Goal: Task Accomplishment & Management: Complete application form

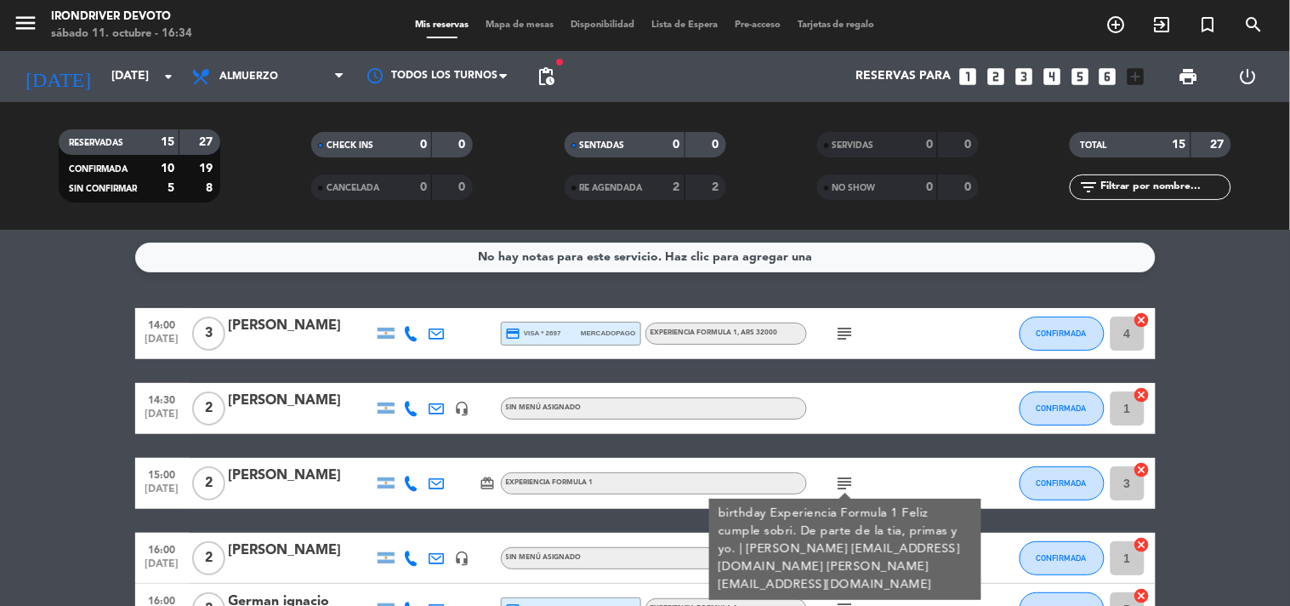
drag, startPoint x: 351, startPoint y: 550, endPoint x: 232, endPoint y: 548, distance: 119.1
click at [232, 548] on div "[PERSON_NAME]" at bounding box center [301, 550] width 145 height 22
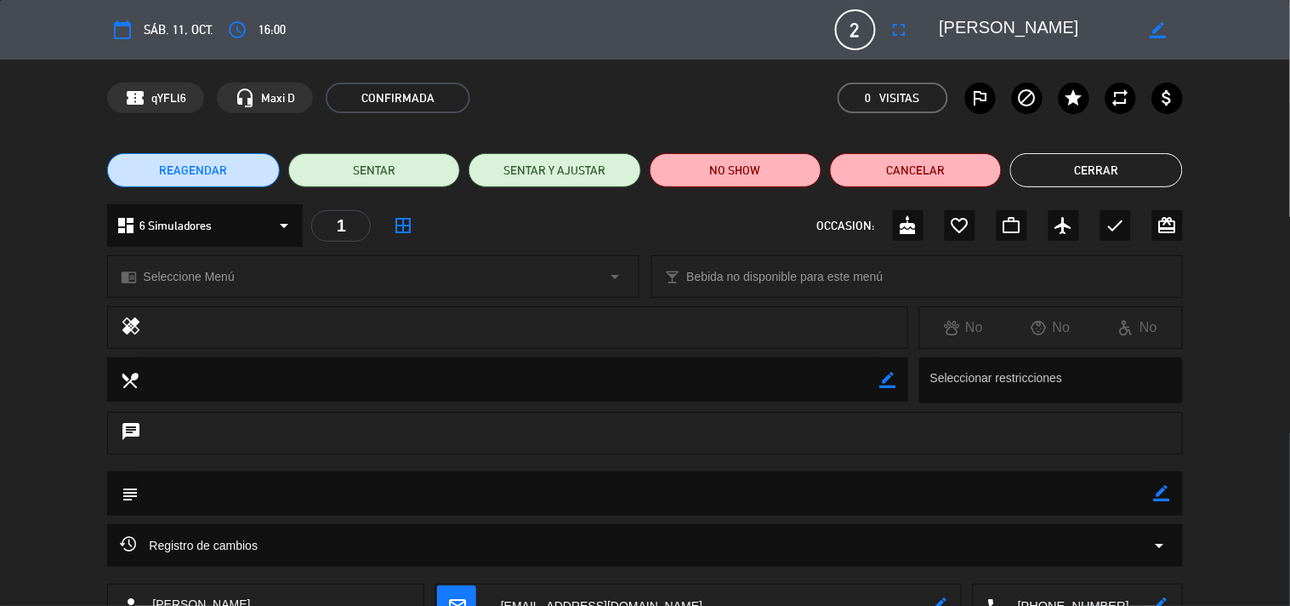
drag, startPoint x: 1106, startPoint y: 24, endPoint x: 929, endPoint y: 23, distance: 176.9
click at [929, 23] on div "border_color" at bounding box center [1055, 29] width 255 height 31
click at [1083, 170] on button "Cerrar" at bounding box center [1096, 170] width 172 height 34
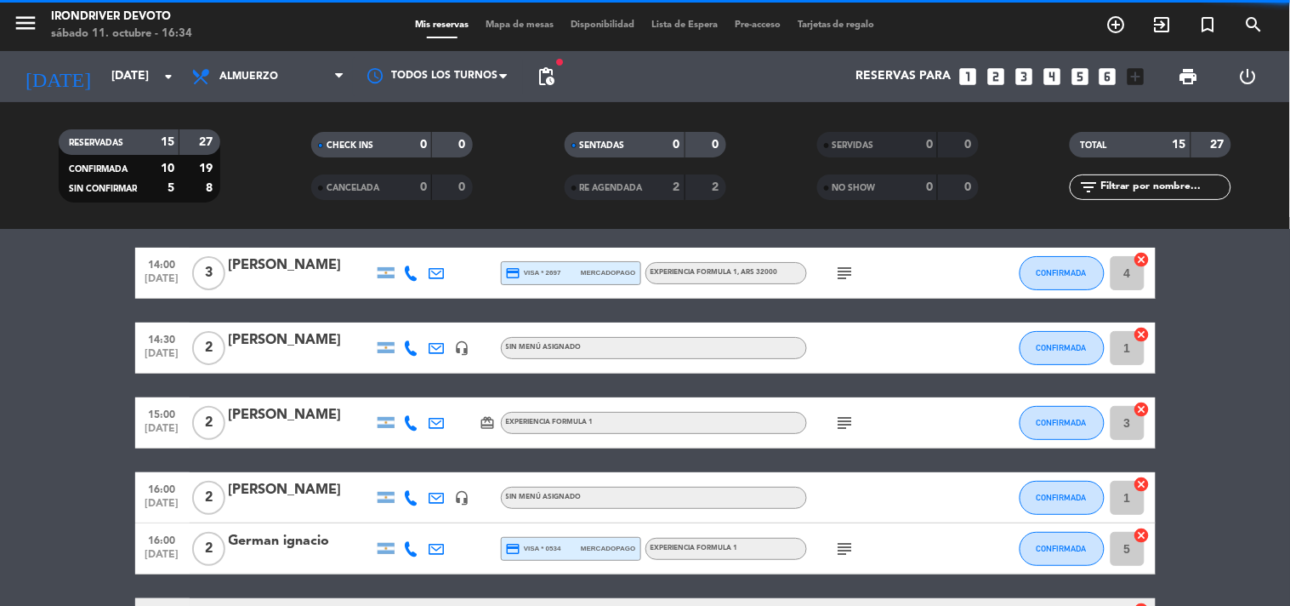
scroll to position [94, 0]
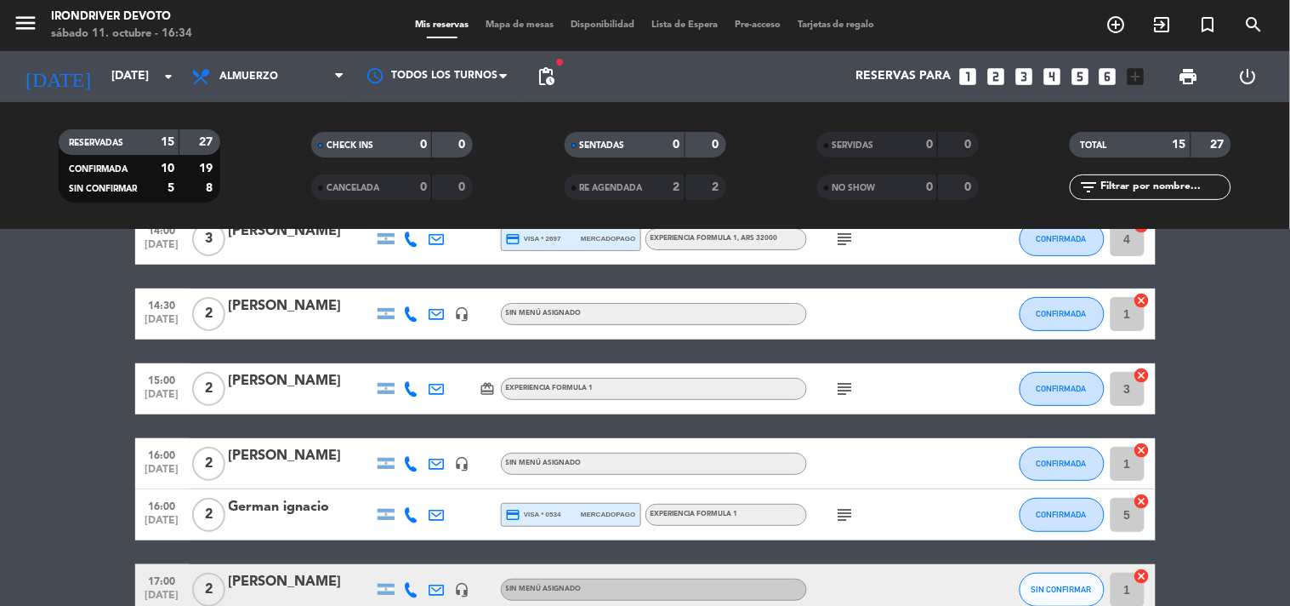
drag, startPoint x: 329, startPoint y: 512, endPoint x: 232, endPoint y: 512, distance: 97.0
click at [232, 512] on div "German ignacio" at bounding box center [301, 507] width 145 height 22
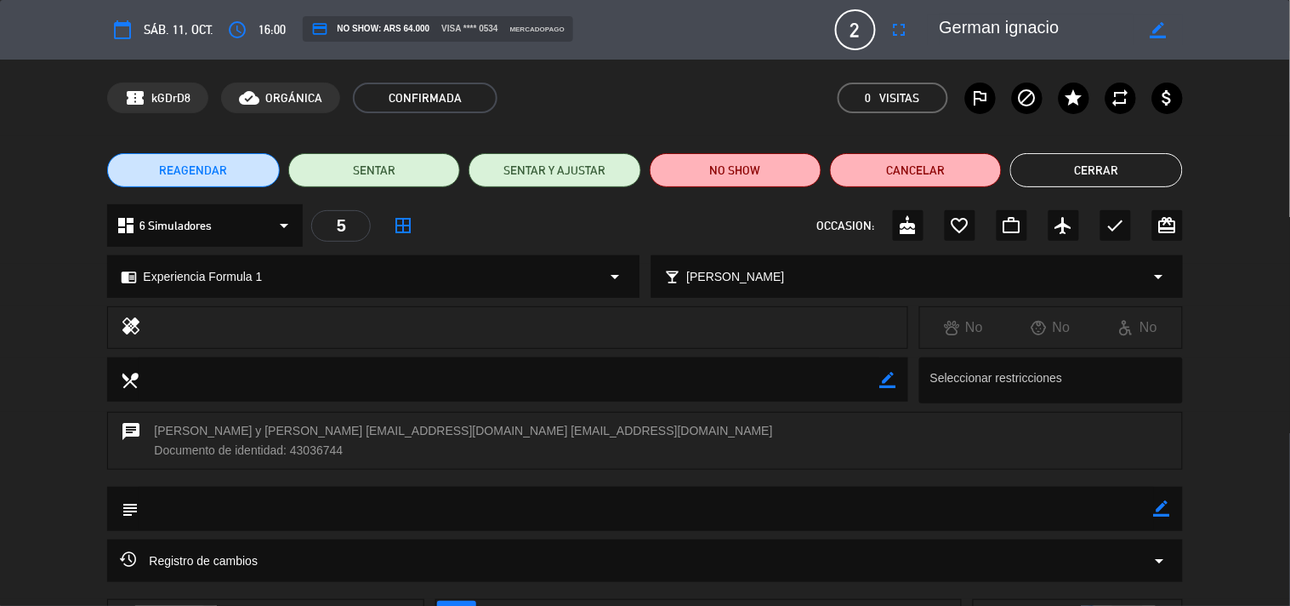
drag, startPoint x: 1046, startPoint y: 32, endPoint x: 979, endPoint y: 52, distance: 70.0
click at [970, 54] on div "calendar_today sáb. 11, oct. access_time 16:00 credit_card NO SHOW: ARS 64.000 …" at bounding box center [645, 30] width 1290 height 60
click at [1069, 22] on textarea at bounding box center [1037, 29] width 195 height 31
drag, startPoint x: 1069, startPoint y: 22, endPoint x: 955, endPoint y: 37, distance: 115.0
click at [955, 37] on textarea at bounding box center [1037, 29] width 195 height 31
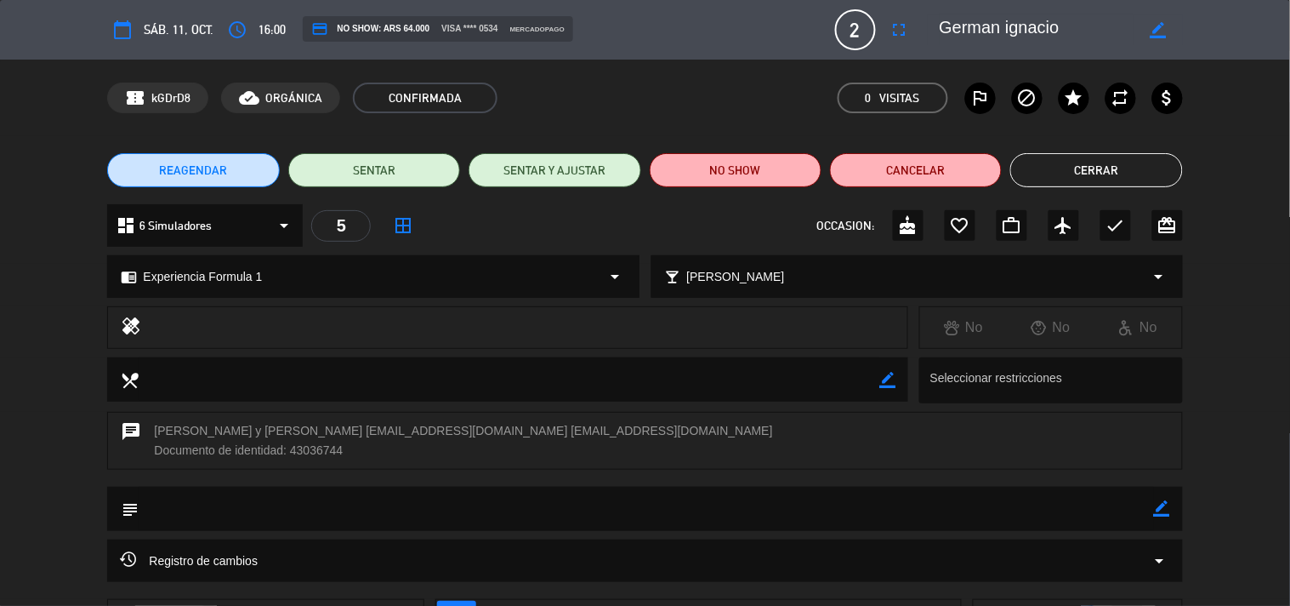
click at [1114, 168] on button "Cerrar" at bounding box center [1096, 170] width 172 height 34
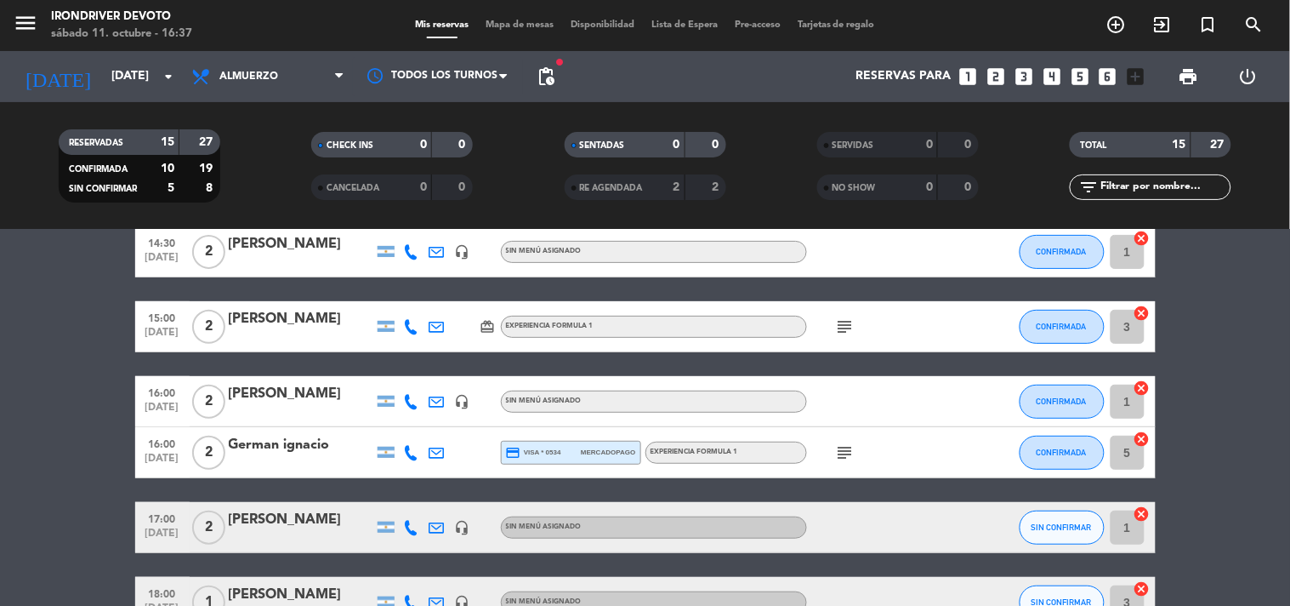
scroll to position [189, 0]
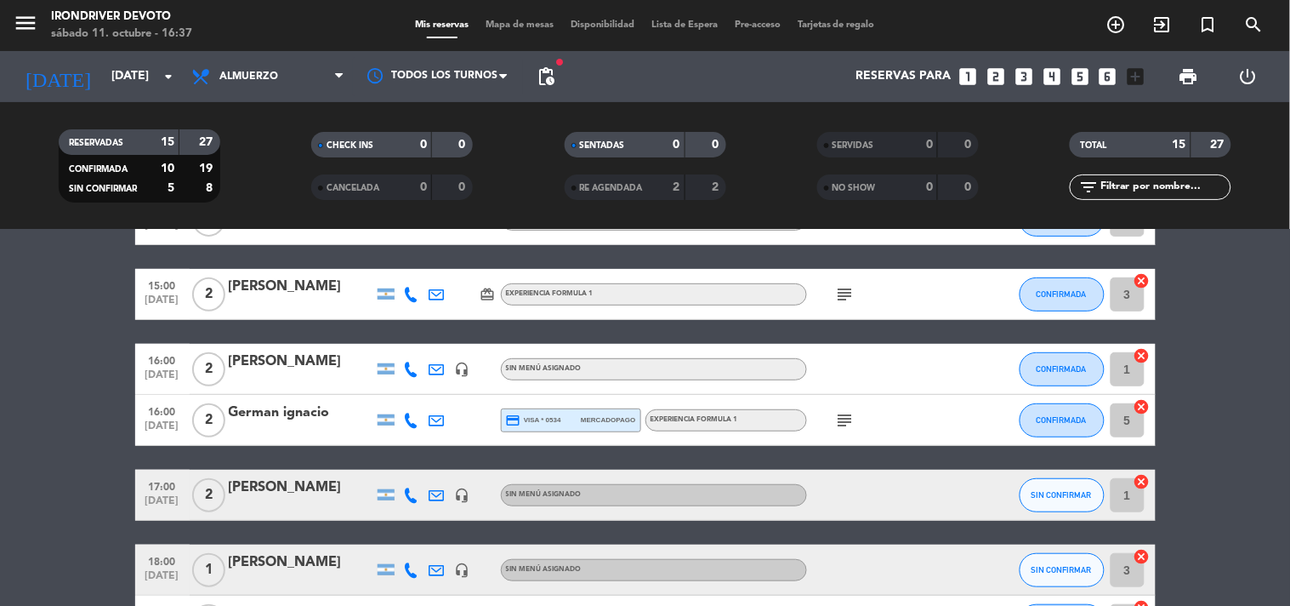
click at [850, 420] on icon "subject" at bounding box center [845, 420] width 20 height 20
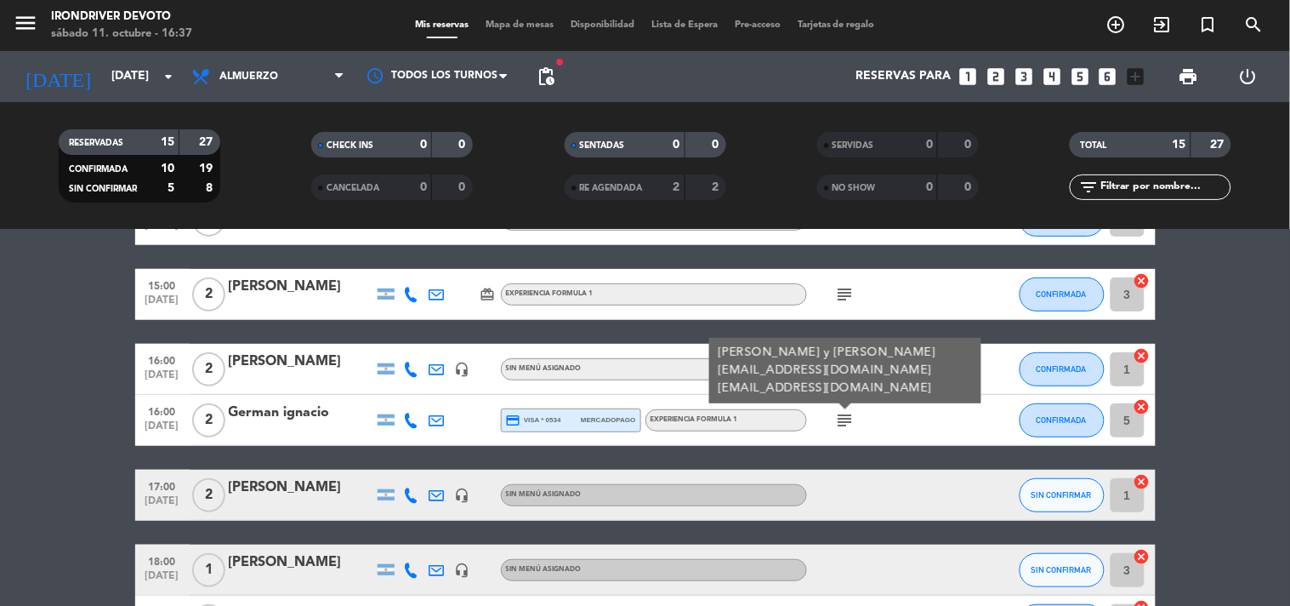
click at [848, 419] on icon "subject" at bounding box center [845, 420] width 20 height 20
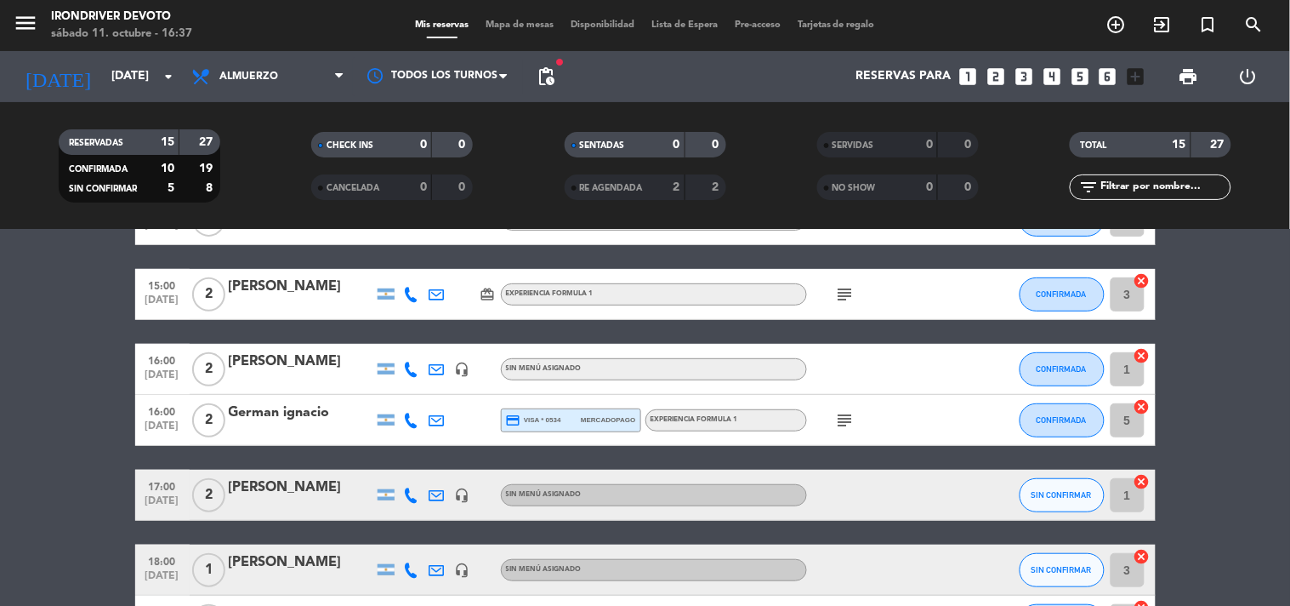
click at [879, 370] on div at bounding box center [883, 369] width 153 height 50
click at [541, 370] on div "Sin menú asignado" at bounding box center [654, 369] width 306 height 22
click at [541, 370] on span "Sin menú asignado" at bounding box center [544, 368] width 76 height 7
click at [850, 422] on icon "subject" at bounding box center [845, 420] width 20 height 20
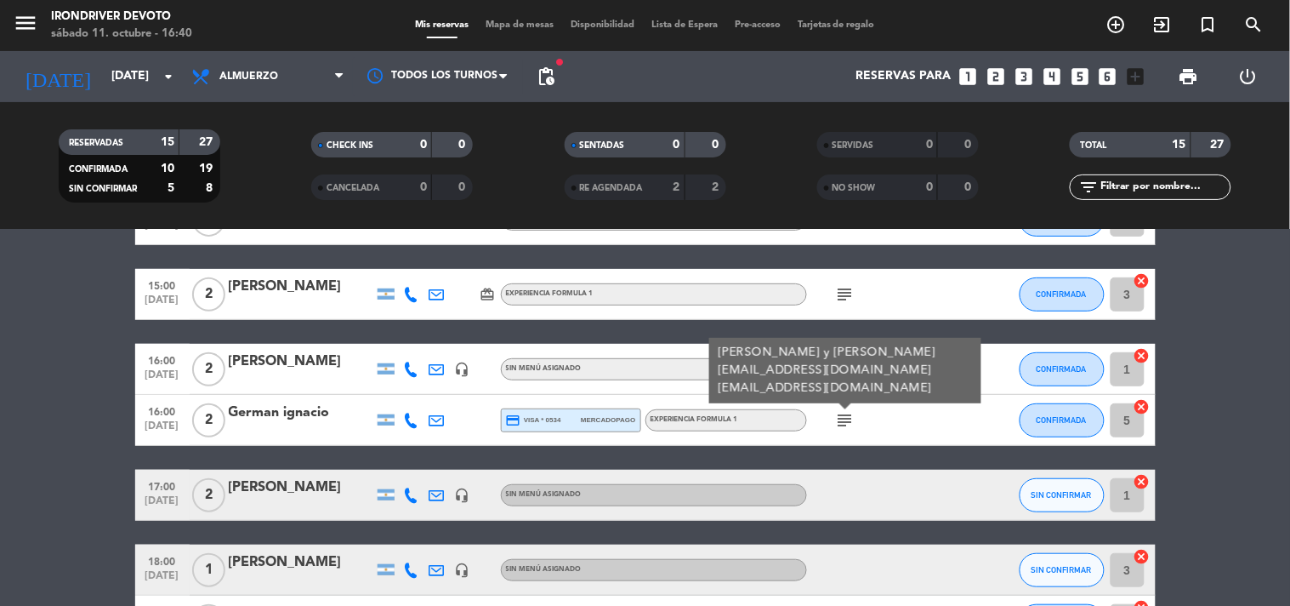
drag, startPoint x: 530, startPoint y: 357, endPoint x: 550, endPoint y: 353, distance: 20.8
click at [531, 358] on div "Sin menú asignado" at bounding box center [654, 369] width 306 height 22
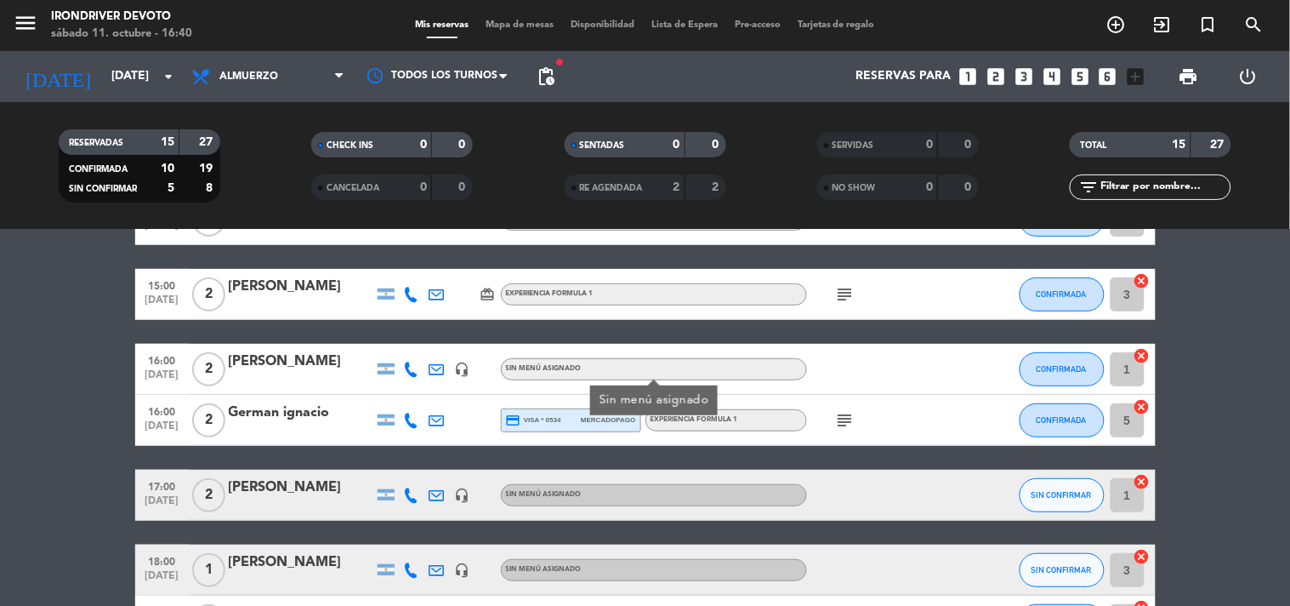
click at [408, 368] on icon at bounding box center [411, 368] width 15 height 15
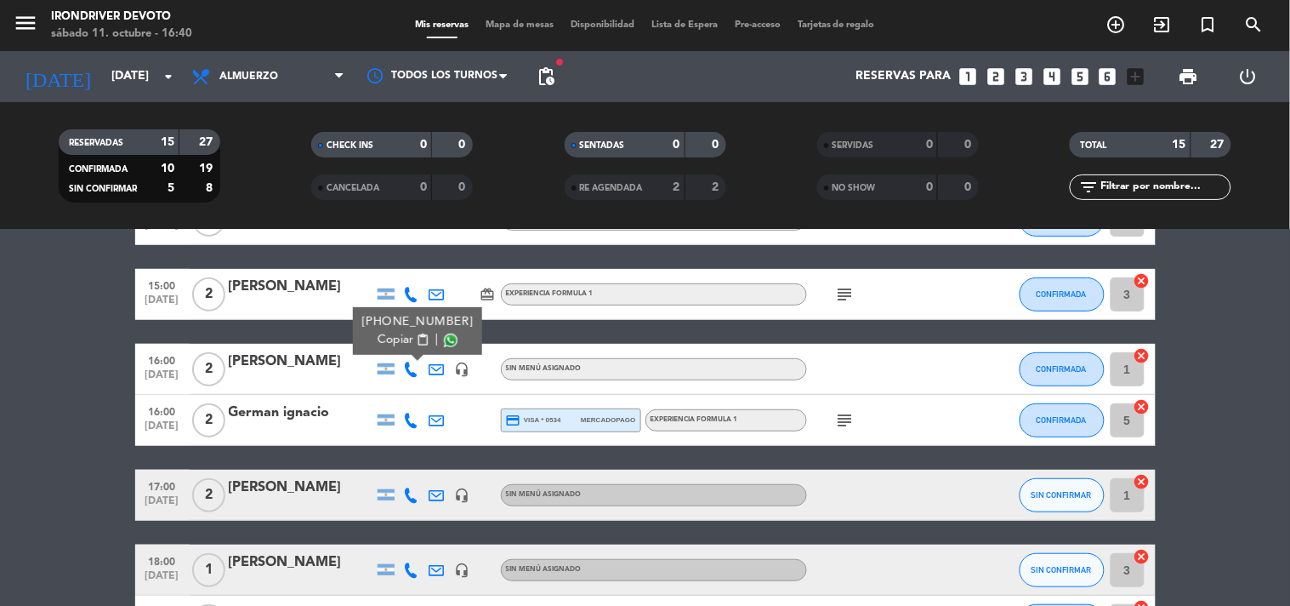
click at [416, 334] on span "content_paste" at bounding box center [422, 339] width 13 height 13
click at [81, 386] on bookings-row "14:00 [DATE] 3 [PERSON_NAME] credit_card visa * 2697 mercadopago Experiencia Fo…" at bounding box center [645, 585] width 1290 height 932
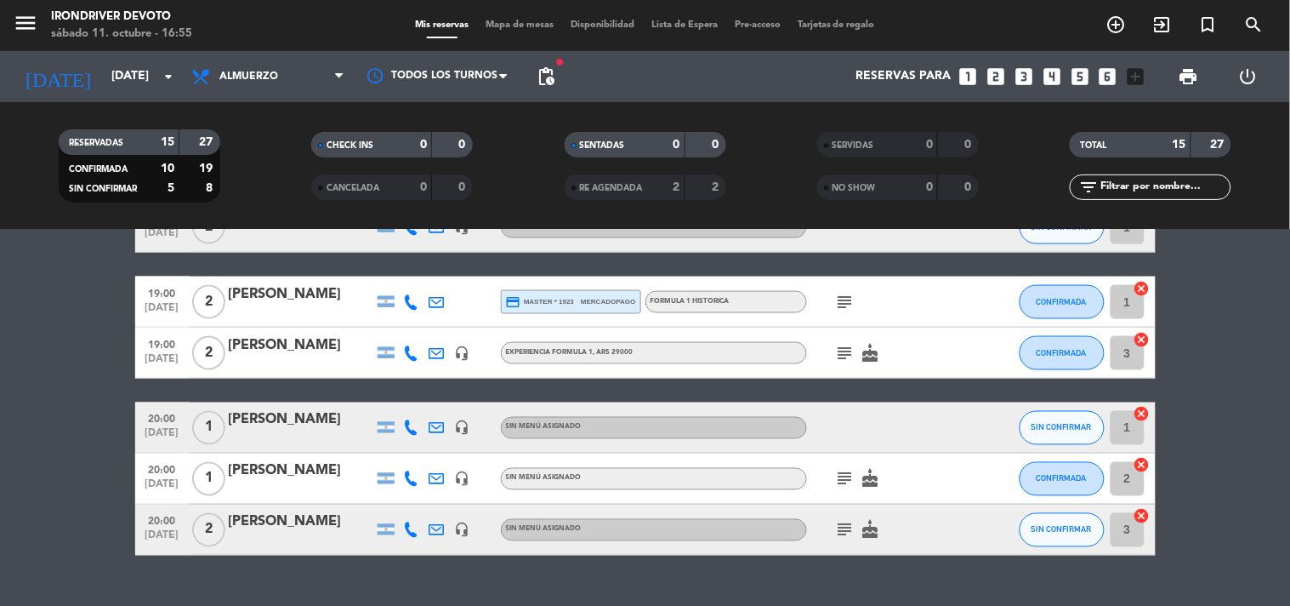
scroll to position [719, 0]
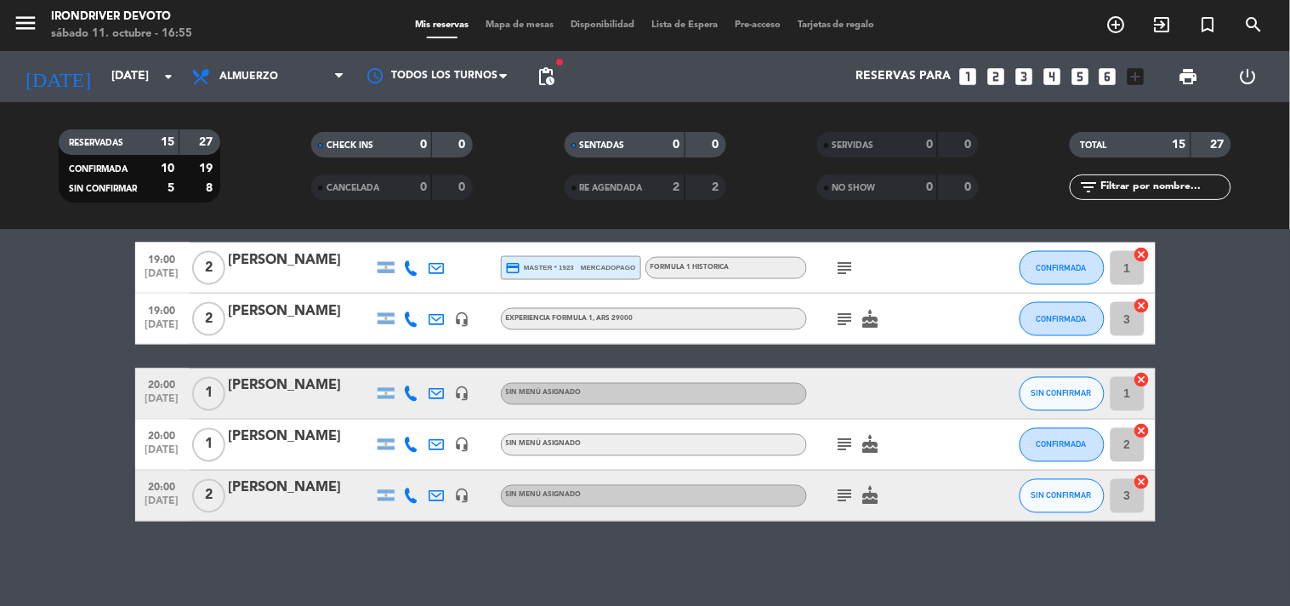
click at [840, 325] on icon "subject" at bounding box center [845, 319] width 20 height 20
click at [836, 449] on icon "subject" at bounding box center [845, 445] width 20 height 20
click at [853, 497] on icon "subject" at bounding box center [845, 496] width 20 height 20
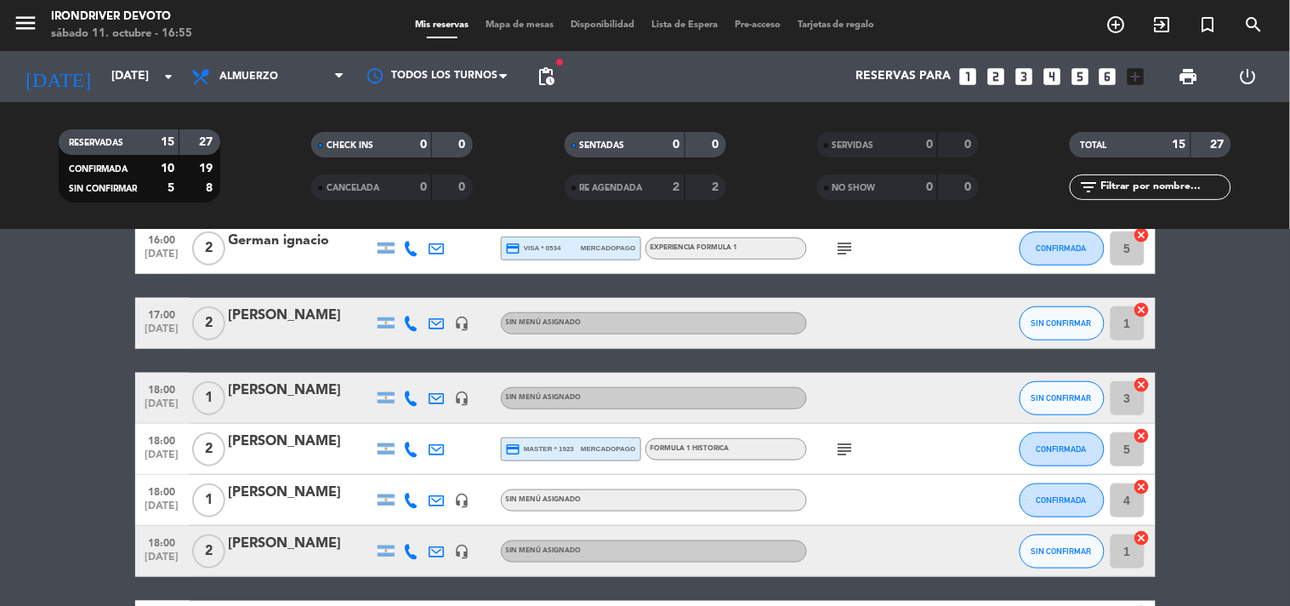
scroll to position [341, 0]
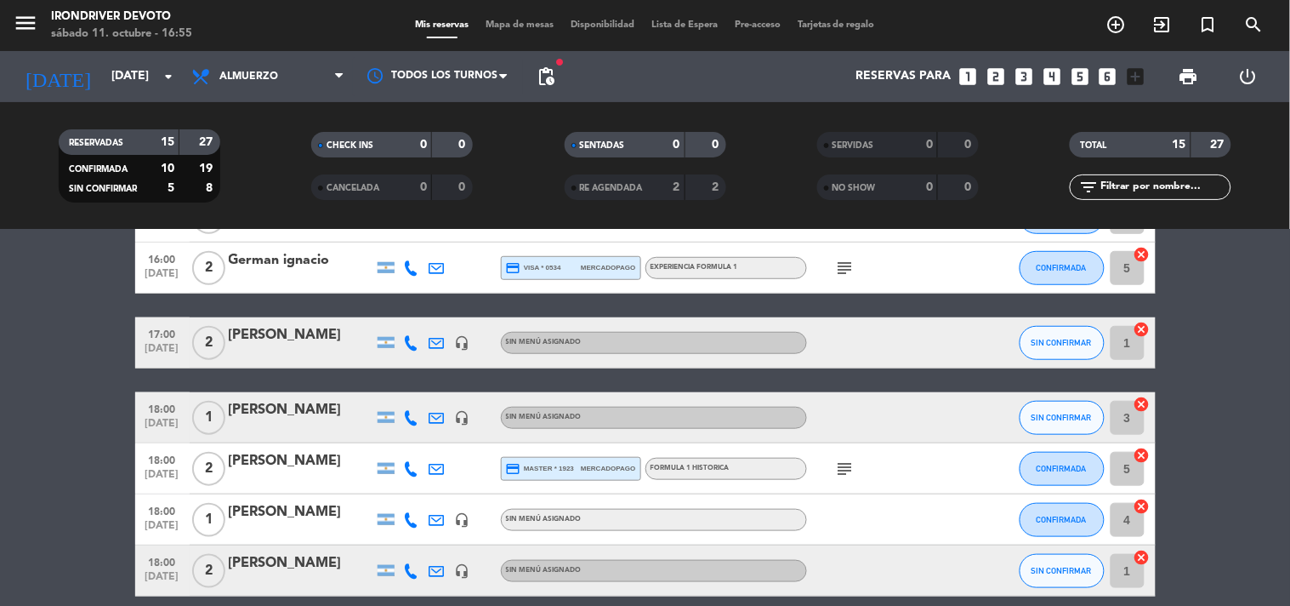
click at [845, 465] on icon "subject" at bounding box center [845, 468] width 20 height 20
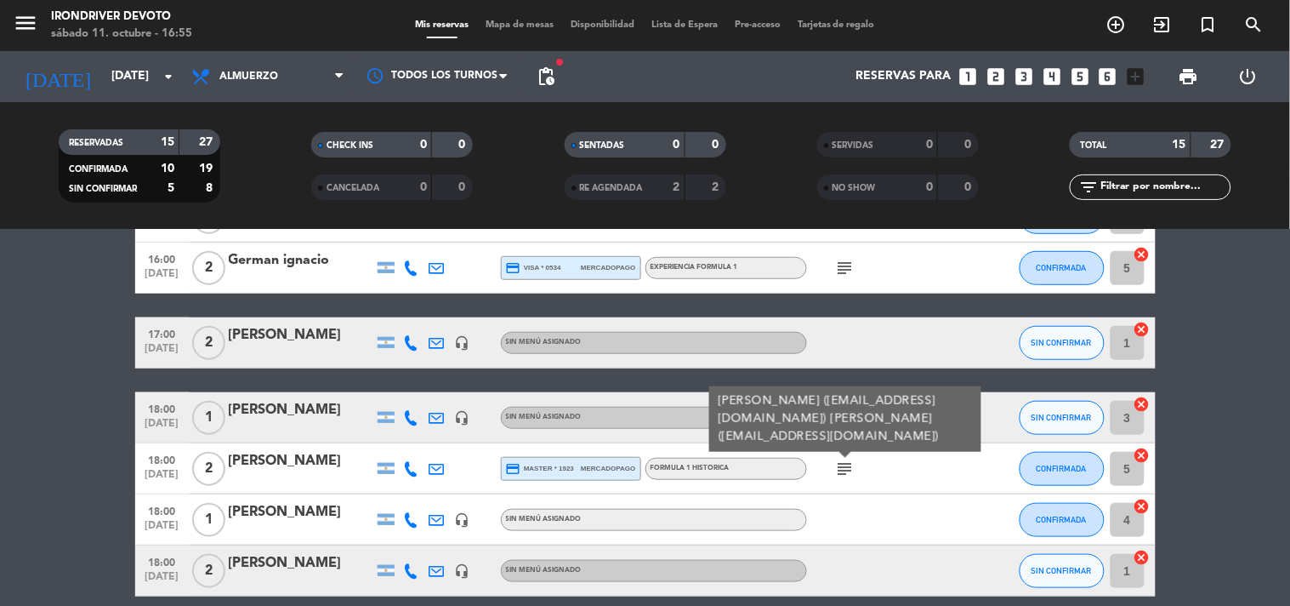
click at [847, 266] on icon "subject" at bounding box center [845, 268] width 20 height 20
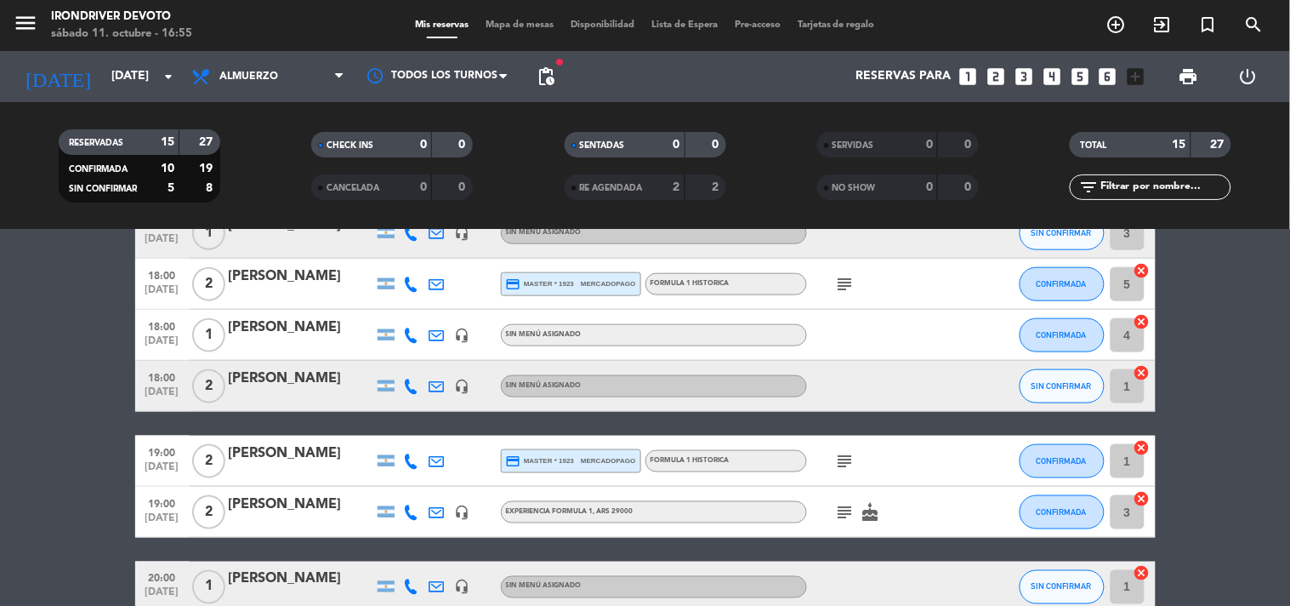
scroll to position [719, 0]
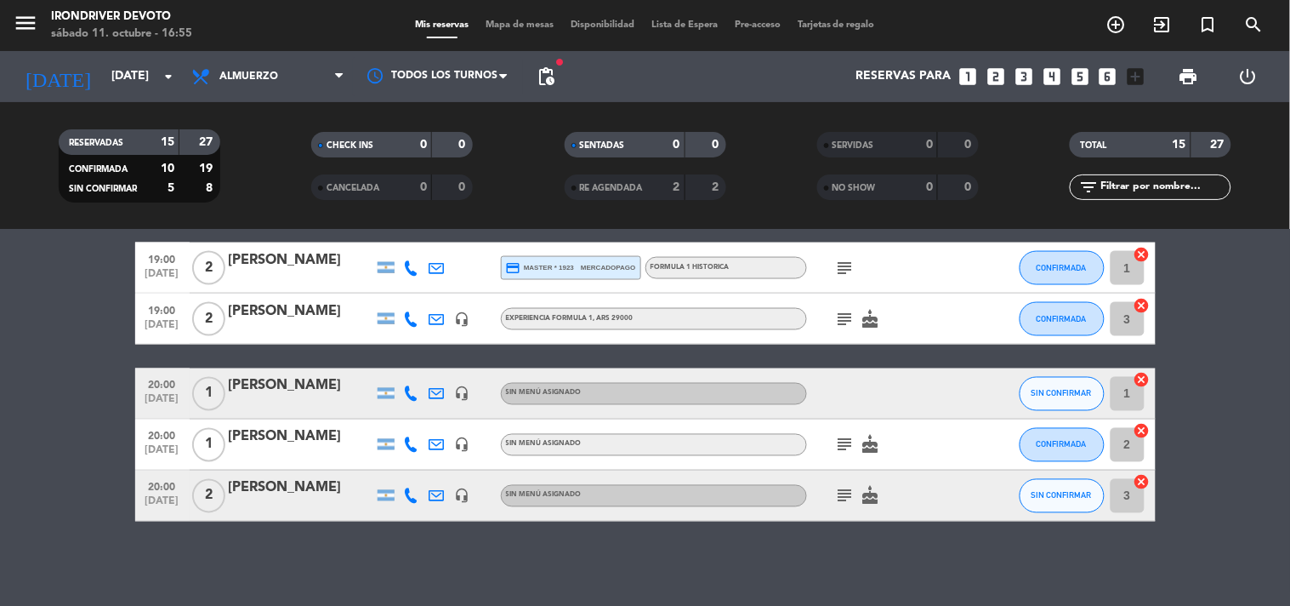
click at [838, 258] on icon "subject" at bounding box center [845, 268] width 20 height 20
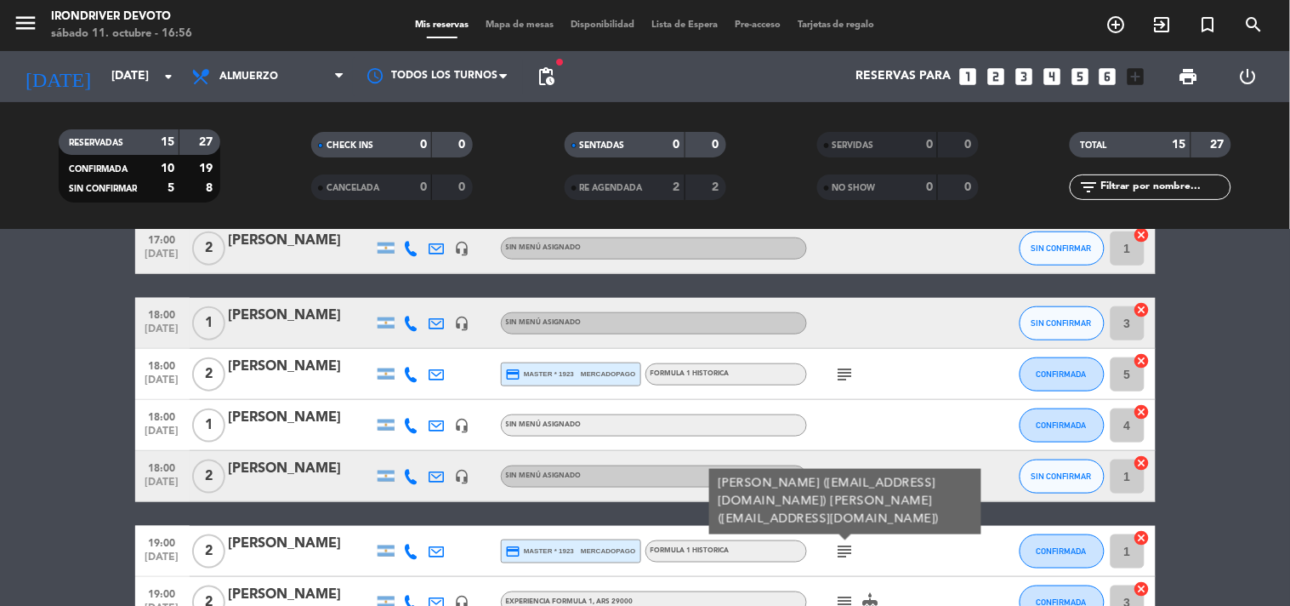
scroll to position [341, 0]
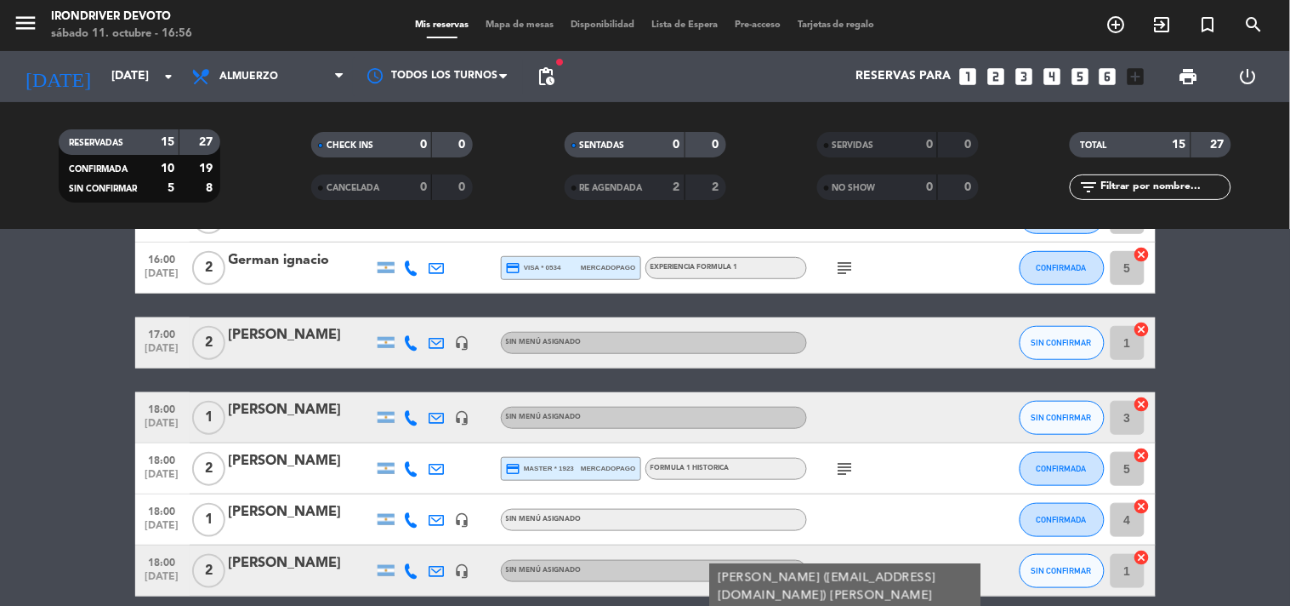
click at [414, 346] on icon at bounding box center [411, 342] width 15 height 15
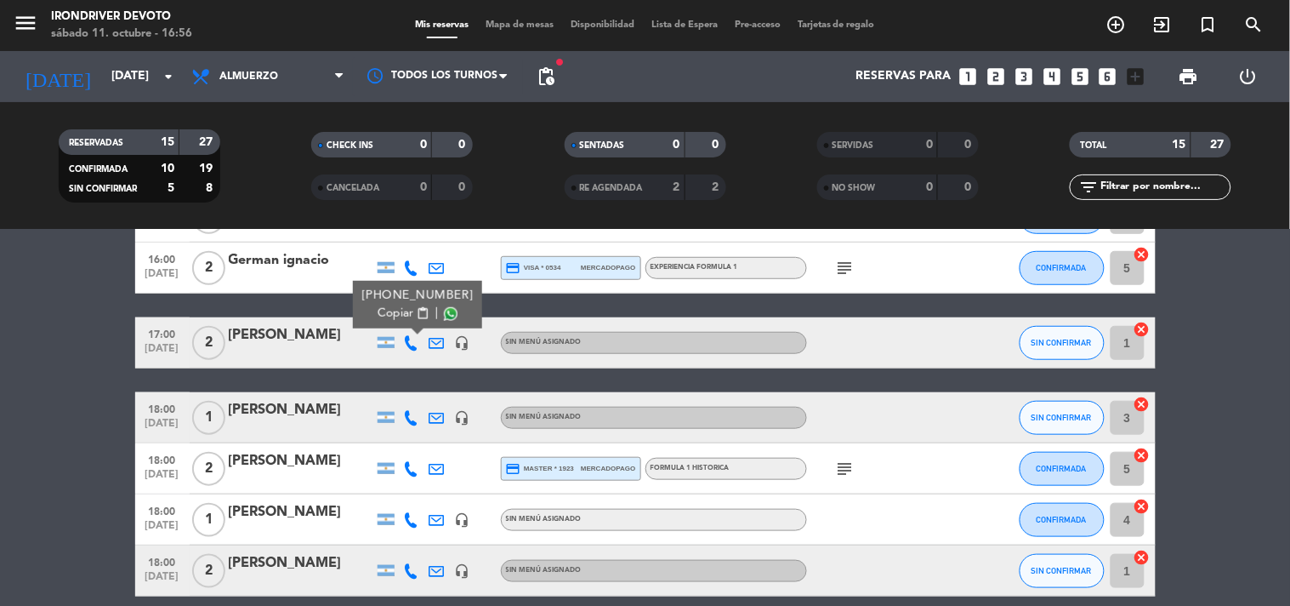
click at [403, 310] on span "Copiar" at bounding box center [396, 313] width 36 height 18
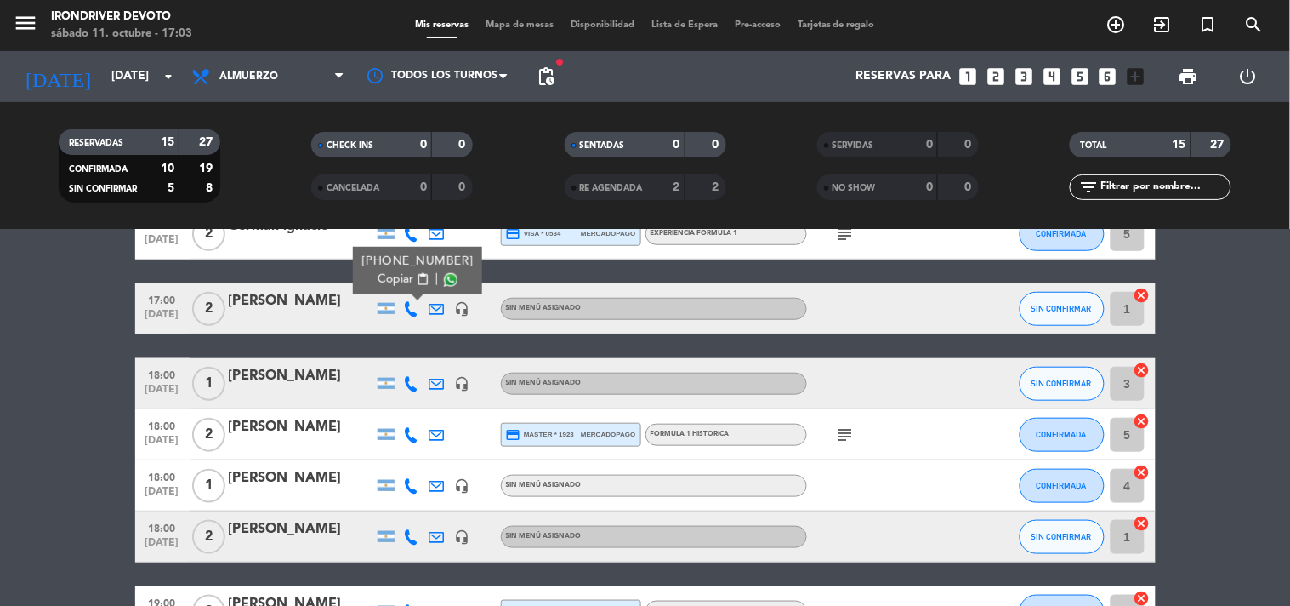
scroll to position [435, 0]
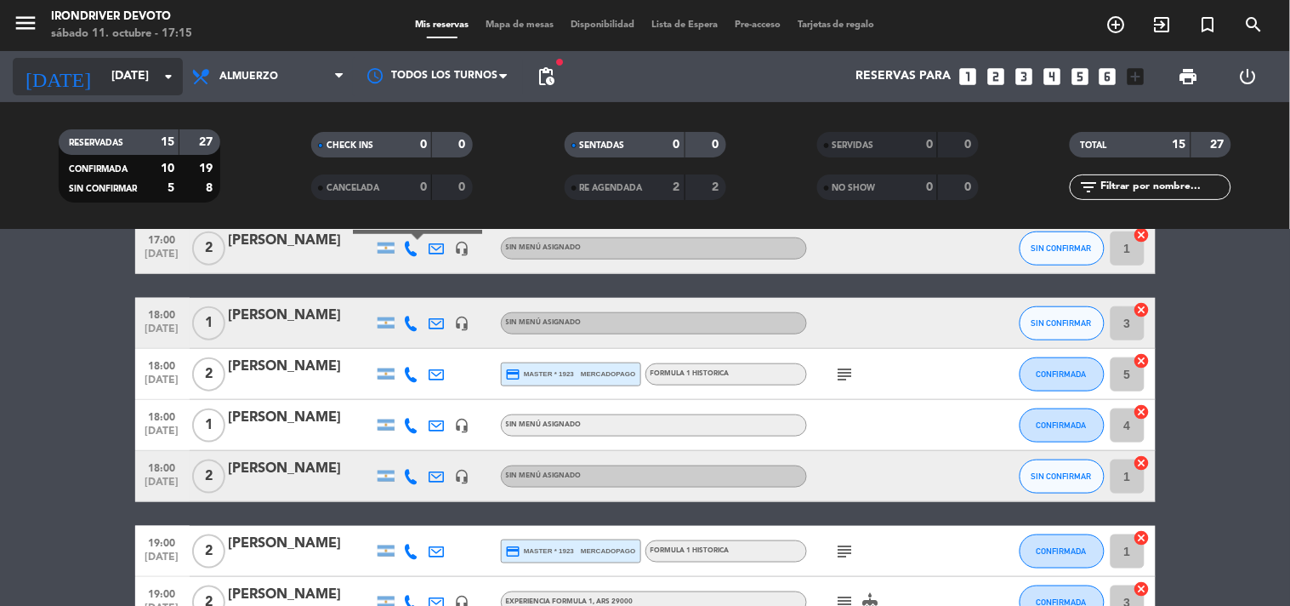
click at [136, 74] on input "[DATE]" at bounding box center [184, 76] width 162 height 31
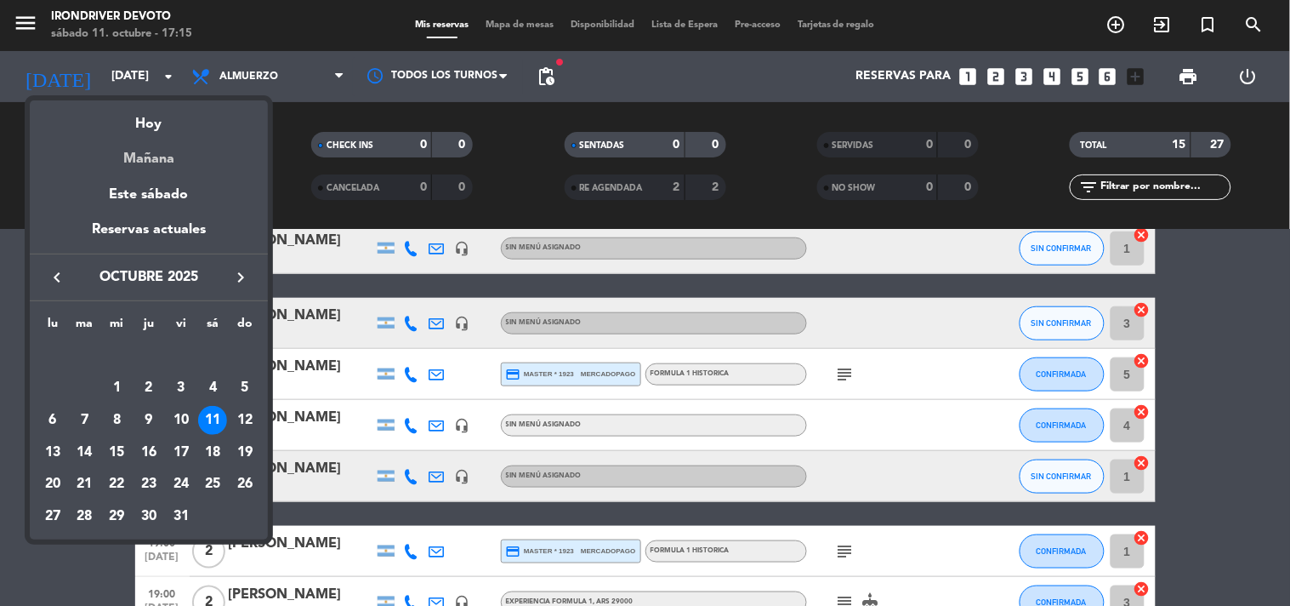
click at [164, 151] on div "Mañana" at bounding box center [149, 152] width 238 height 35
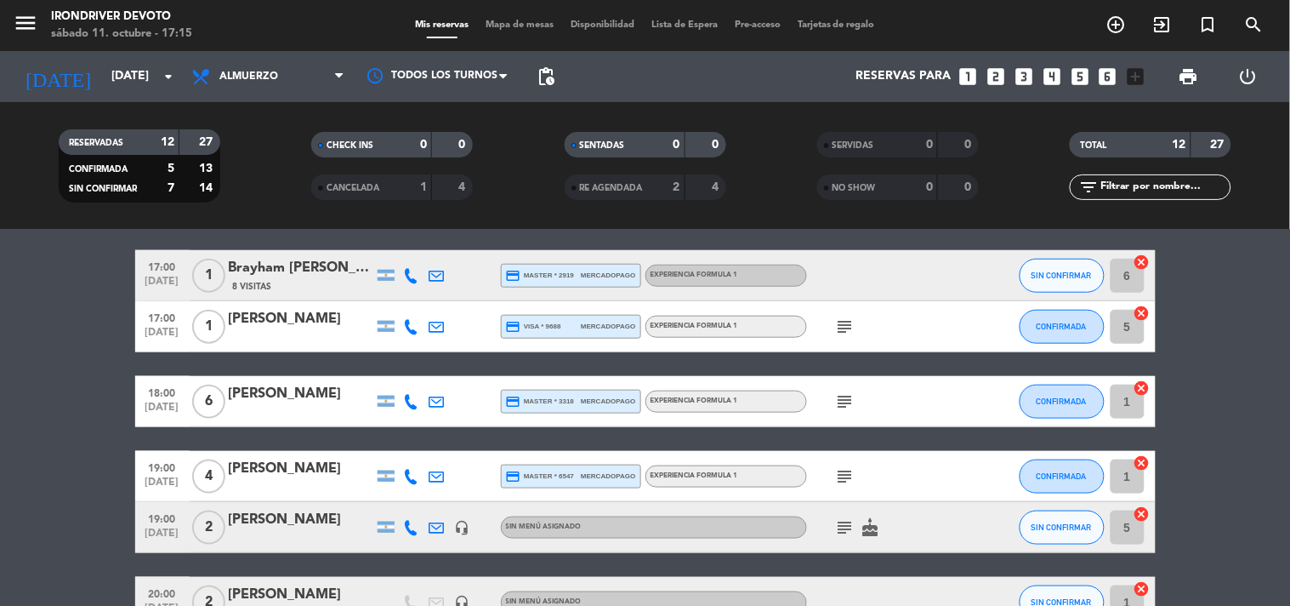
click at [849, 330] on icon "subject" at bounding box center [845, 326] width 20 height 20
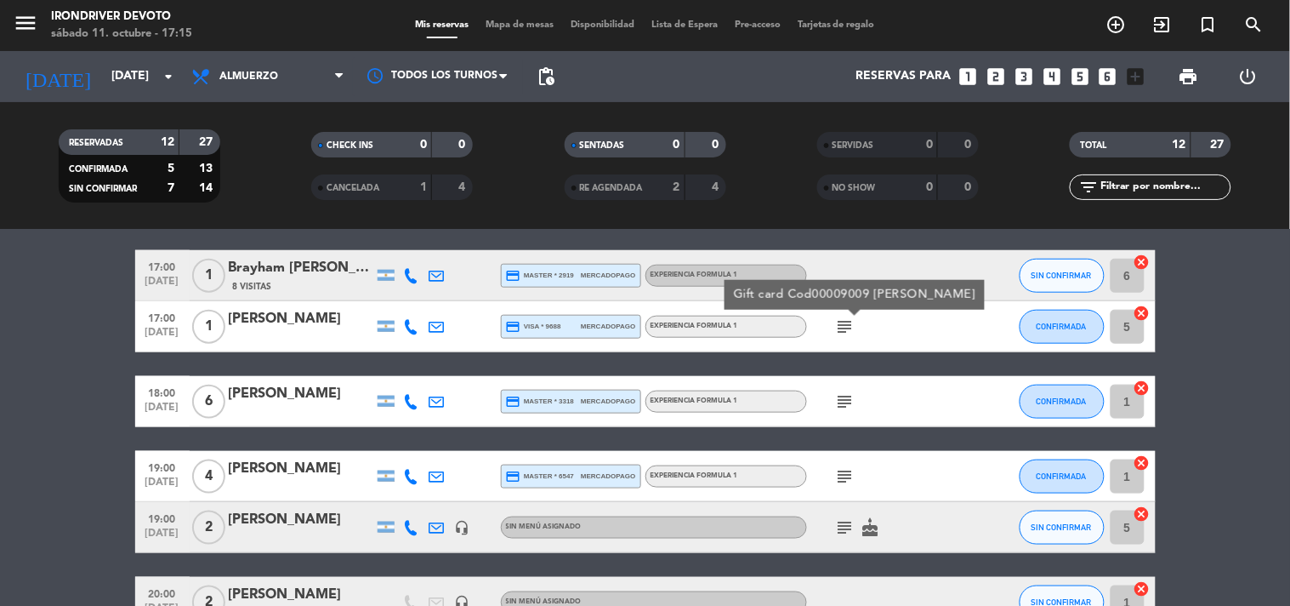
click at [844, 401] on icon "subject" at bounding box center [845, 401] width 20 height 20
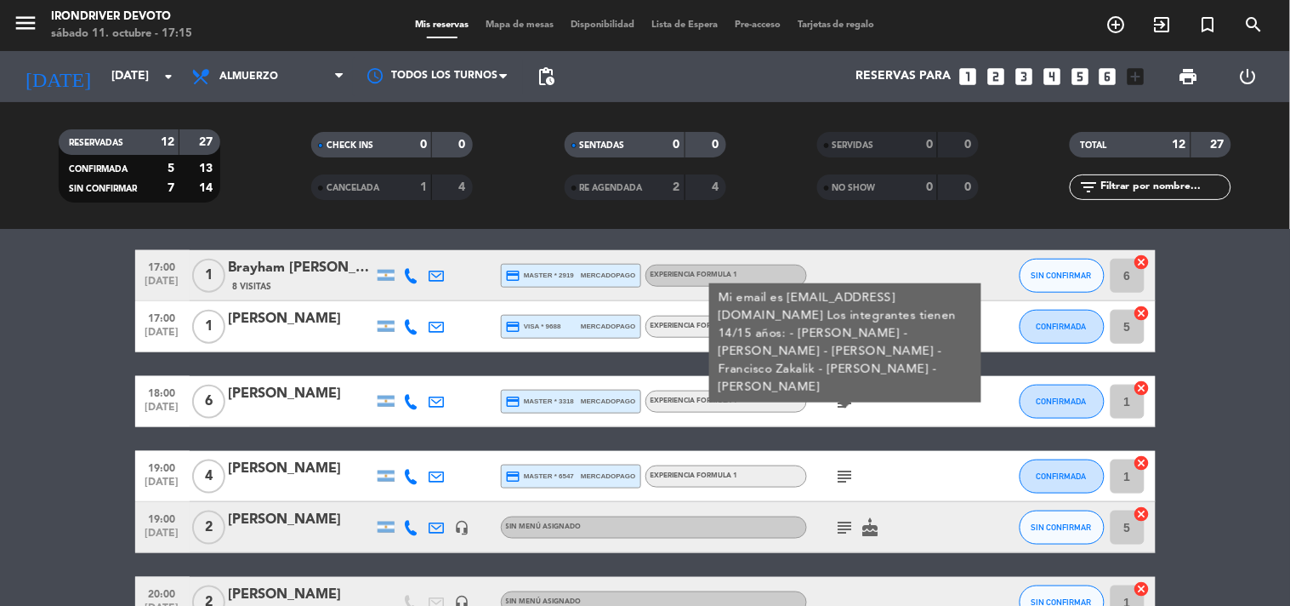
click at [842, 470] on icon "subject" at bounding box center [845, 476] width 20 height 20
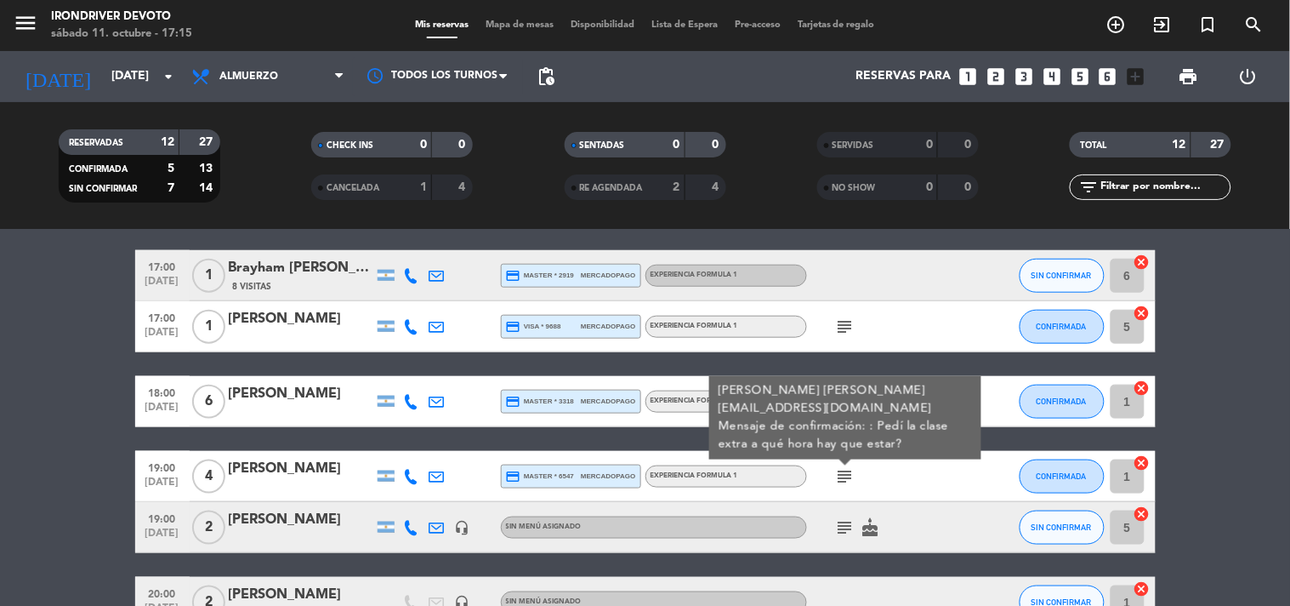
click at [947, 328] on div "subject" at bounding box center [883, 326] width 153 height 50
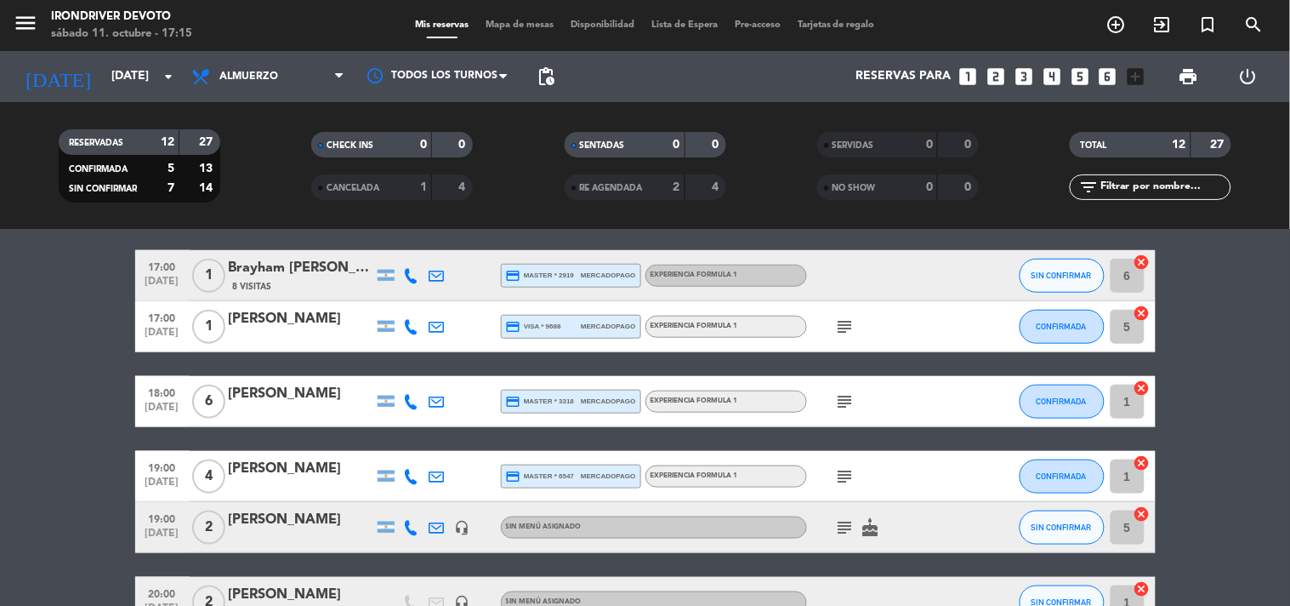
click at [835, 482] on icon "subject" at bounding box center [845, 476] width 20 height 20
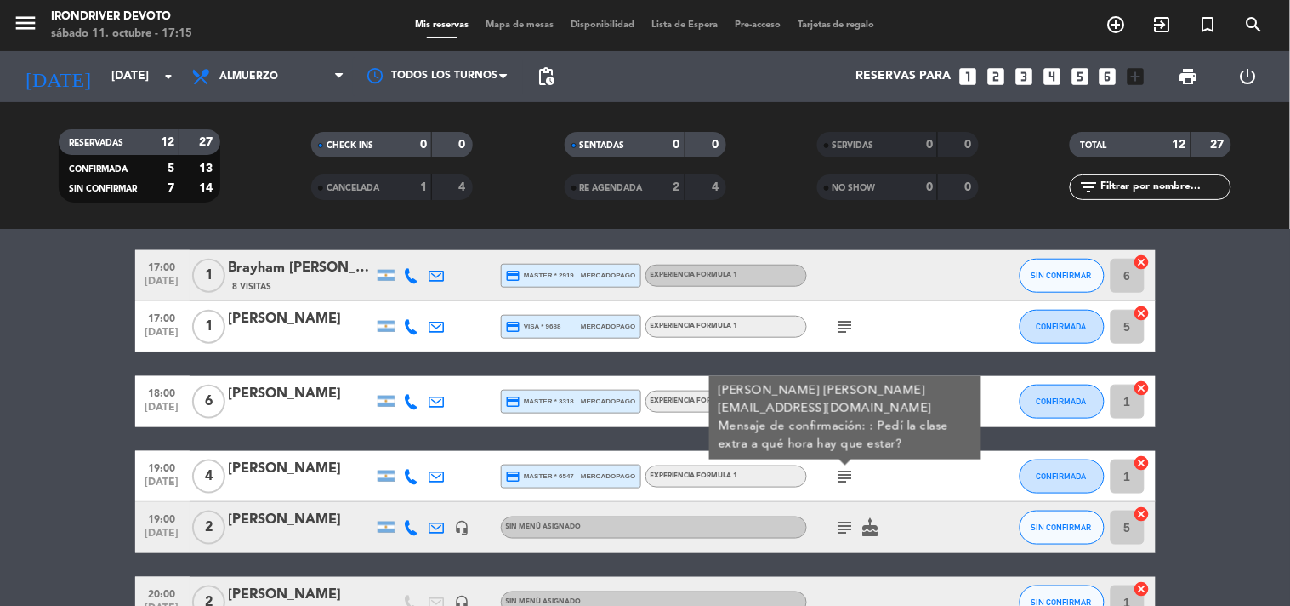
click at [914, 478] on div "subject [PERSON_NAME] [PERSON_NAME][EMAIL_ADDRESS][DOMAIN_NAME] Mensaje de conf…" at bounding box center [883, 476] width 153 height 50
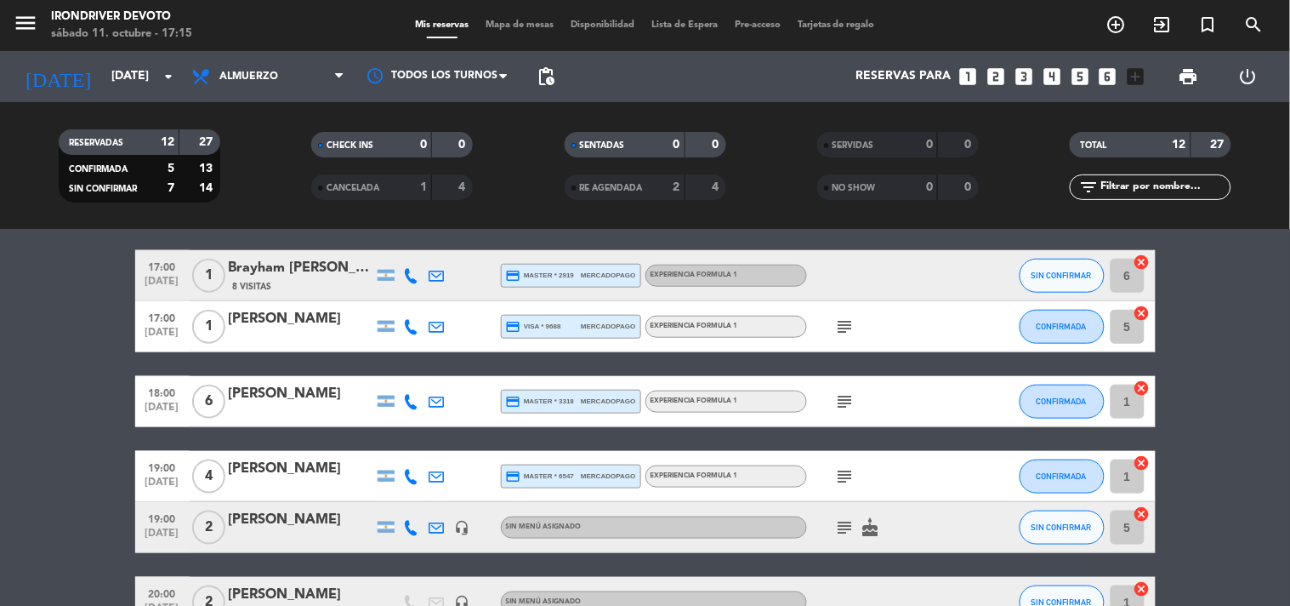
click at [846, 523] on icon "subject" at bounding box center [845, 527] width 20 height 20
click at [839, 466] on icon "subject" at bounding box center [845, 476] width 20 height 20
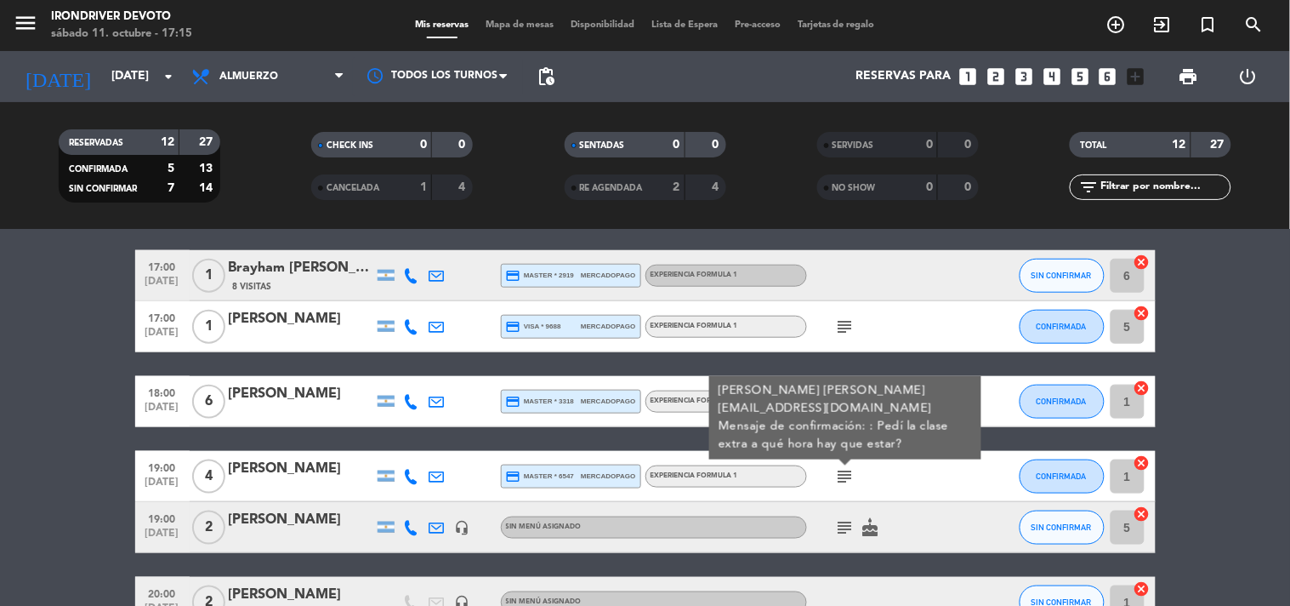
click at [898, 363] on div "14:00 [DATE] 1 [PERSON_NAME] 2 Visitas headset_mic Sin menú asignado CONFIRMADA…" at bounding box center [645, 249] width 1021 height 755
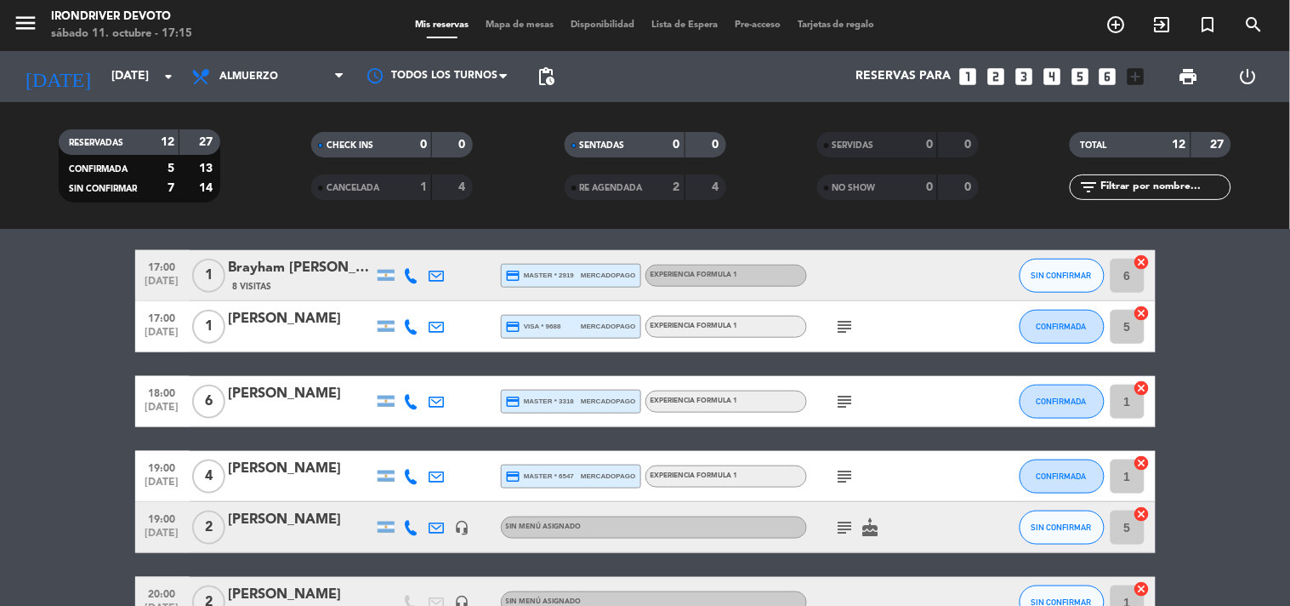
click at [843, 401] on icon "subject" at bounding box center [845, 401] width 20 height 20
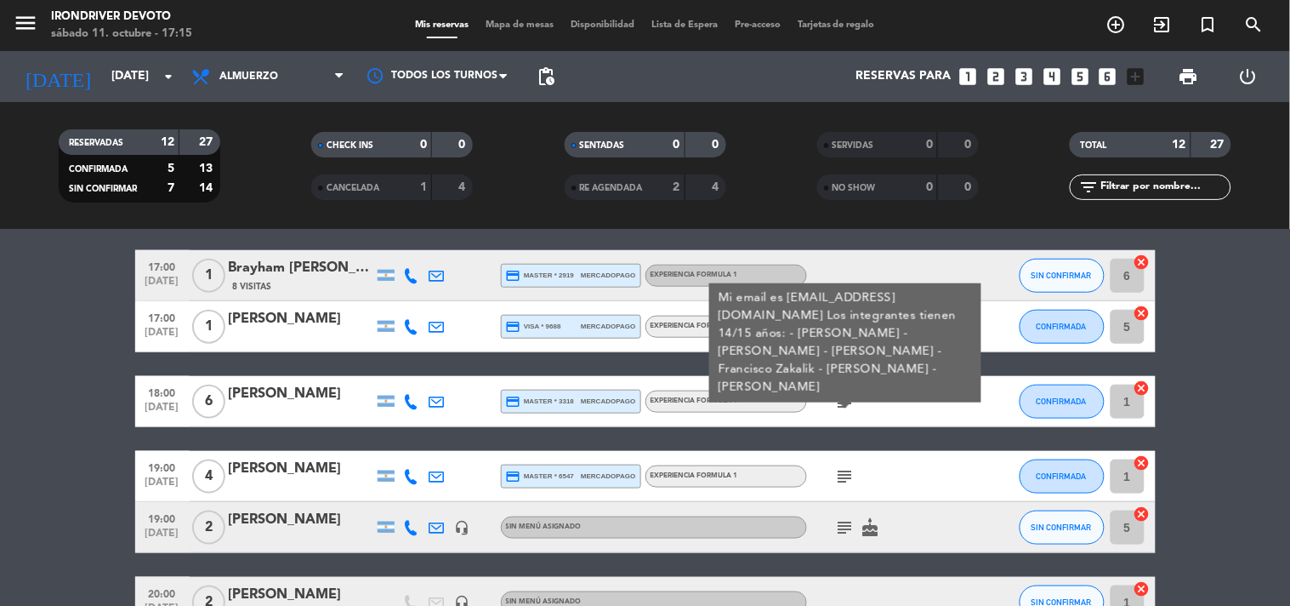
click at [902, 419] on div "subject Mi email es [EMAIL_ADDRESS][DOMAIN_NAME] Los integrantes tienen 14/15 a…" at bounding box center [883, 401] width 153 height 50
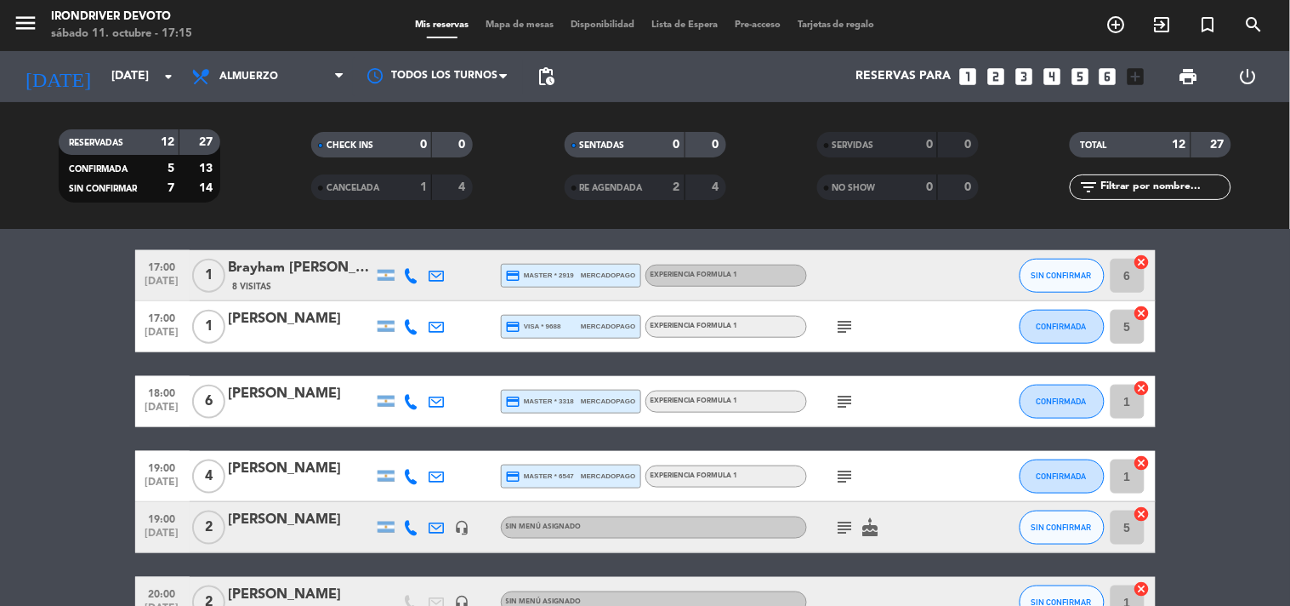
click at [846, 473] on icon "subject" at bounding box center [845, 476] width 20 height 20
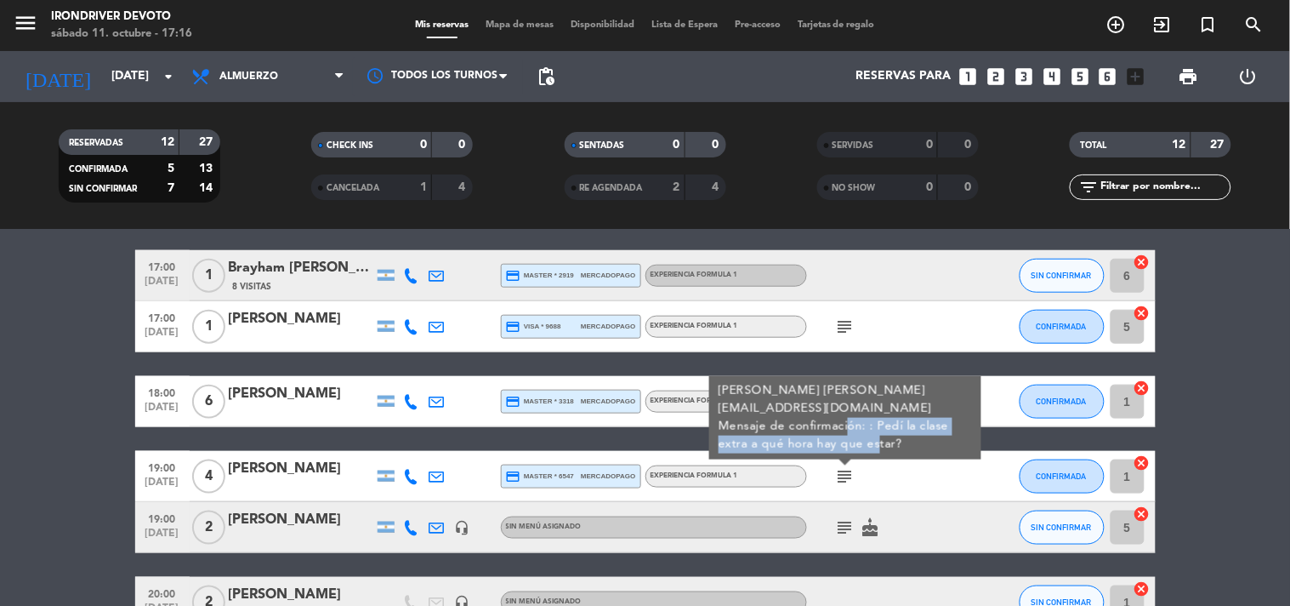
drag, startPoint x: 834, startPoint y: 440, endPoint x: 801, endPoint y: 418, distance: 39.9
click at [801, 418] on div "[PERSON_NAME] [PERSON_NAME][EMAIL_ADDRESS][DOMAIN_NAME] Mensaje de confirmación…" at bounding box center [845, 417] width 254 height 71
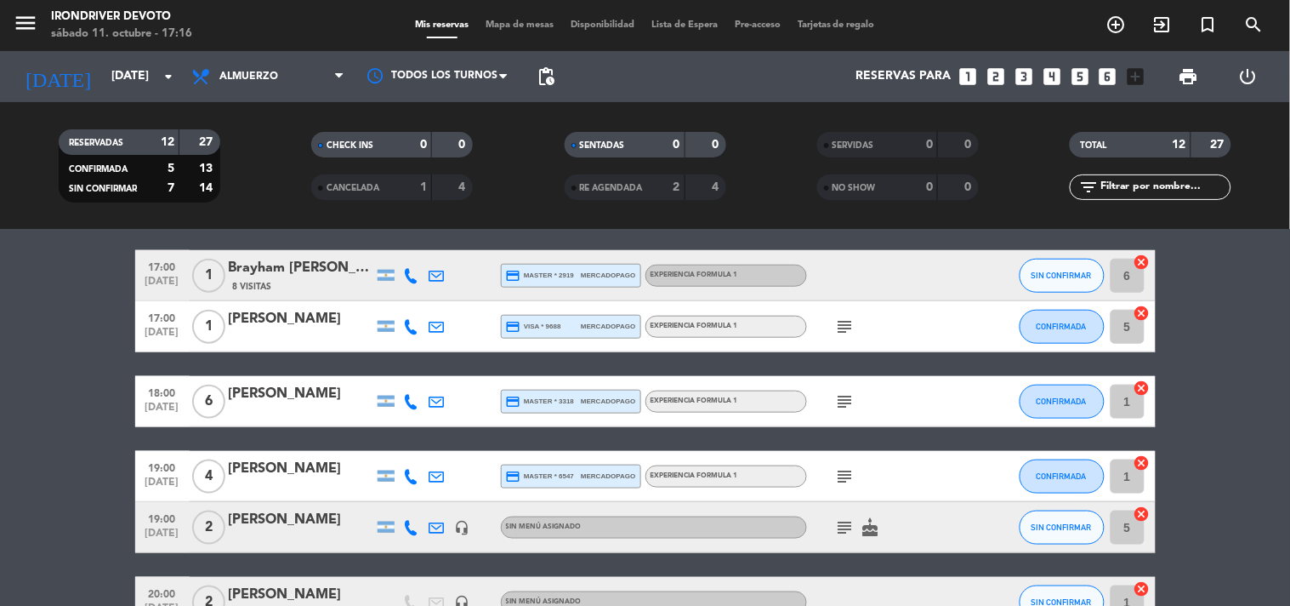
click at [843, 472] on icon "subject" at bounding box center [845, 476] width 20 height 20
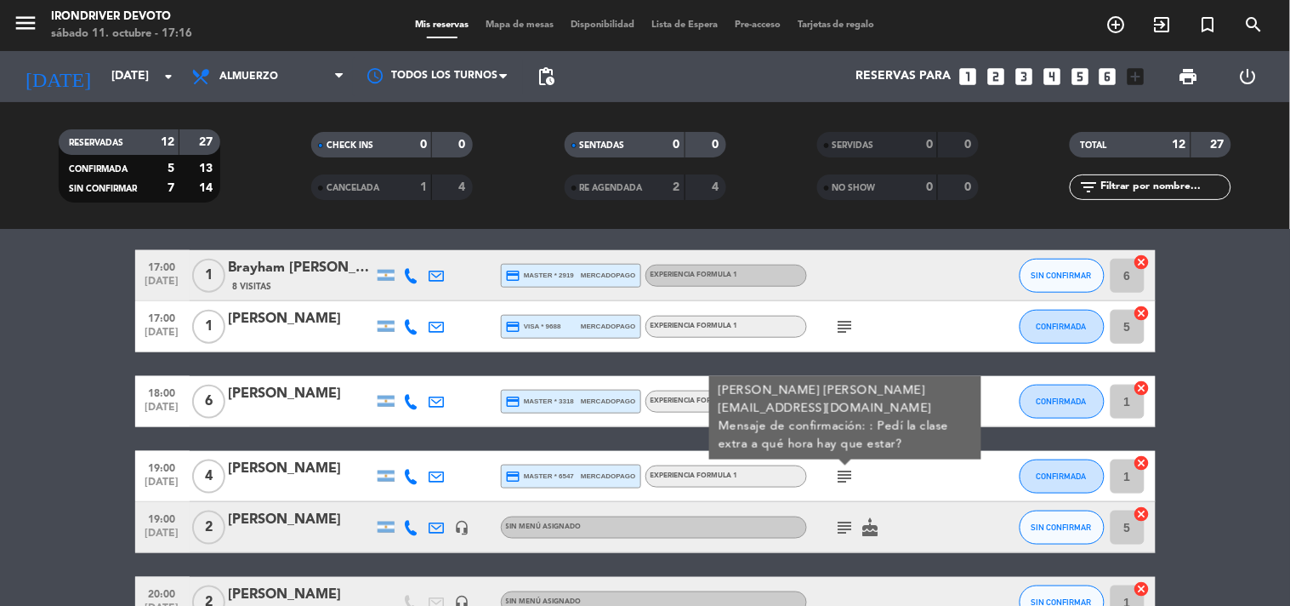
click at [410, 481] on icon at bounding box center [411, 476] width 15 height 15
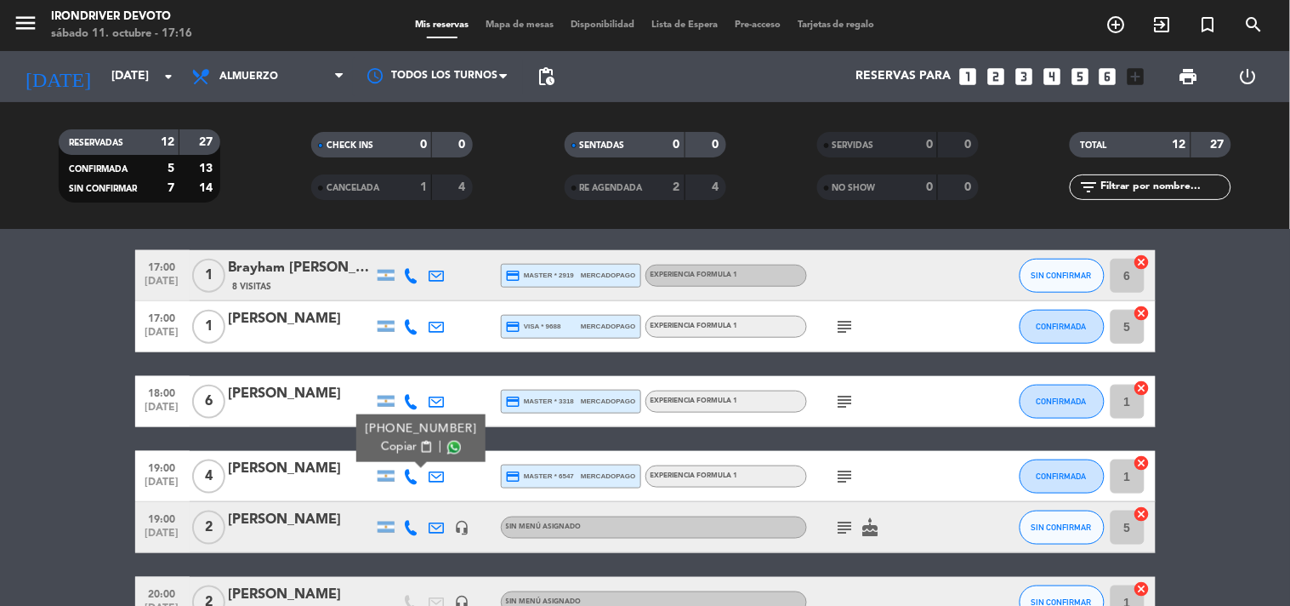
click at [400, 440] on span "Copiar" at bounding box center [399, 447] width 36 height 18
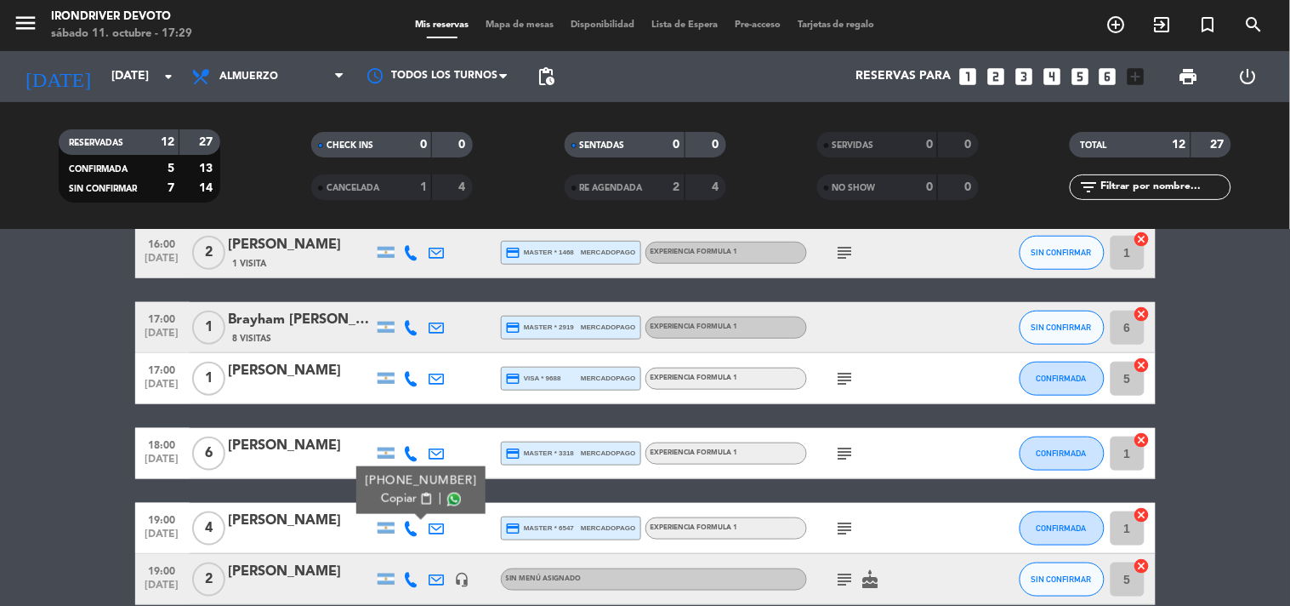
scroll to position [353, 0]
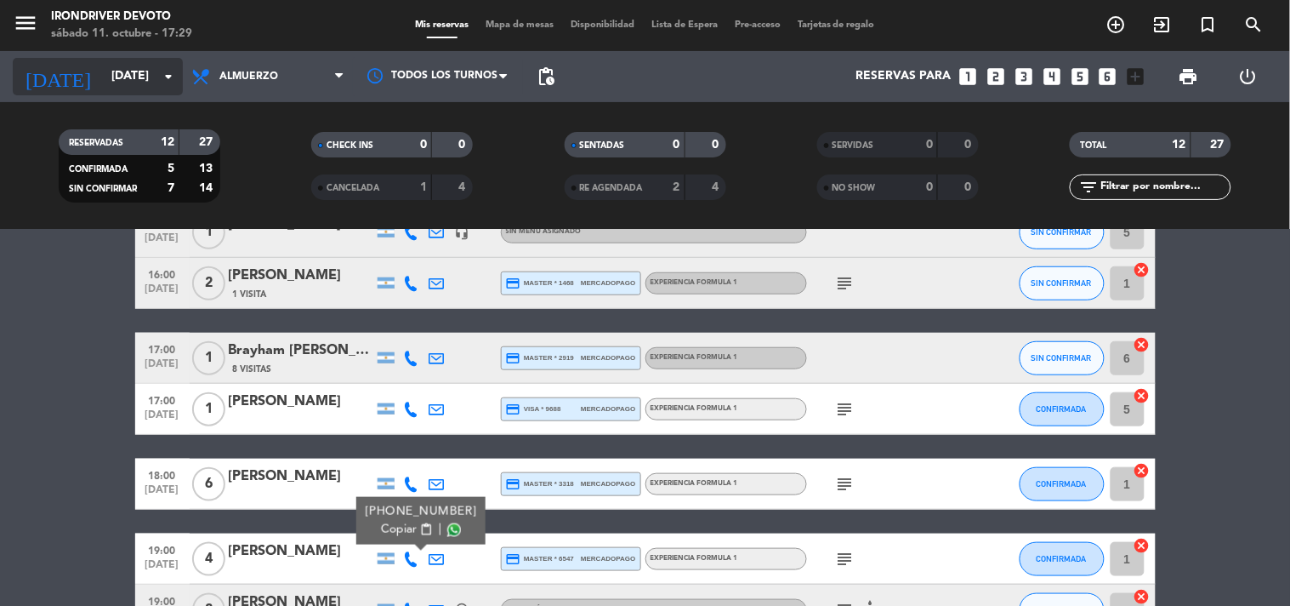
click at [151, 65] on input "[DATE]" at bounding box center [184, 76] width 162 height 31
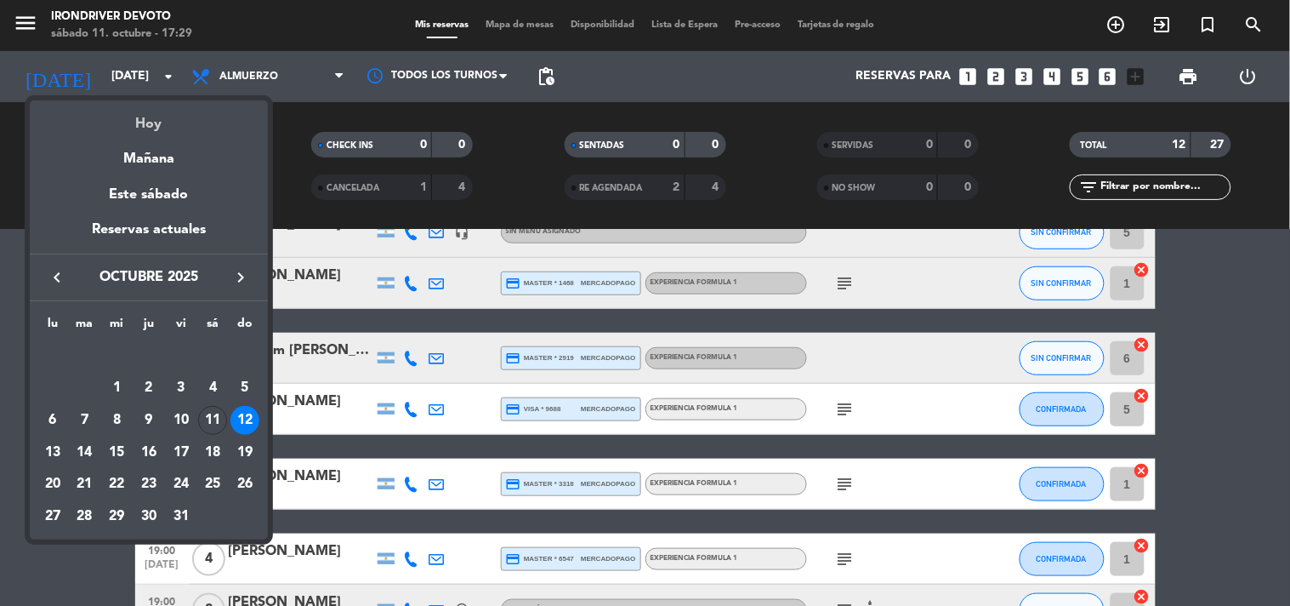
click at [158, 119] on div "Hoy" at bounding box center [149, 117] width 238 height 35
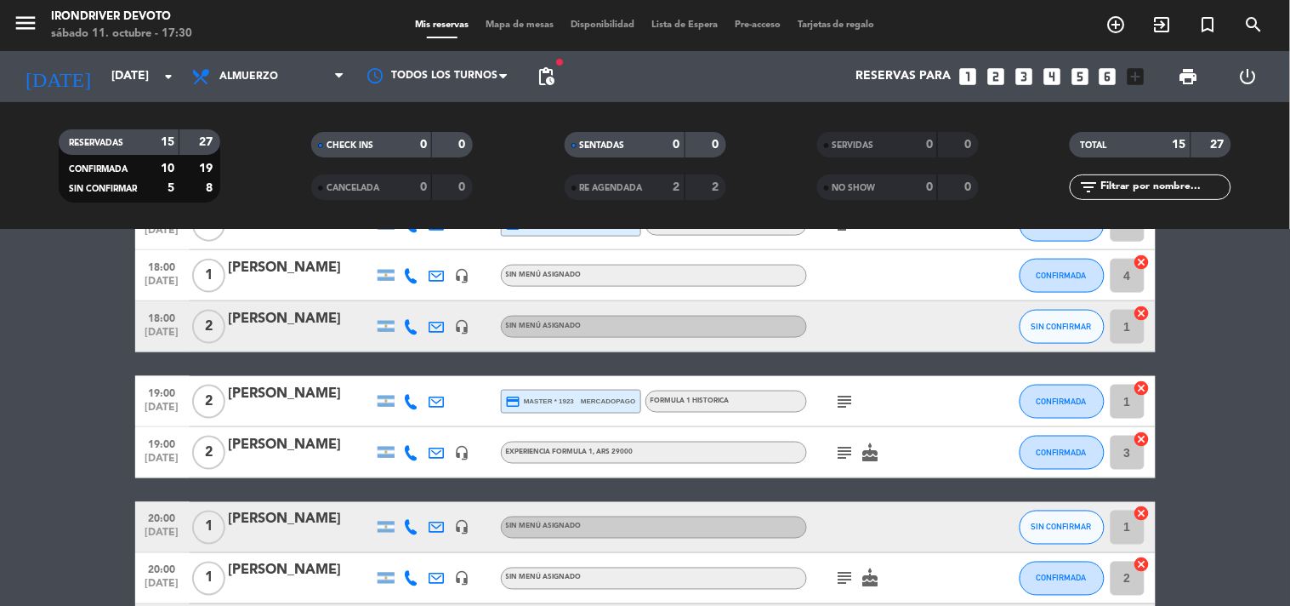
scroll to position [542, 0]
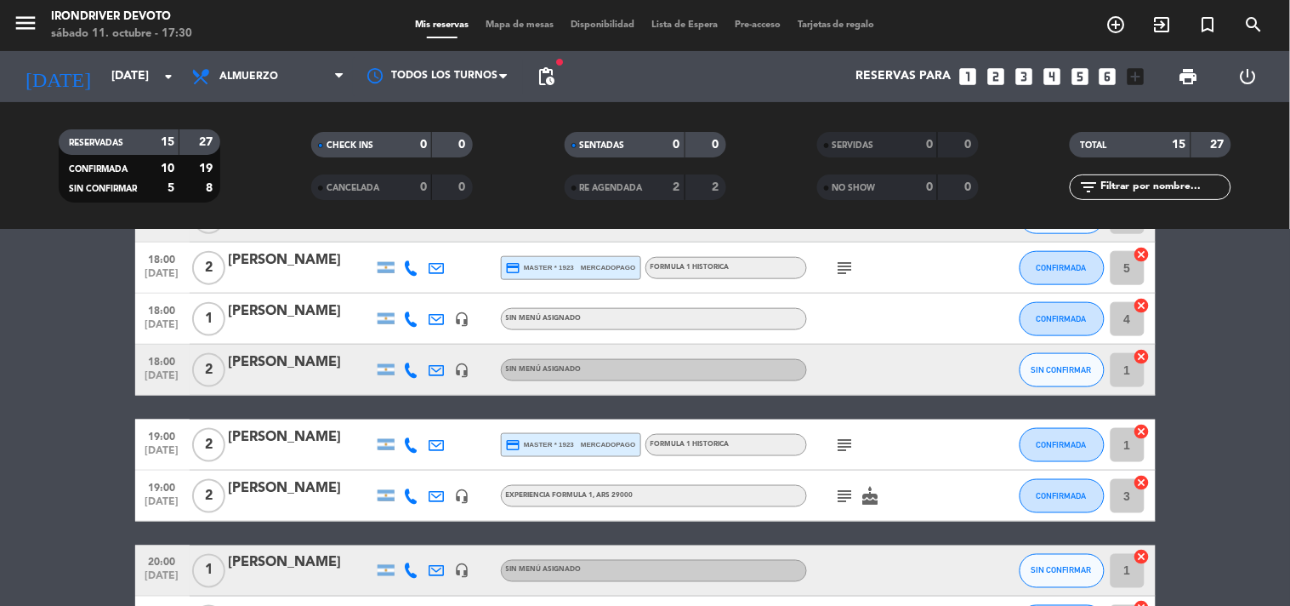
click at [833, 442] on span "subject" at bounding box center [846, 445] width 26 height 20
click at [844, 442] on icon "subject" at bounding box center [845, 445] width 20 height 20
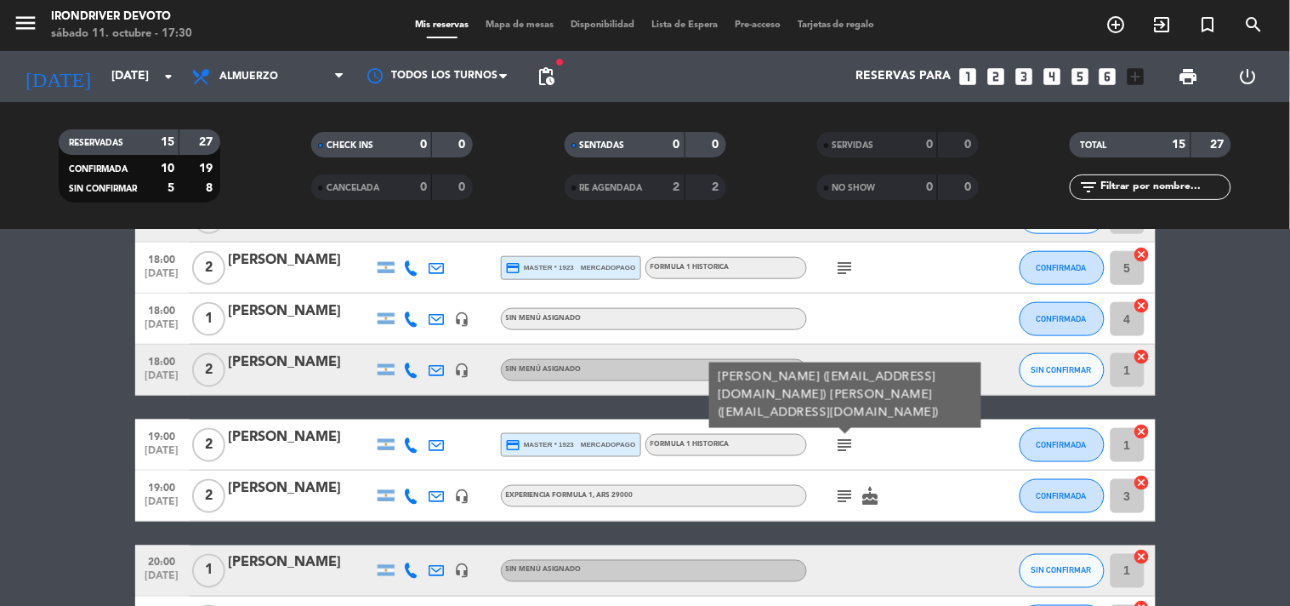
click at [844, 261] on icon "subject" at bounding box center [845, 268] width 20 height 20
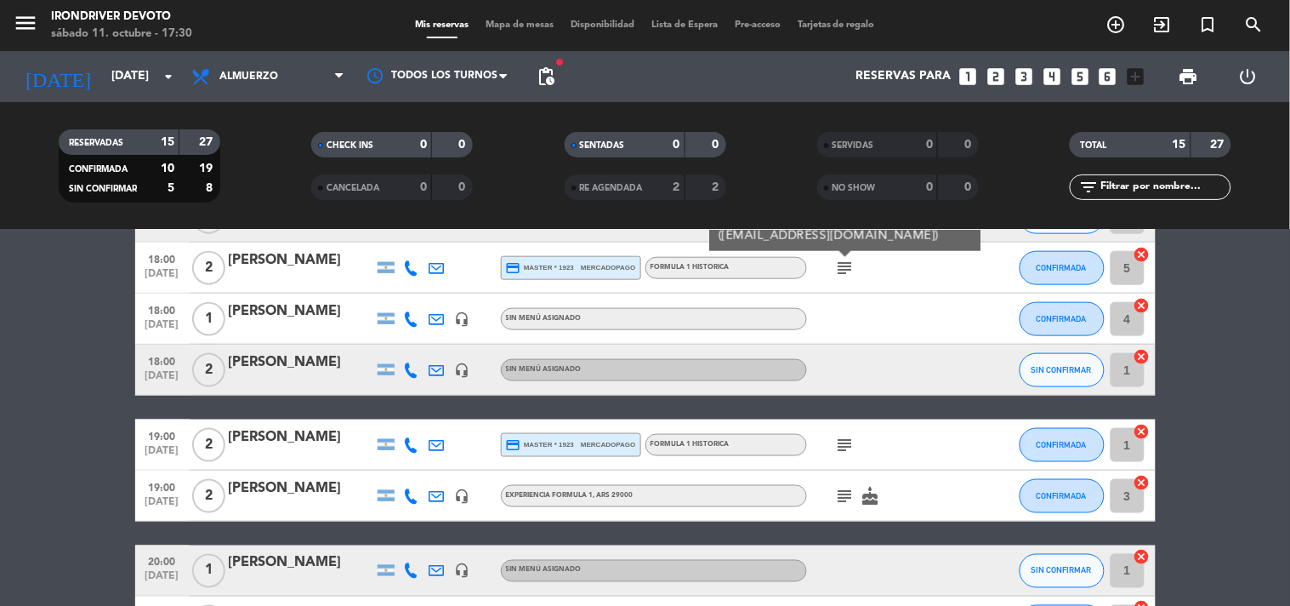
click at [847, 490] on icon "subject" at bounding box center [845, 496] width 20 height 20
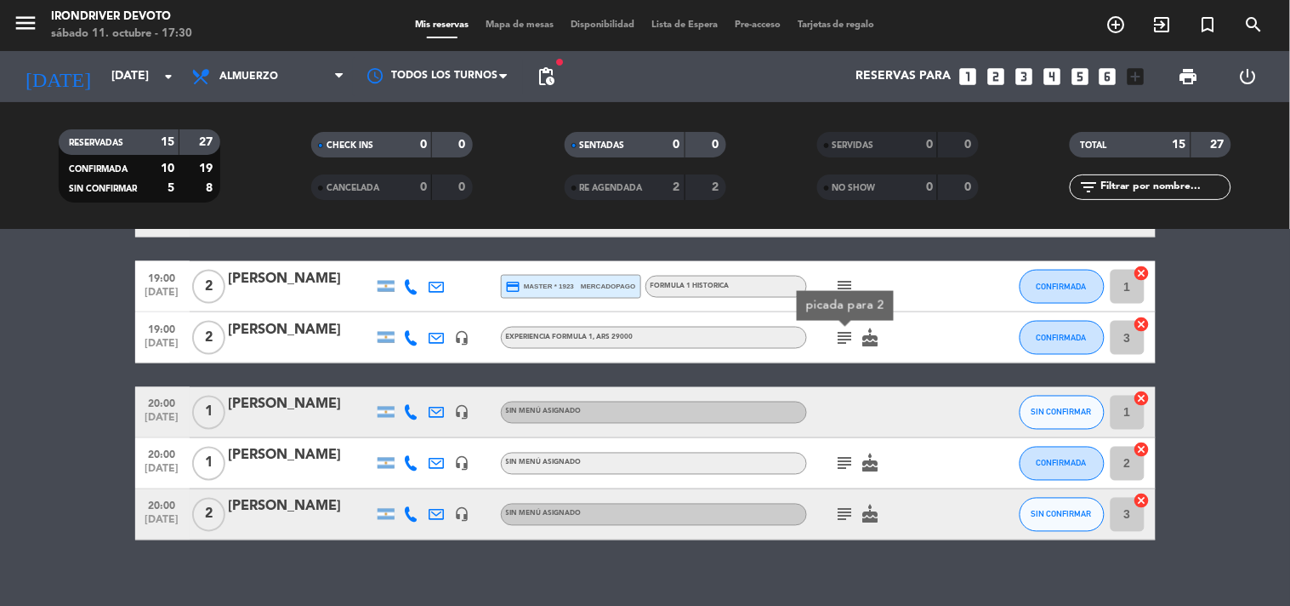
scroll to position [719, 0]
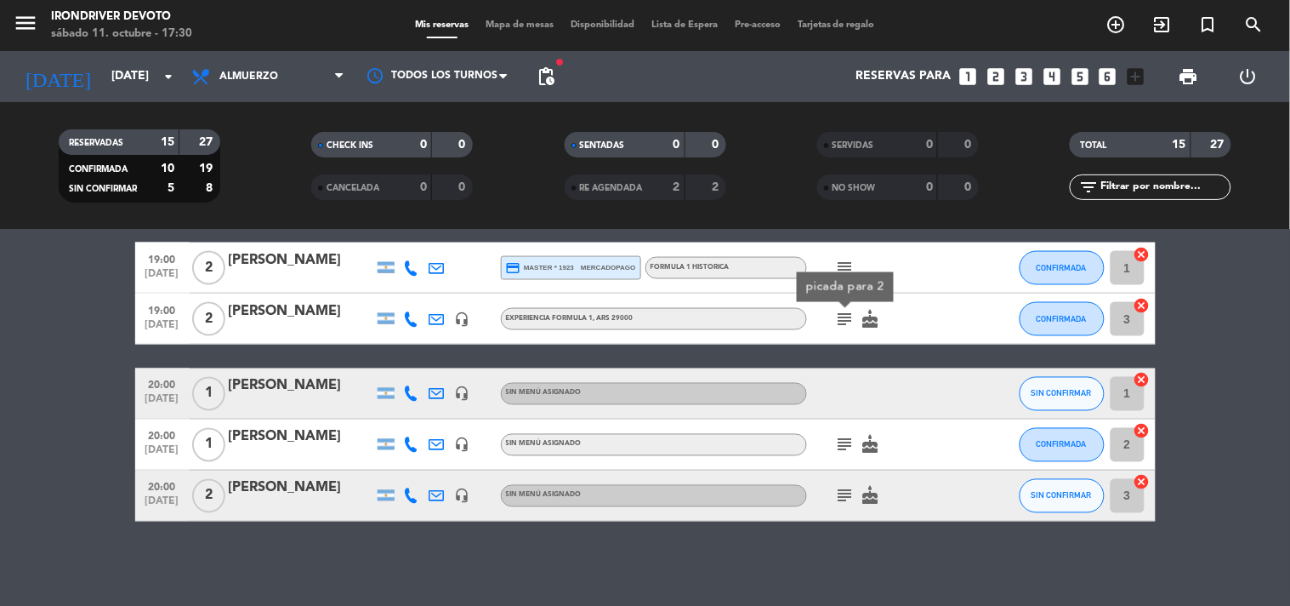
click at [840, 449] on icon "subject" at bounding box center [845, 445] width 20 height 20
click at [853, 500] on icon "subject" at bounding box center [845, 496] width 20 height 20
drag, startPoint x: 230, startPoint y: 435, endPoint x: 324, endPoint y: 440, distance: 94.5
click at [324, 440] on div "[PERSON_NAME]" at bounding box center [301, 437] width 145 height 22
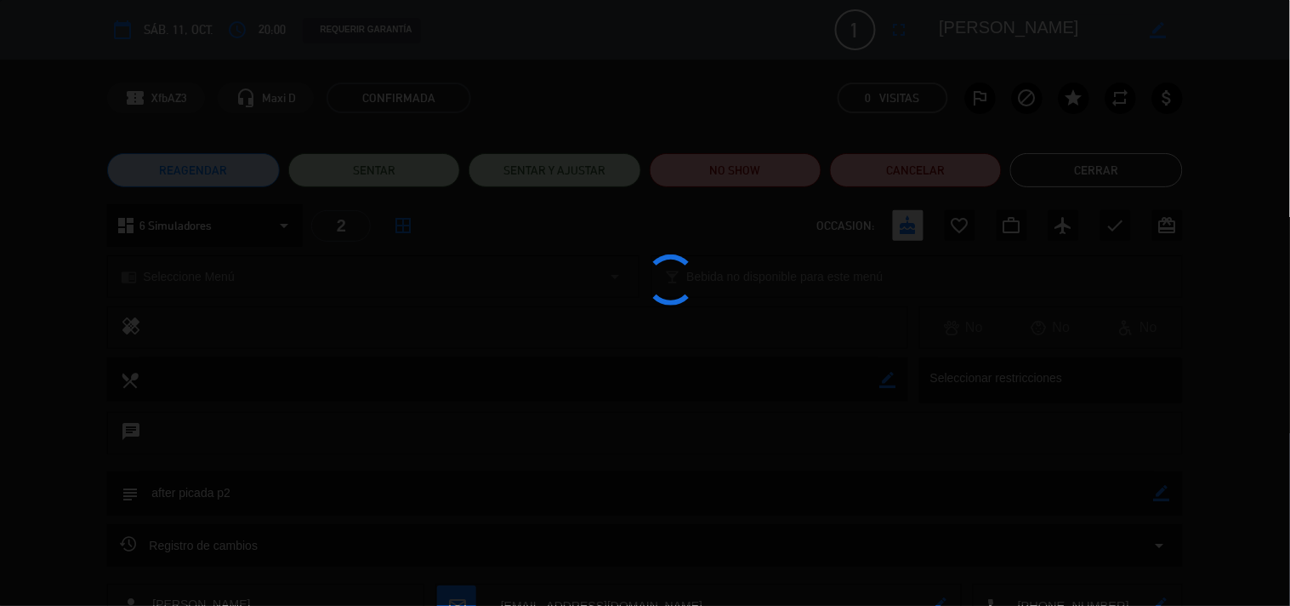
copy div "[PERSON_NAME]"
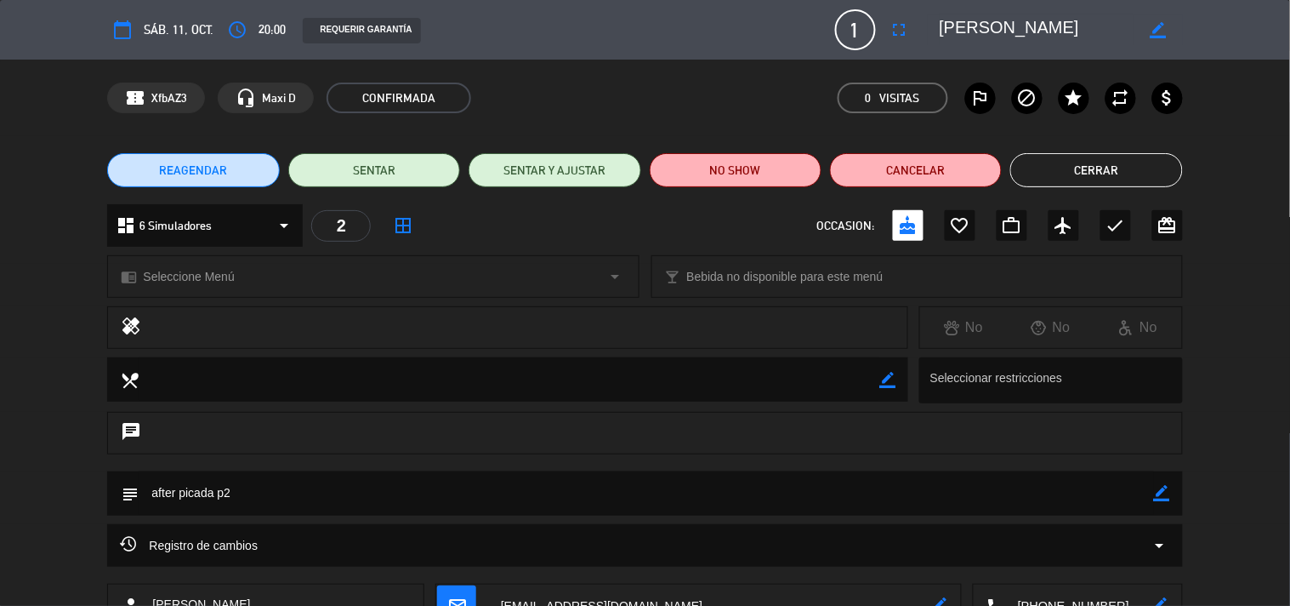
click at [1060, 151] on div "REAGENDAR SENTAR SENTAR Y AJUSTAR NO SHOW Cancelar Cerrar" at bounding box center [645, 170] width 1290 height 68
click at [1061, 162] on button "Cerrar" at bounding box center [1096, 170] width 172 height 34
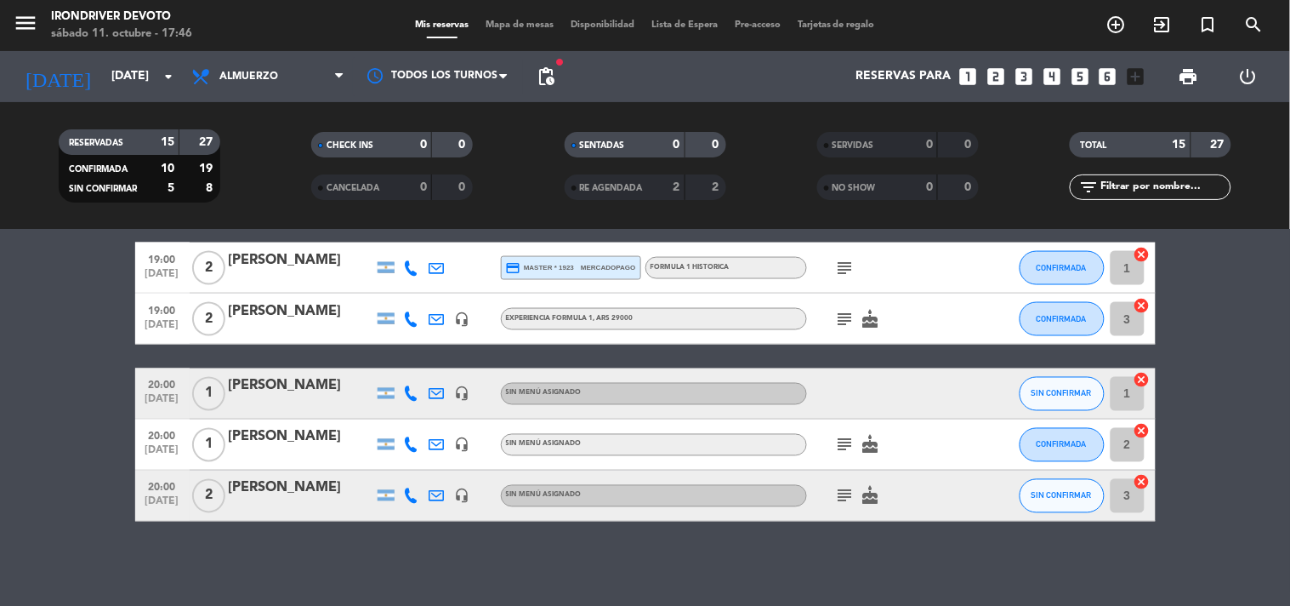
click at [850, 318] on icon "subject" at bounding box center [845, 319] width 20 height 20
click at [839, 442] on icon "subject" at bounding box center [845, 445] width 20 height 20
click at [839, 497] on icon "subject" at bounding box center [845, 496] width 20 height 20
click at [913, 374] on div at bounding box center [883, 393] width 153 height 50
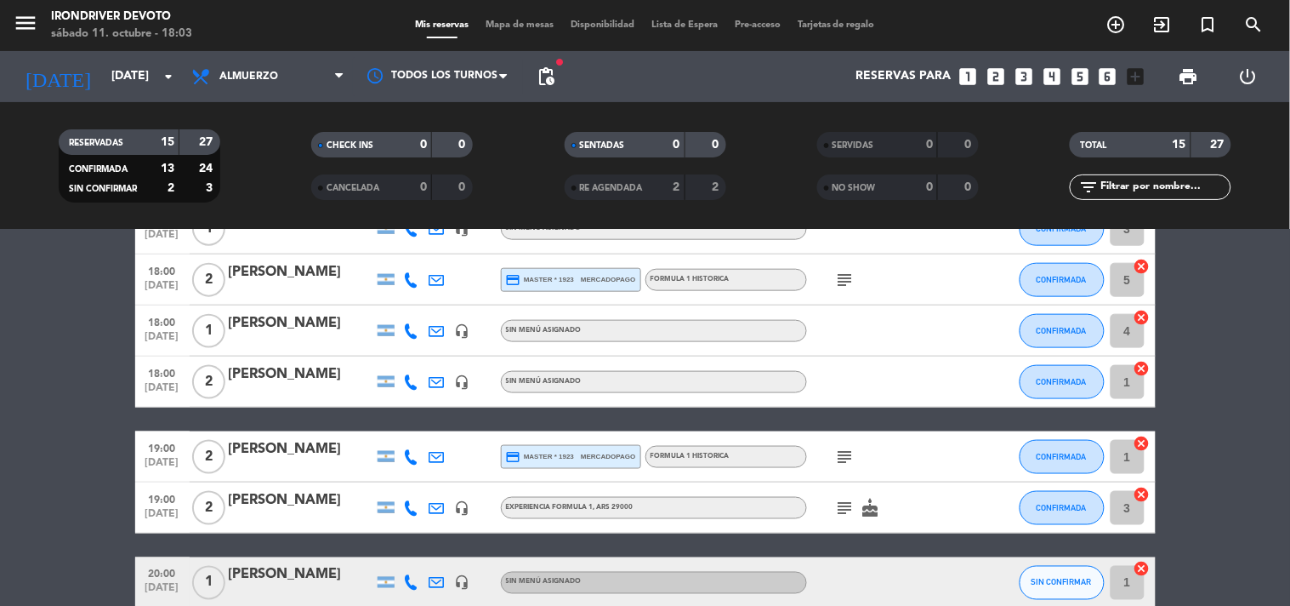
scroll to position [624, 0]
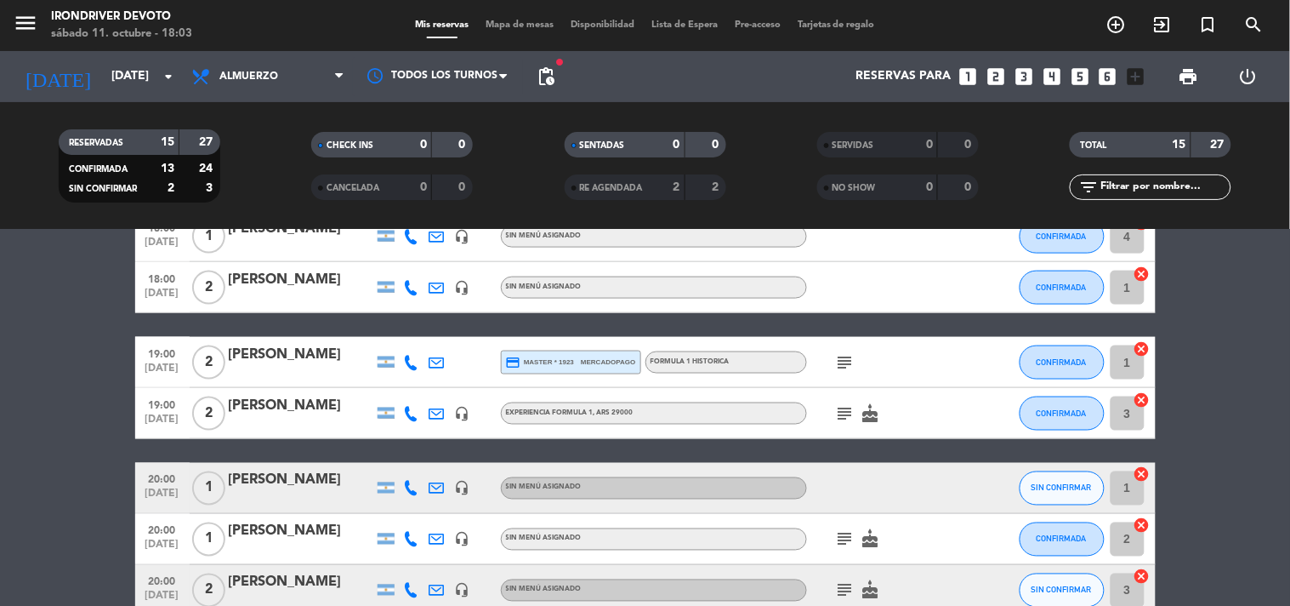
click at [837, 420] on icon "subject" at bounding box center [845, 413] width 20 height 20
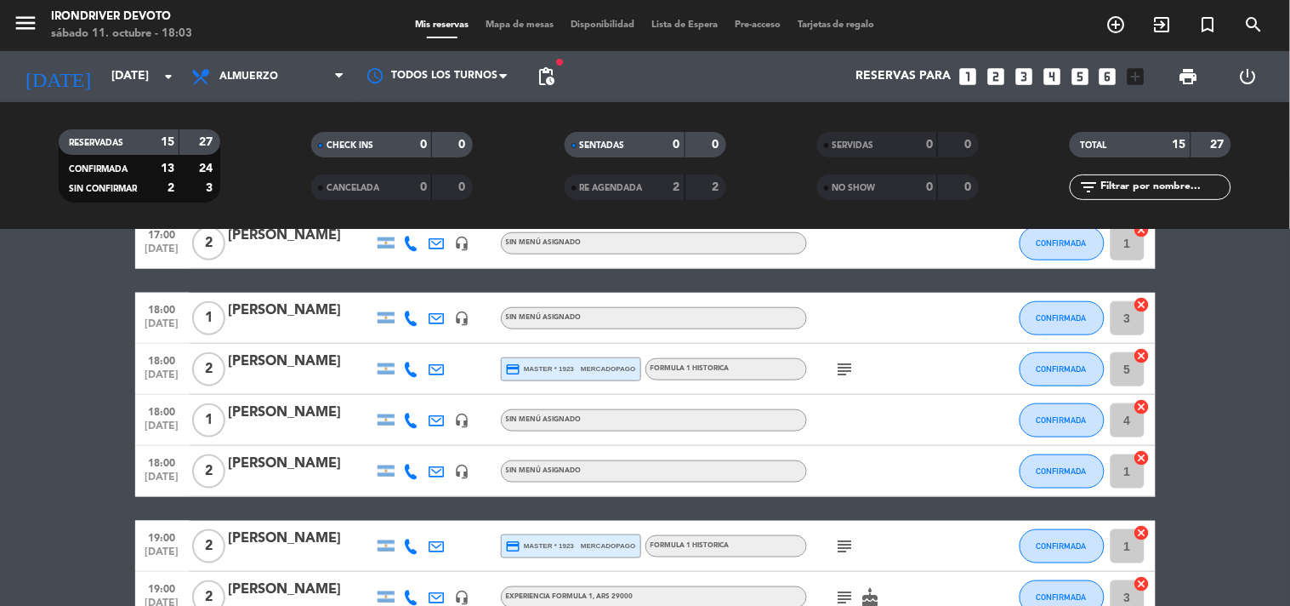
scroll to position [435, 0]
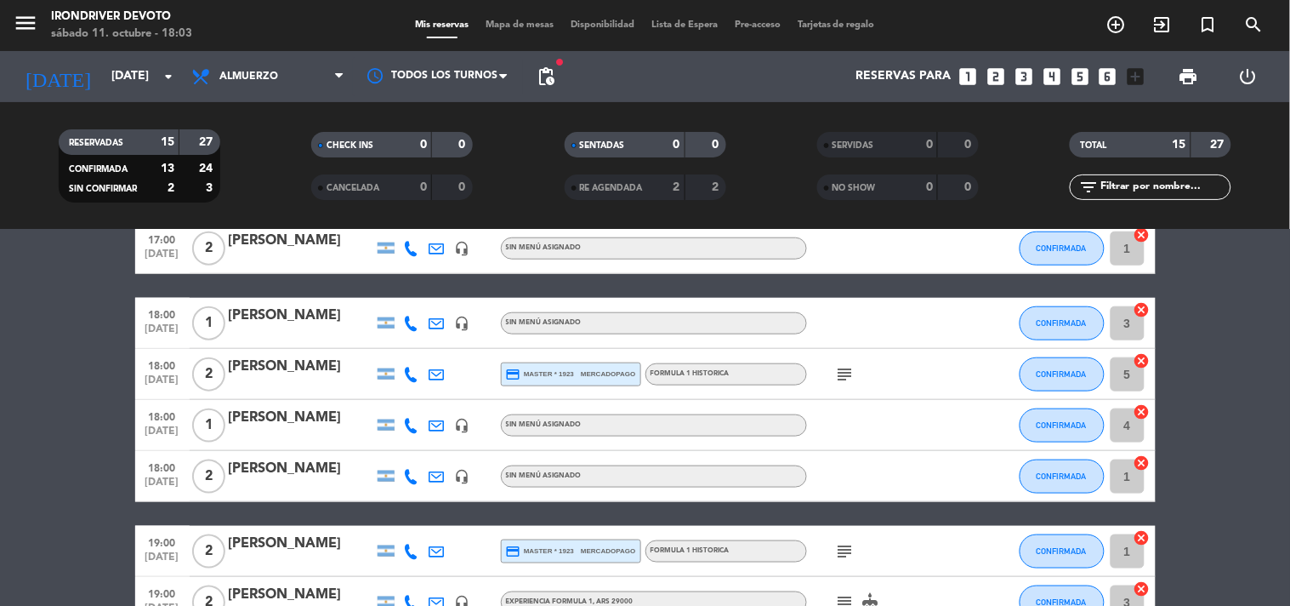
click at [709, 371] on span "Formula 1 historica" at bounding box center [690, 373] width 79 height 7
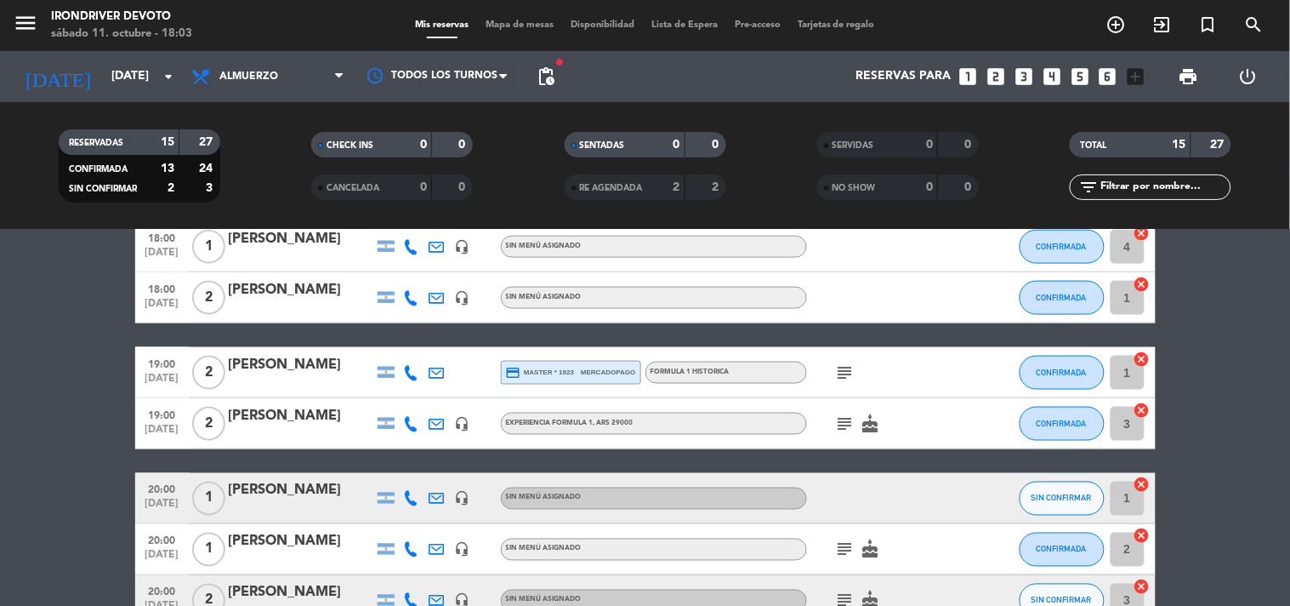
scroll to position [624, 0]
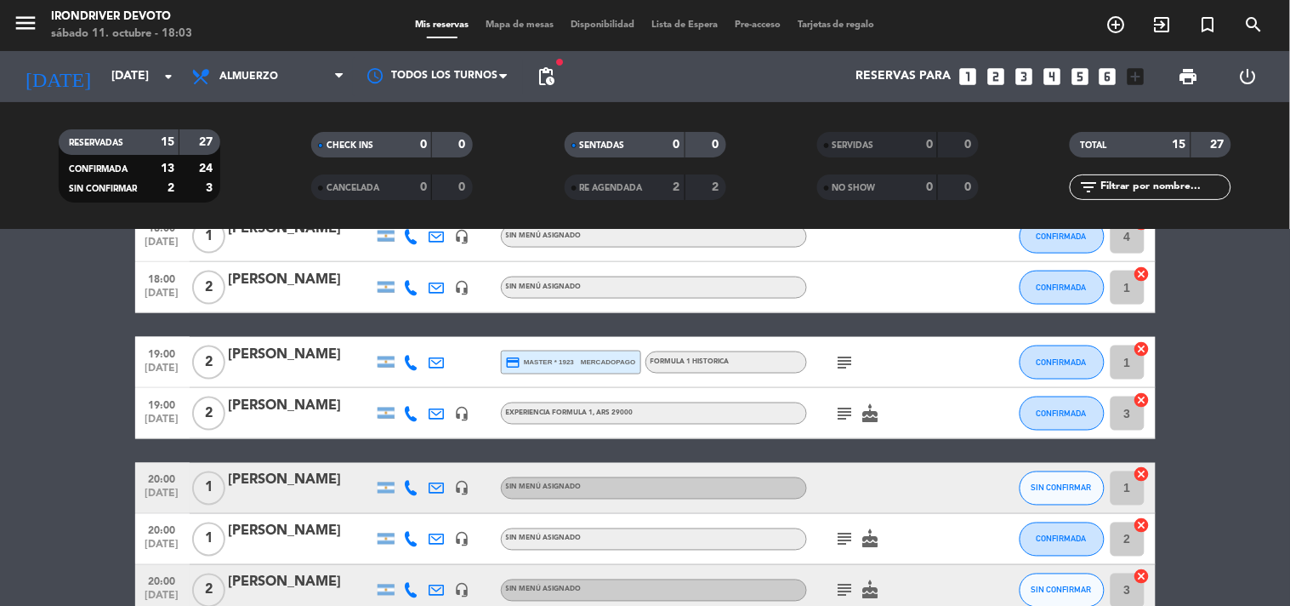
click at [693, 359] on span "Formula 1 historica" at bounding box center [690, 361] width 79 height 7
click at [694, 359] on span "Formula 1 historica" at bounding box center [690, 361] width 79 height 7
click at [833, 357] on span "subject" at bounding box center [846, 362] width 26 height 20
click at [842, 361] on icon "subject" at bounding box center [845, 362] width 20 height 20
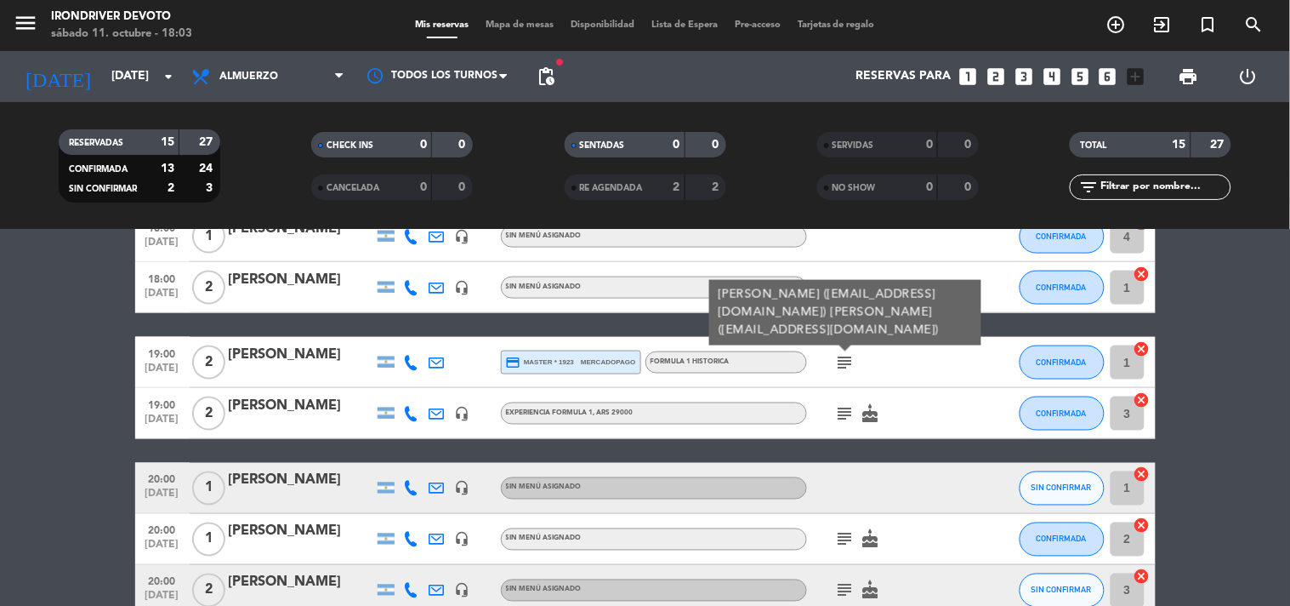
click at [842, 361] on icon "subject" at bounding box center [845, 362] width 20 height 20
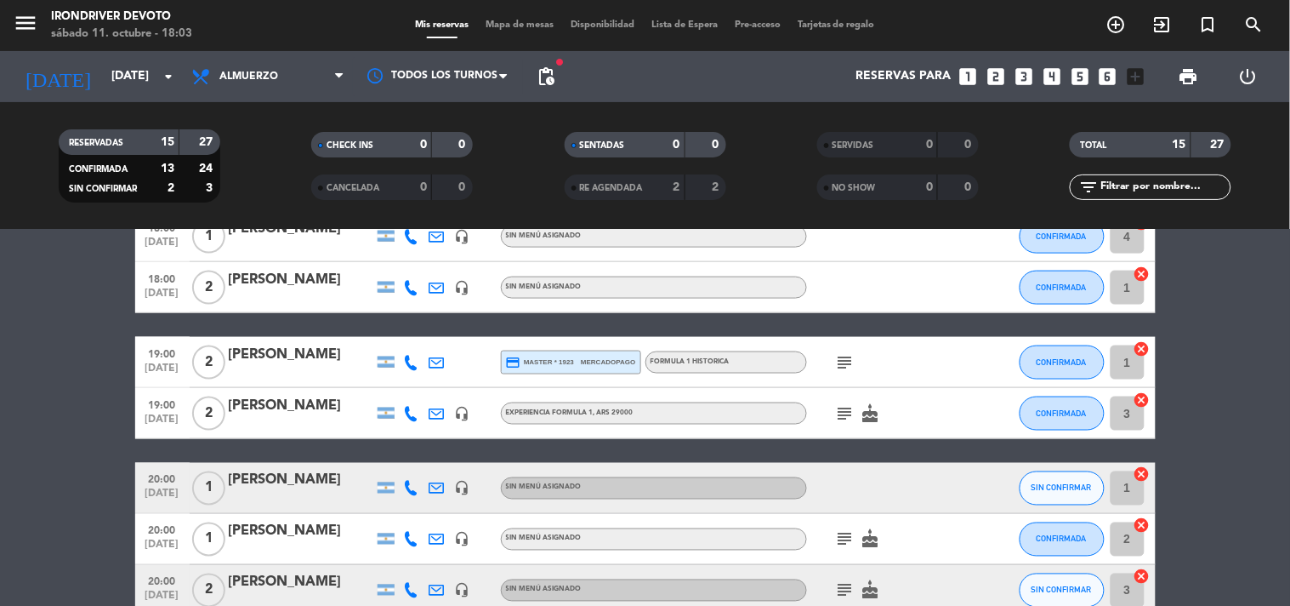
click at [848, 368] on icon "subject" at bounding box center [845, 362] width 20 height 20
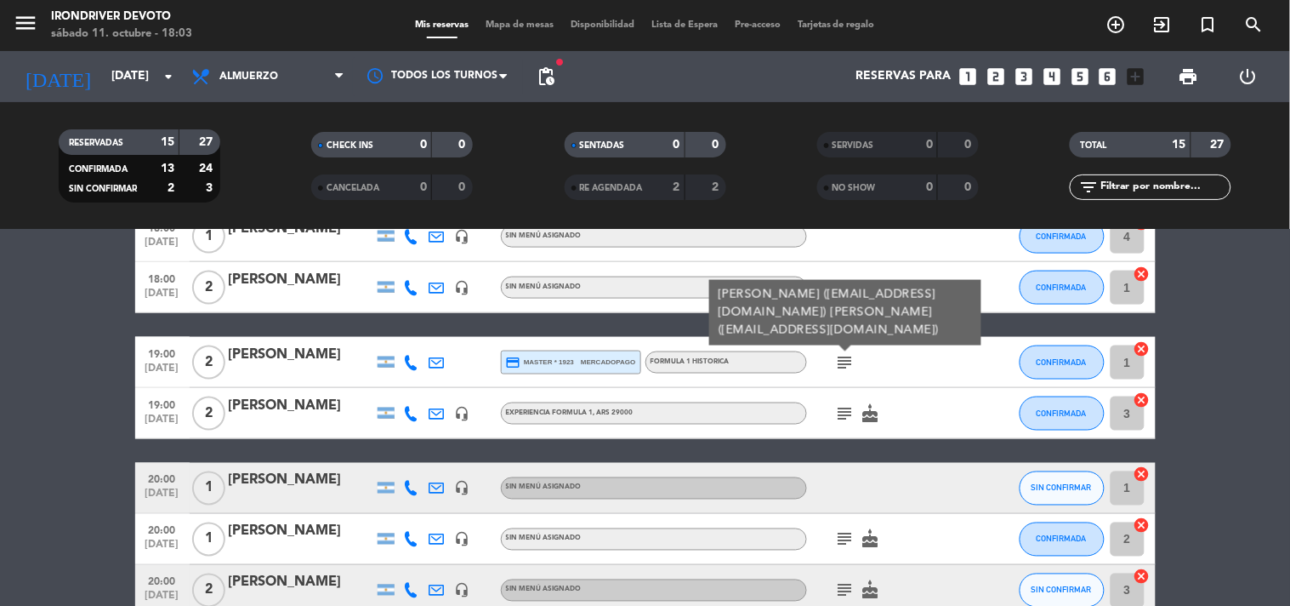
click at [848, 368] on icon "subject" at bounding box center [845, 362] width 20 height 20
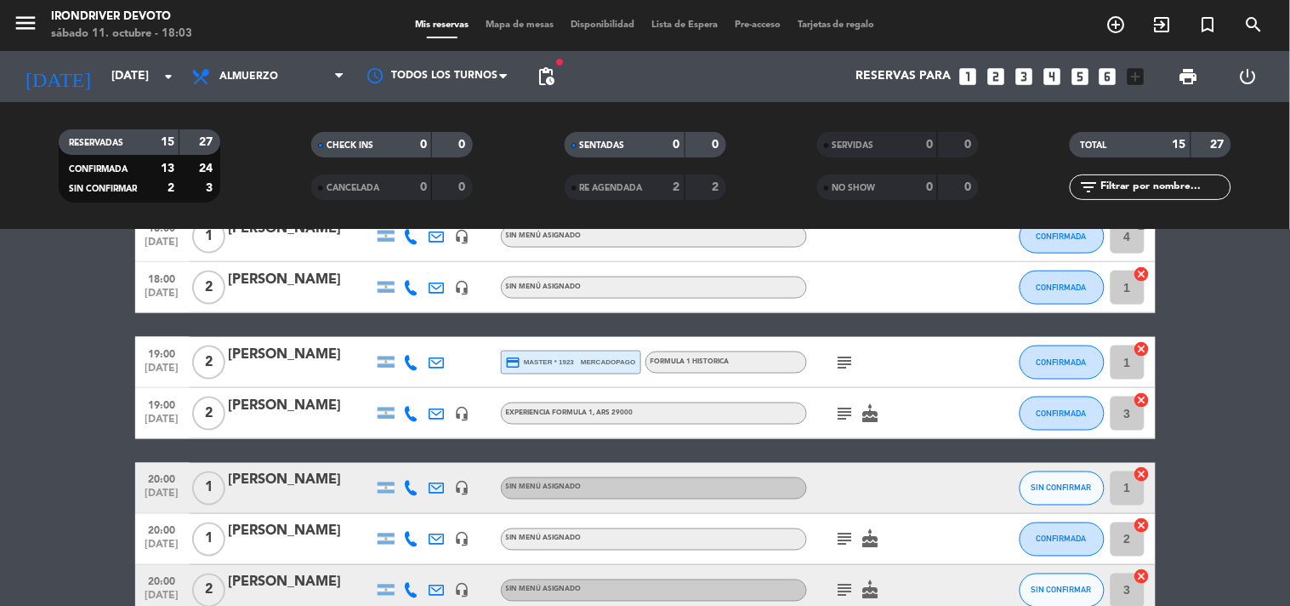
scroll to position [719, 0]
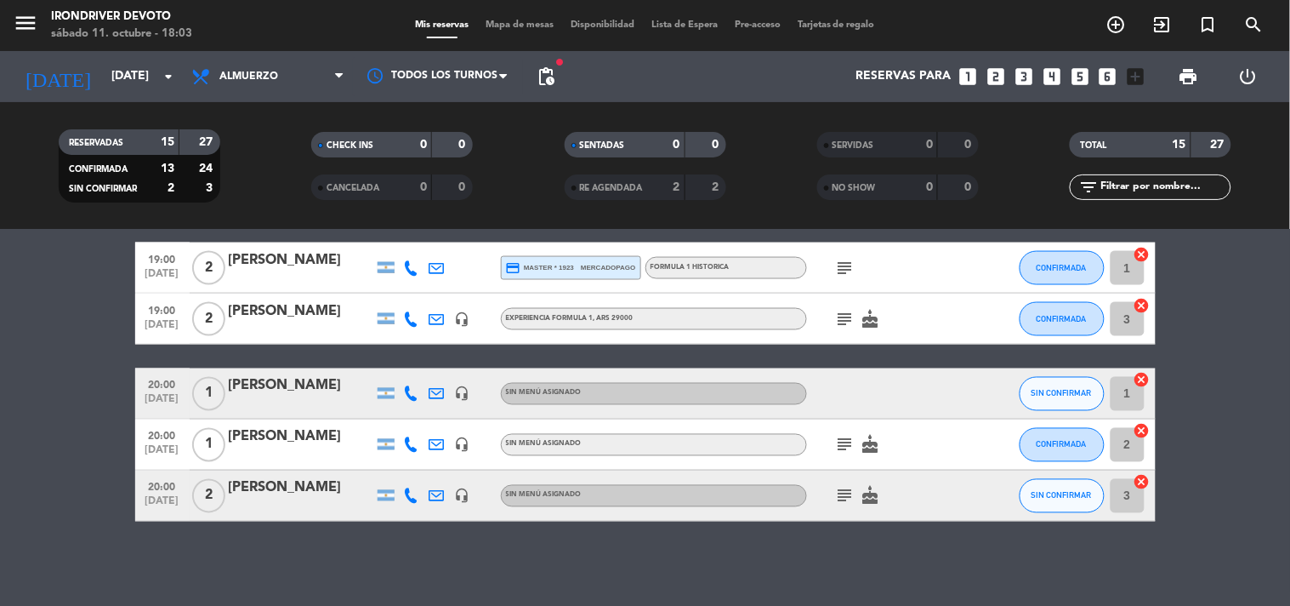
click at [848, 448] on icon "subject" at bounding box center [845, 445] width 20 height 20
click at [843, 506] on div "subject cake" at bounding box center [883, 495] width 153 height 50
click at [848, 497] on icon "subject" at bounding box center [845, 496] width 20 height 20
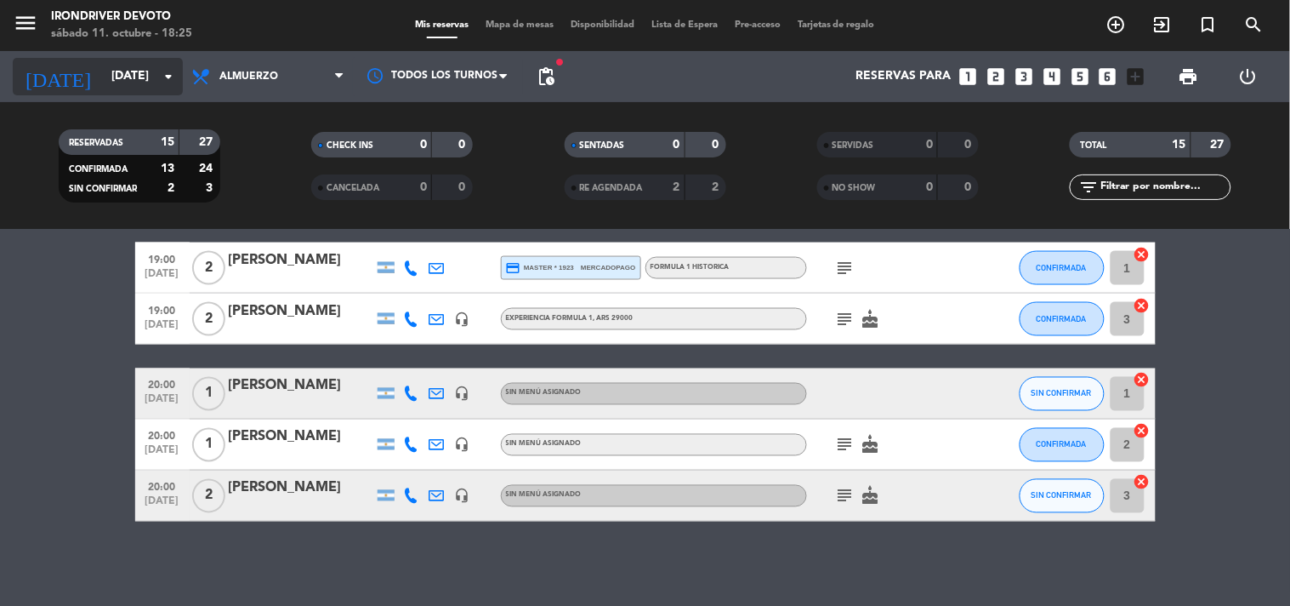
click at [132, 77] on input "[DATE]" at bounding box center [184, 76] width 162 height 31
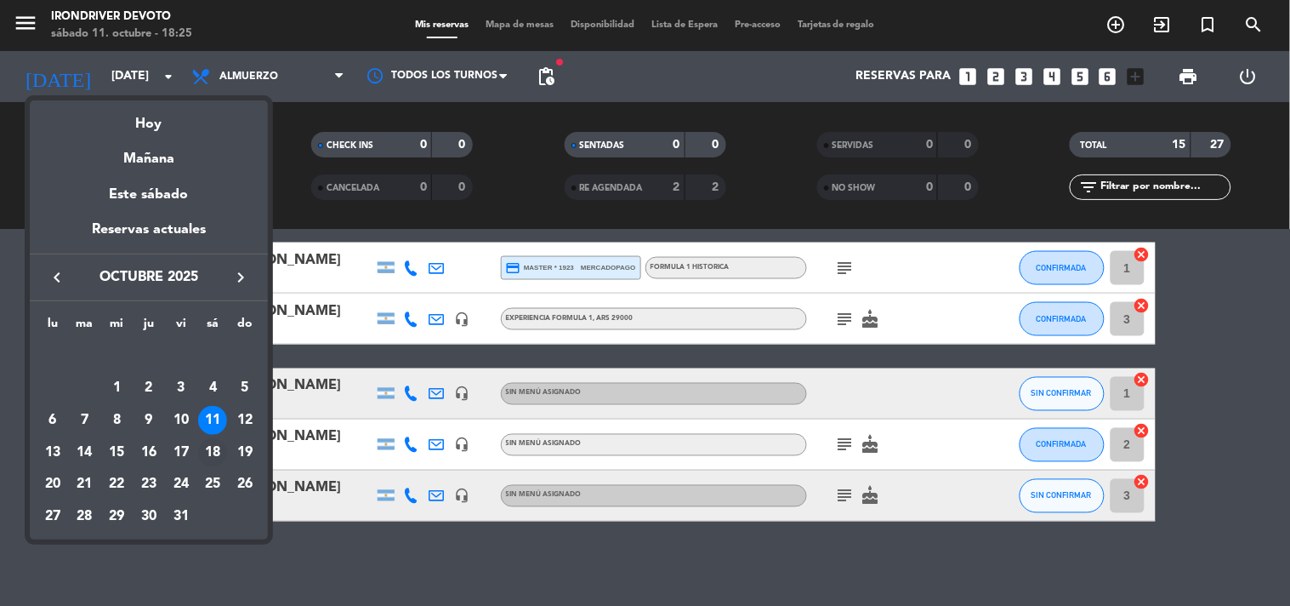
click at [213, 454] on div "18" at bounding box center [212, 452] width 29 height 29
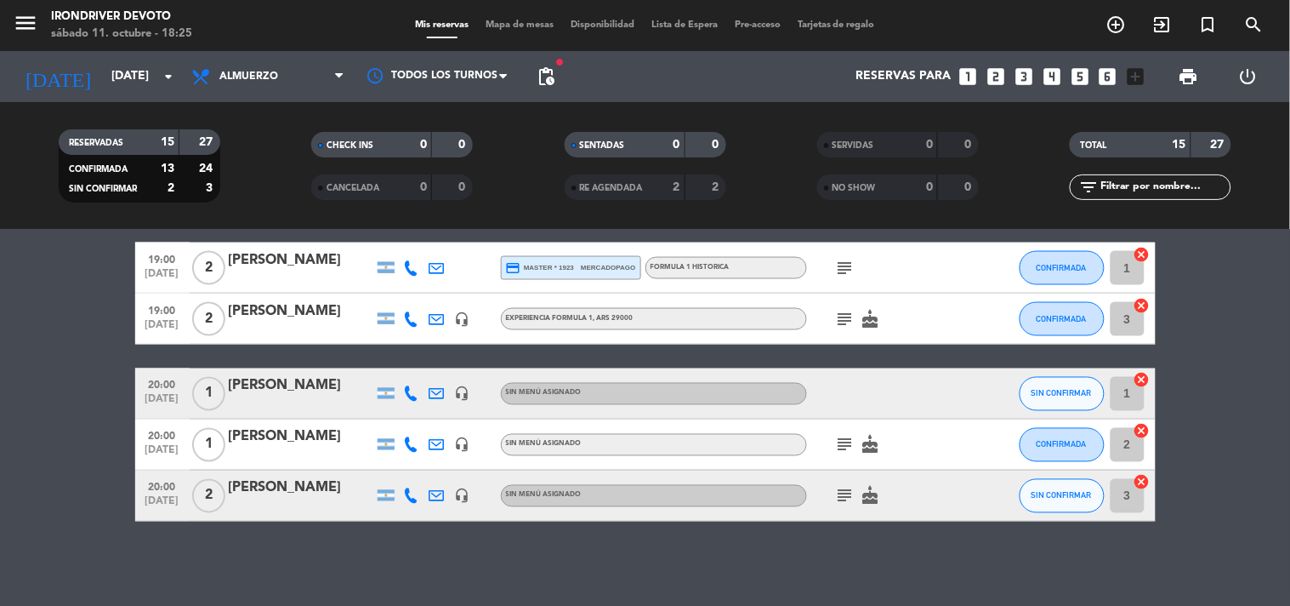
type input "[DATE]"
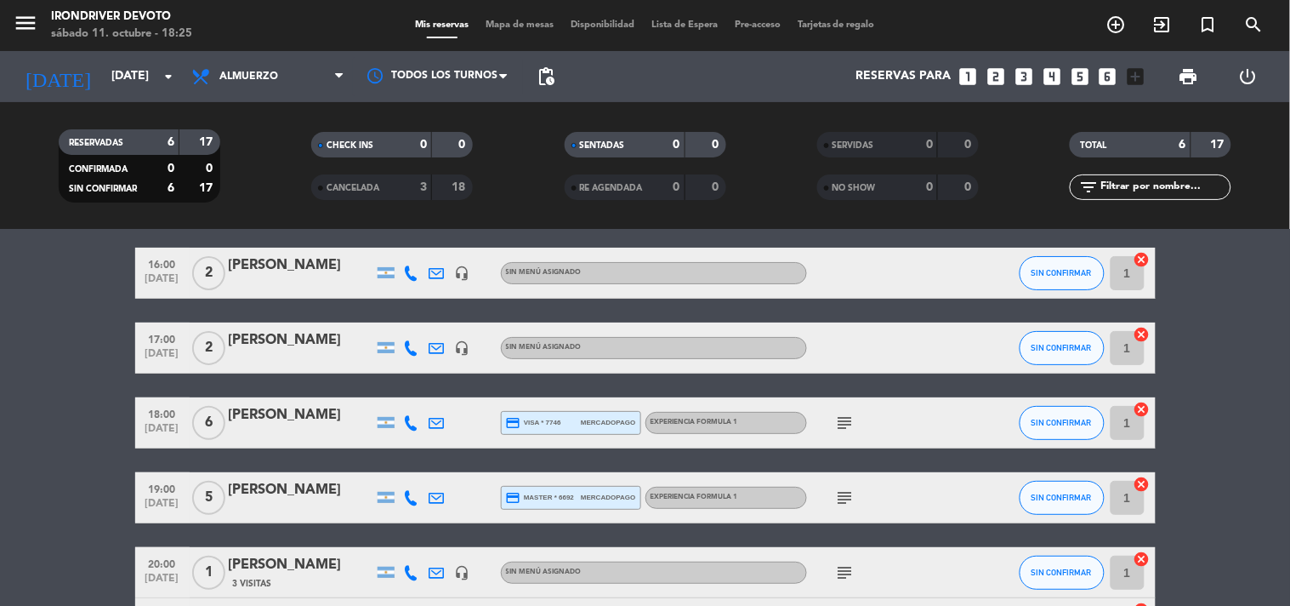
scroll to position [94, 0]
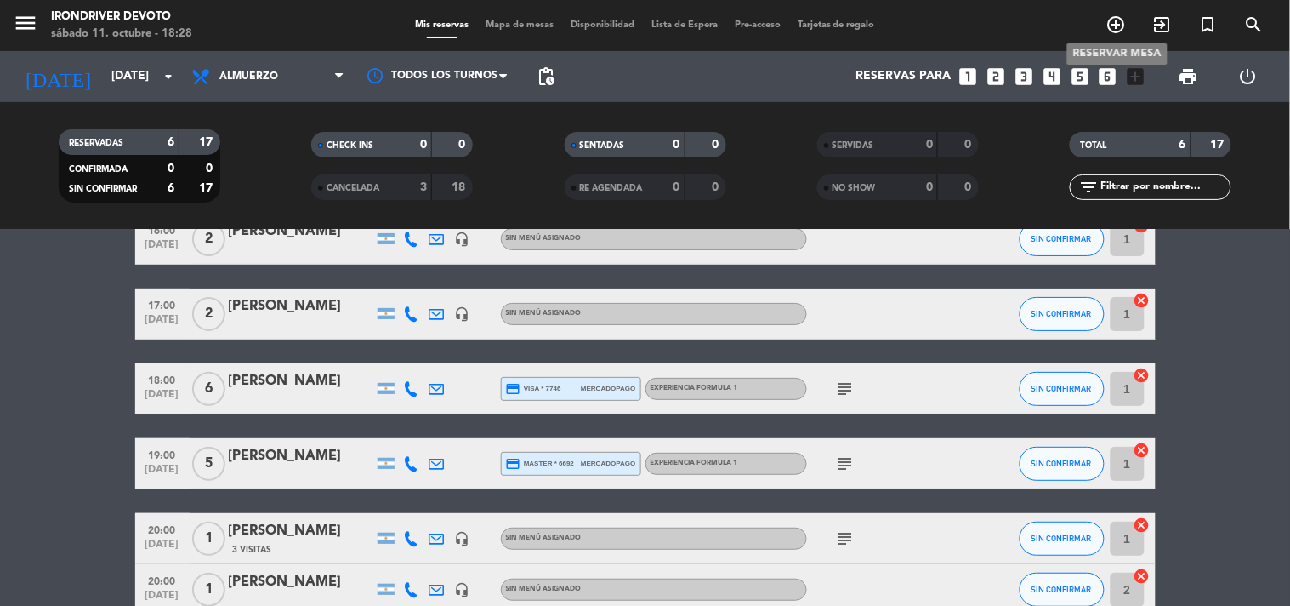
click at [1123, 15] on icon "add_circle_outline" at bounding box center [1116, 24] width 20 height 20
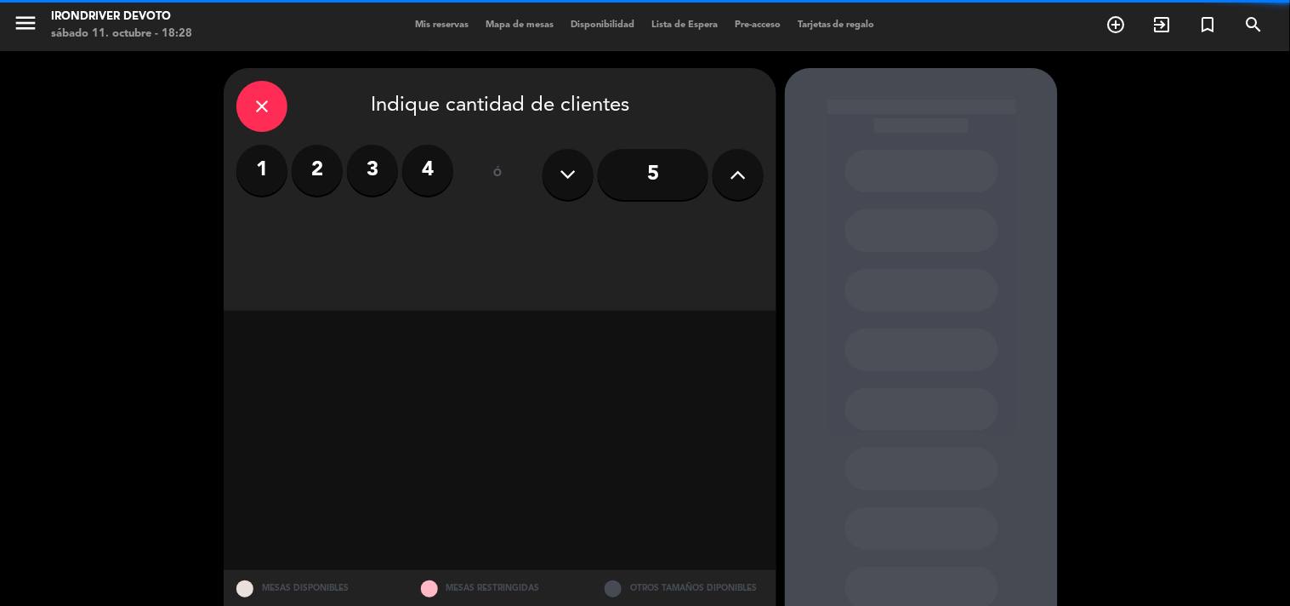
click at [266, 173] on label "1" at bounding box center [261, 170] width 51 height 51
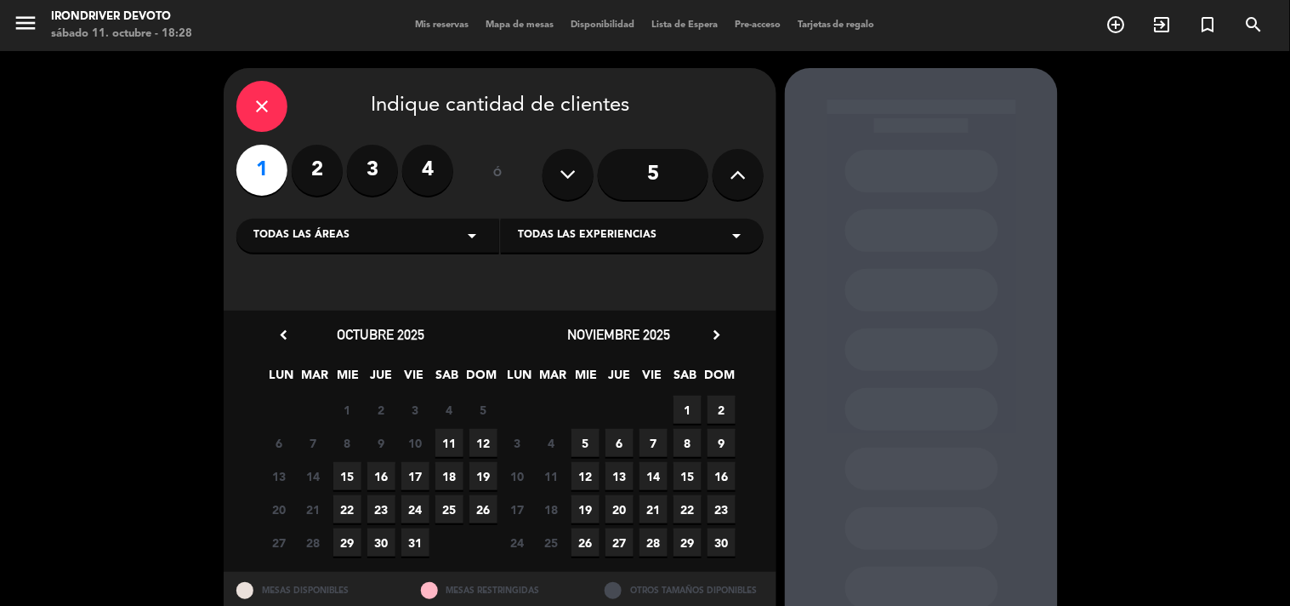
click at [449, 475] on span "18" at bounding box center [449, 476] width 28 height 28
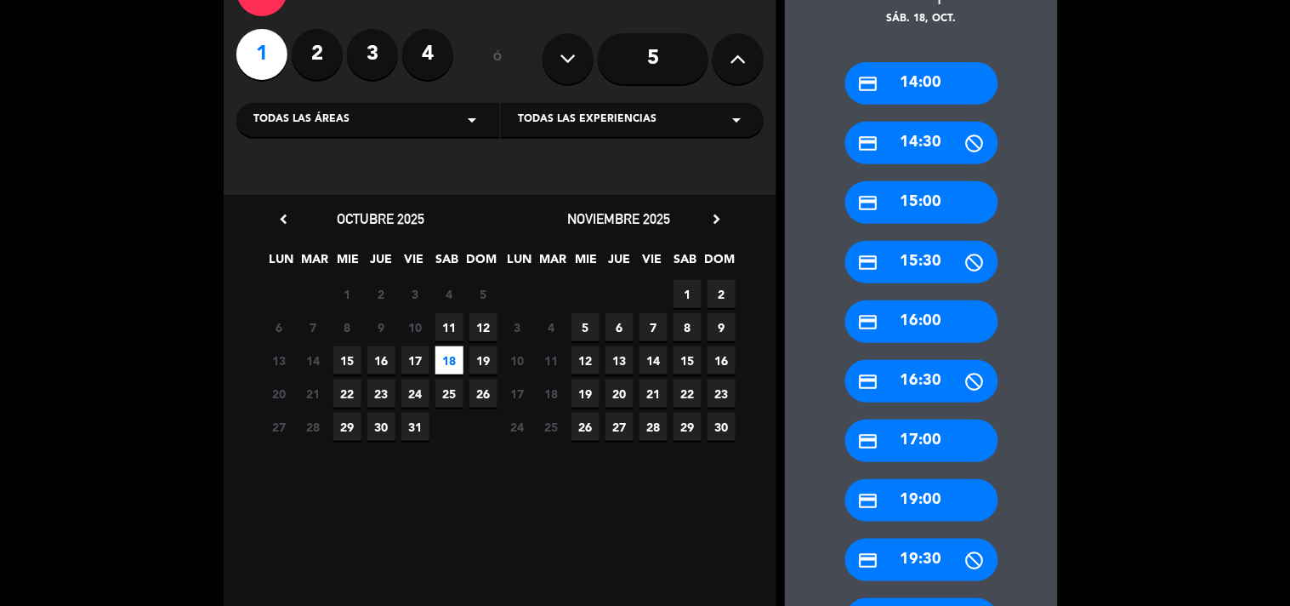
scroll to position [150, 0]
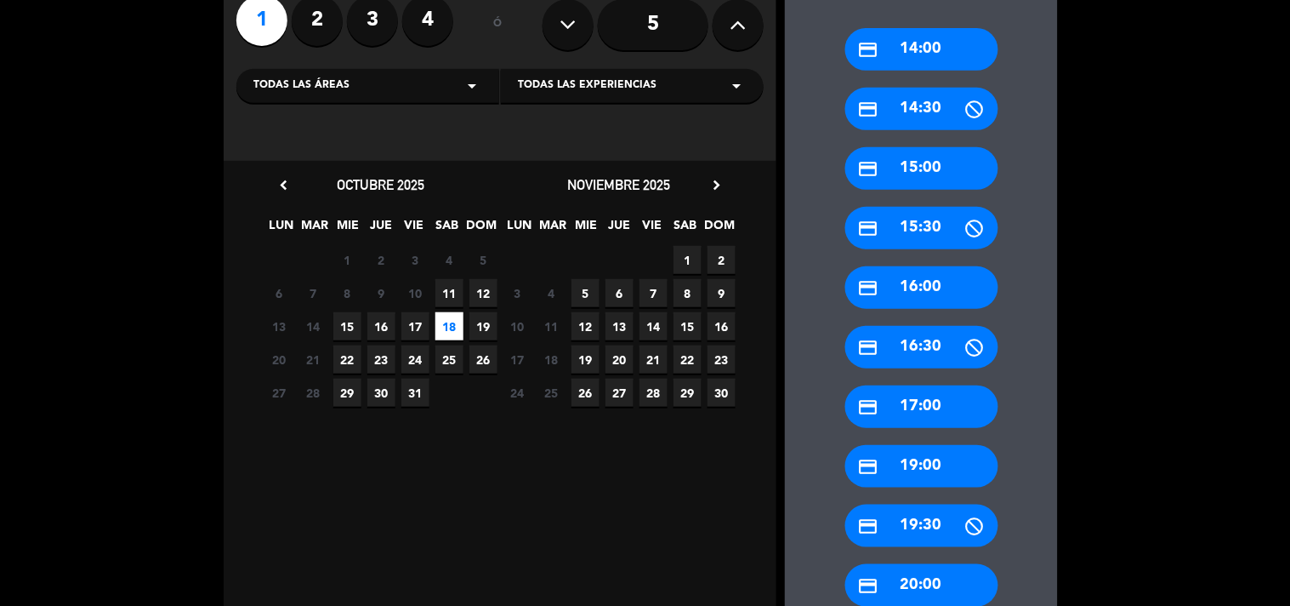
click at [936, 459] on div "credit_card 19:00" at bounding box center [921, 466] width 153 height 43
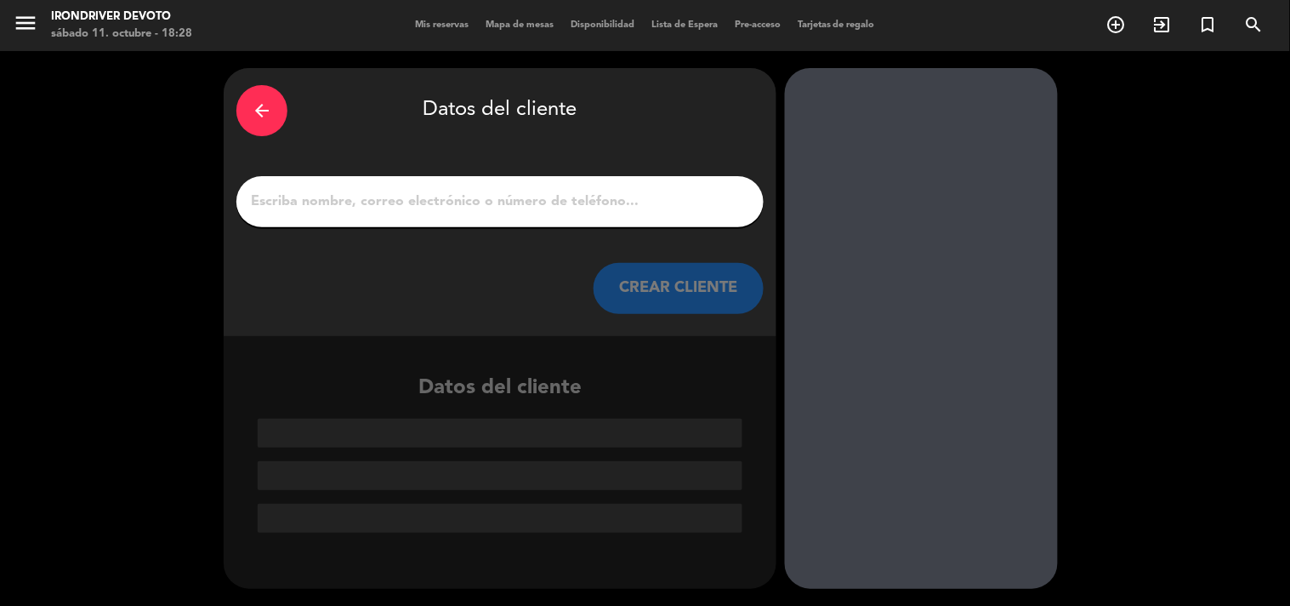
scroll to position [0, 0]
click at [487, 196] on input "1" at bounding box center [500, 202] width 502 height 24
paste input "[PERSON_NAME]"
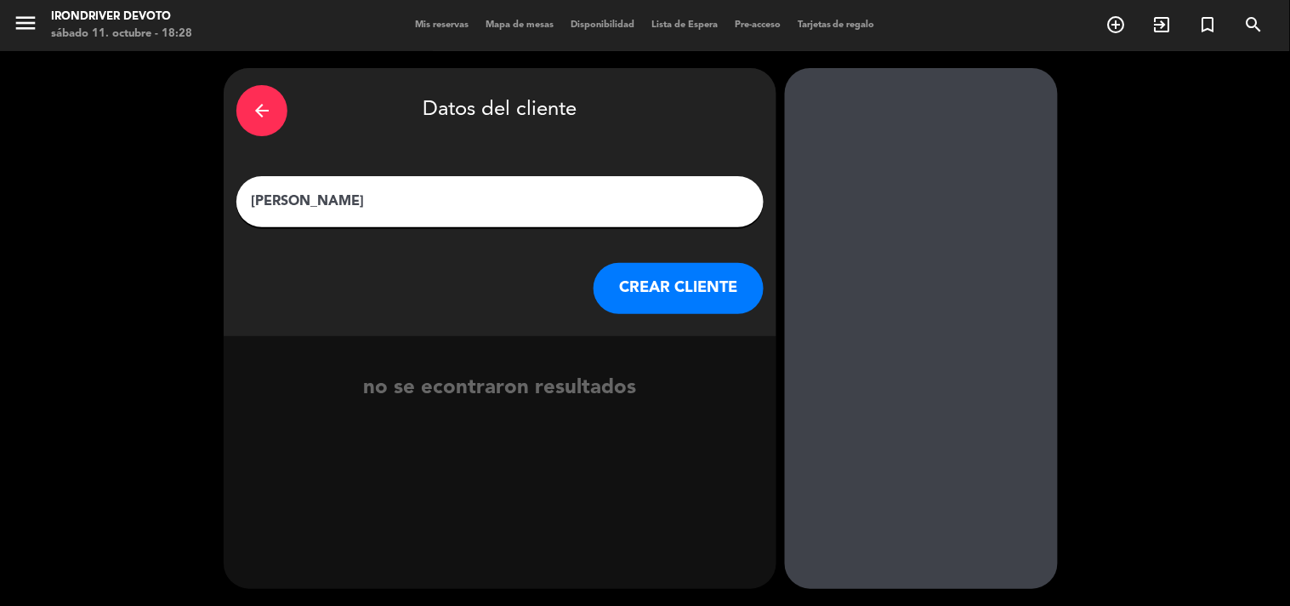
type input "[PERSON_NAME]"
click at [702, 289] on button "CREAR CLIENTE" at bounding box center [679, 288] width 170 height 51
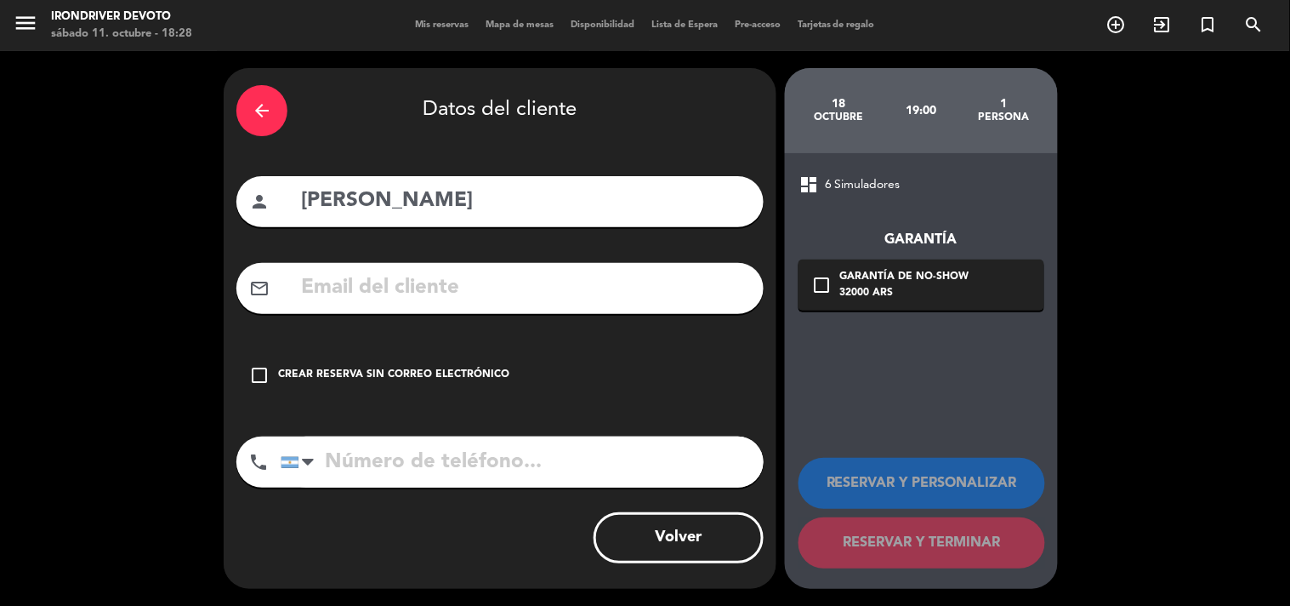
click at [439, 290] on input "text" at bounding box center [525, 287] width 452 height 35
paste input "[EMAIL_ADDRESS][DOMAIN_NAME]"
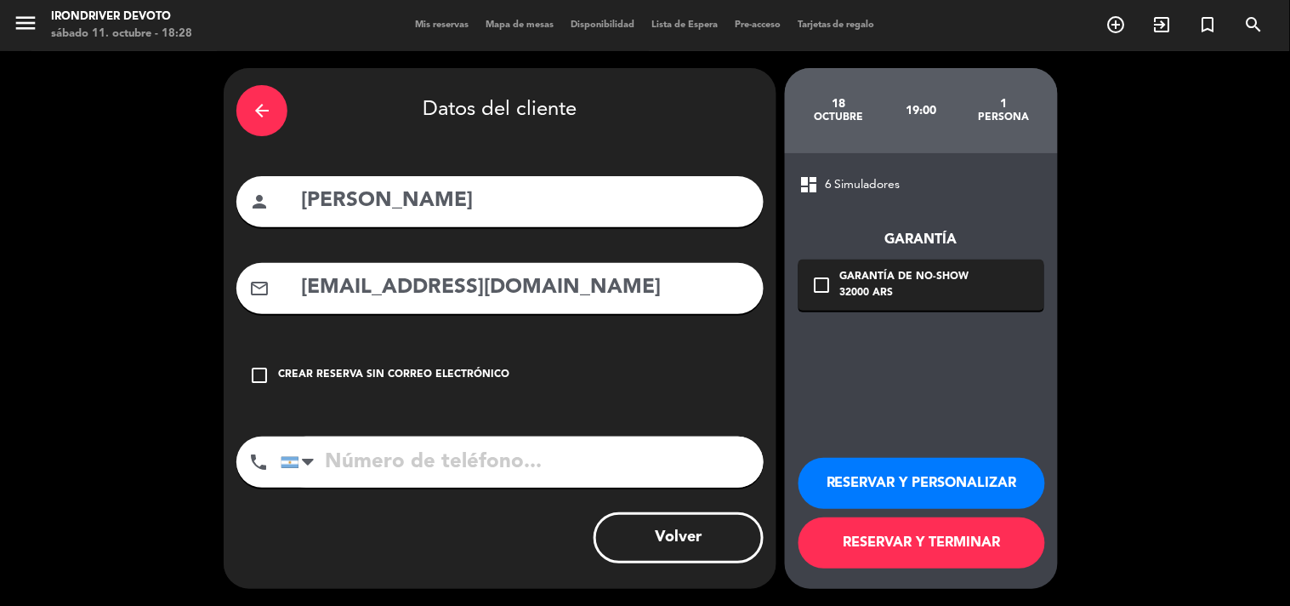
type input "[EMAIL_ADDRESS][DOMAIN_NAME]"
click at [435, 456] on input "tel" at bounding box center [522, 461] width 483 height 51
paste input "[PHONE_NUMBER]"
type input "[PHONE_NUMBER]"
click at [904, 478] on button "RESERVAR Y PERSONALIZAR" at bounding box center [922, 483] width 247 height 51
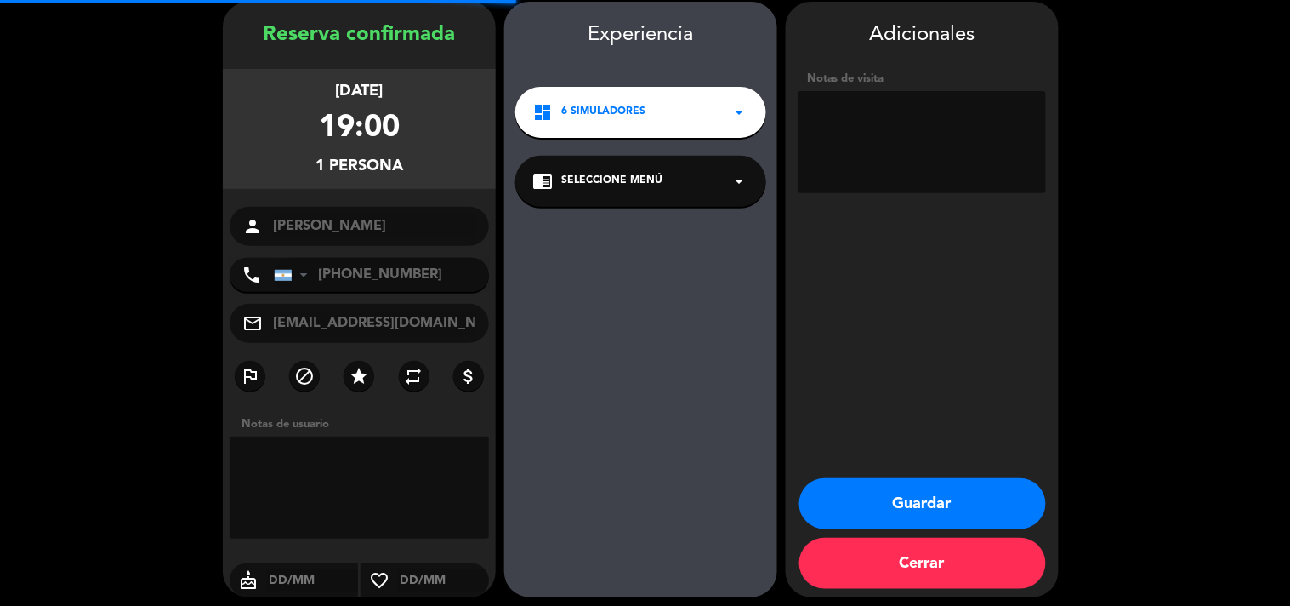
scroll to position [68, 0]
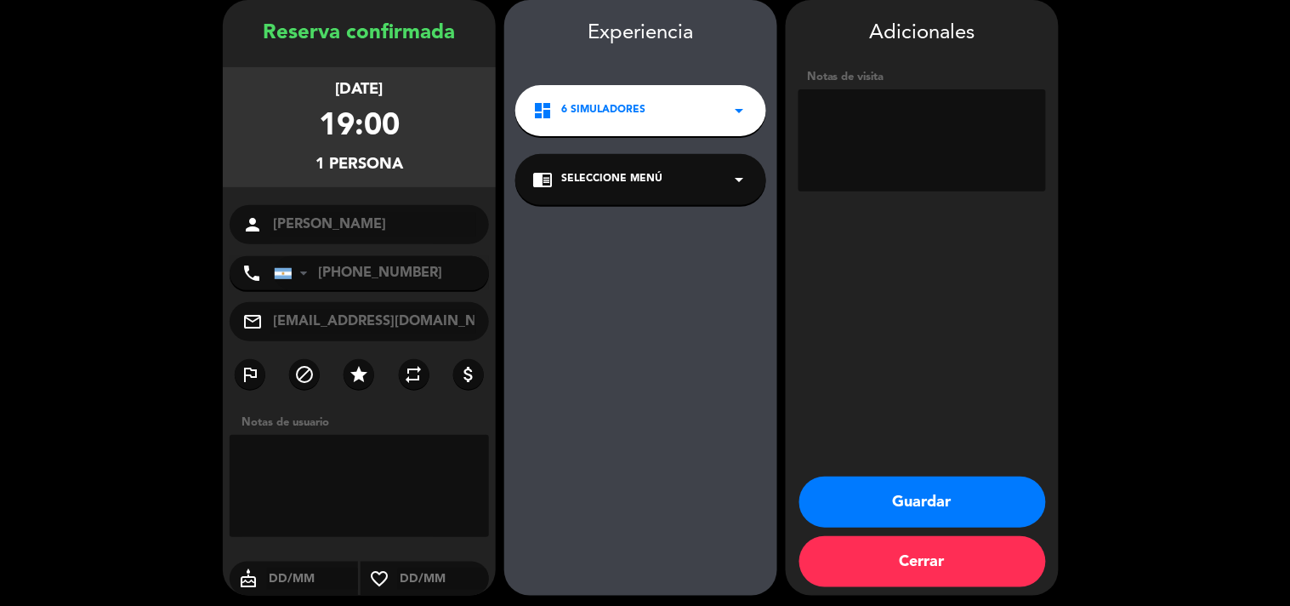
click at [729, 175] on icon "arrow_drop_down" at bounding box center [739, 179] width 20 height 20
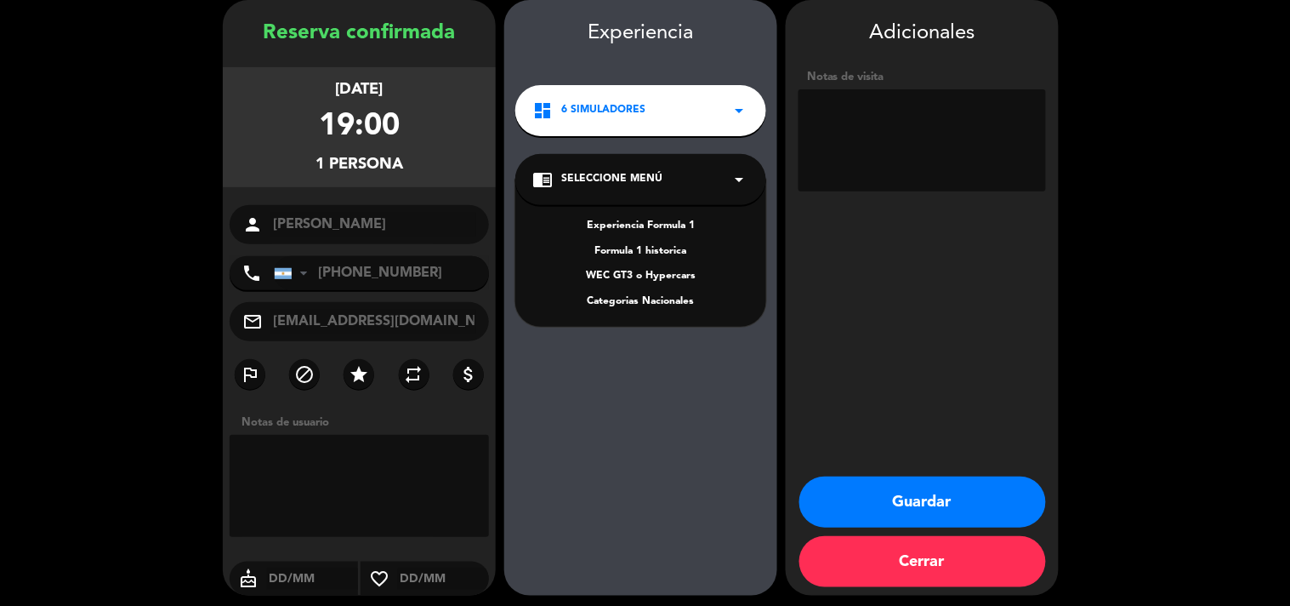
click at [674, 223] on div "Experiencia Formula 1" at bounding box center [640, 226] width 217 height 17
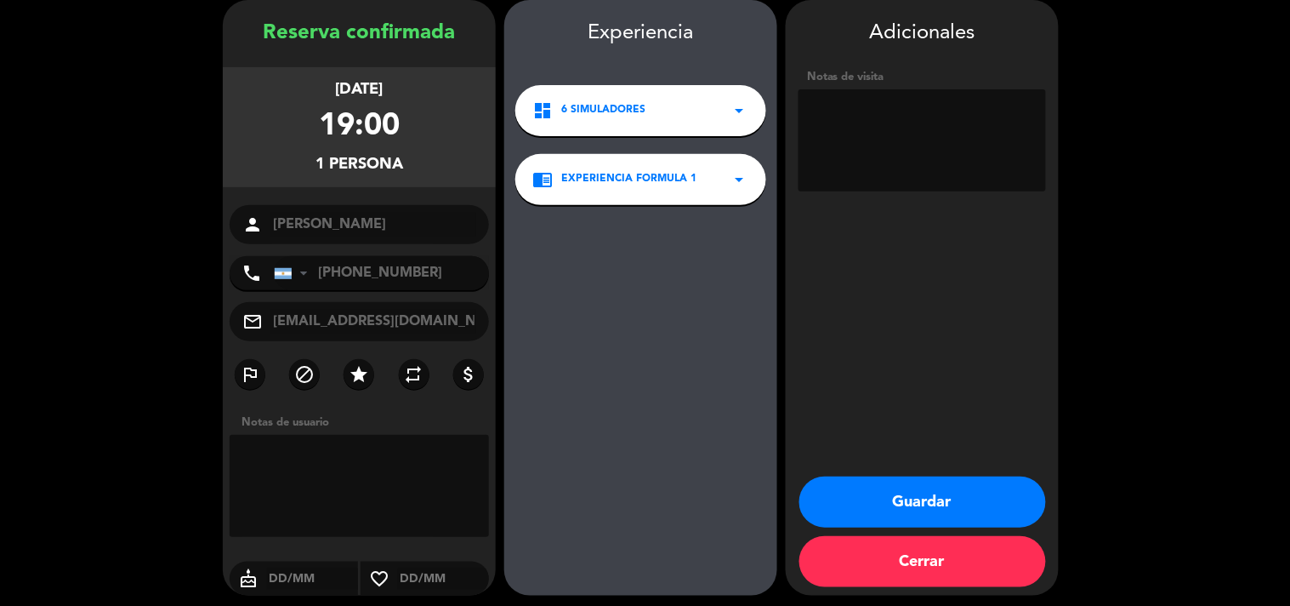
click at [872, 108] on textarea at bounding box center [922, 140] width 247 height 102
type textarea "BIG BOX"
click at [956, 489] on button "Guardar" at bounding box center [922, 501] width 247 height 51
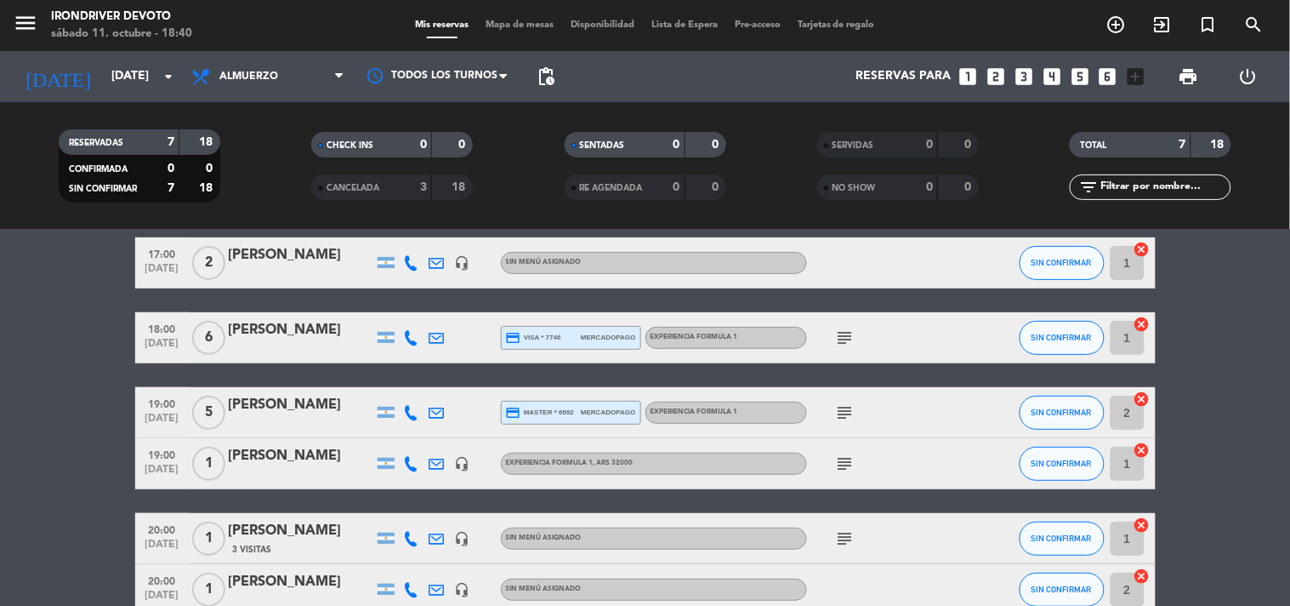
scroll to position [51, 0]
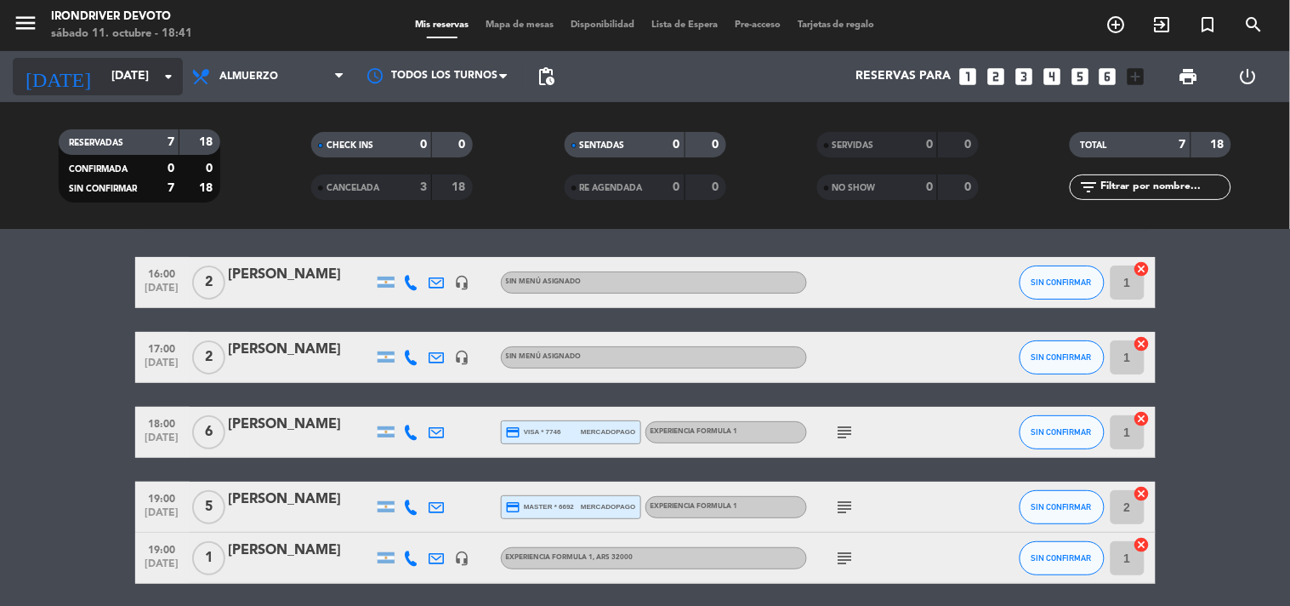
click at [103, 65] on input "[DATE]" at bounding box center [184, 76] width 162 height 31
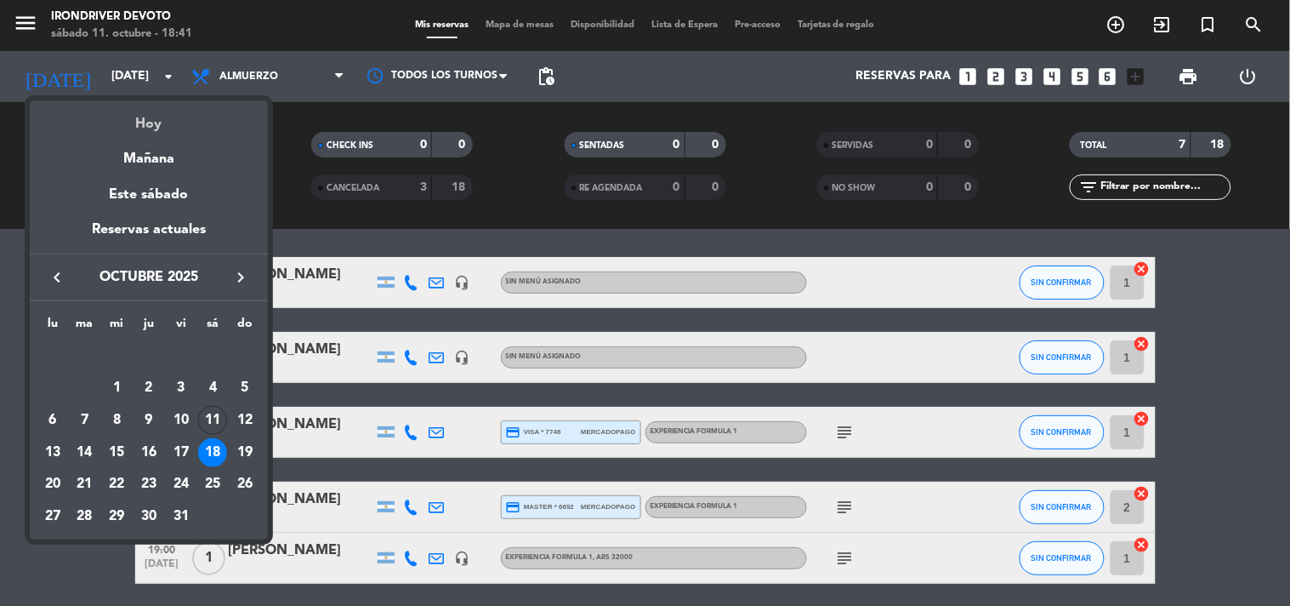
click at [131, 122] on div "Hoy" at bounding box center [149, 117] width 238 height 35
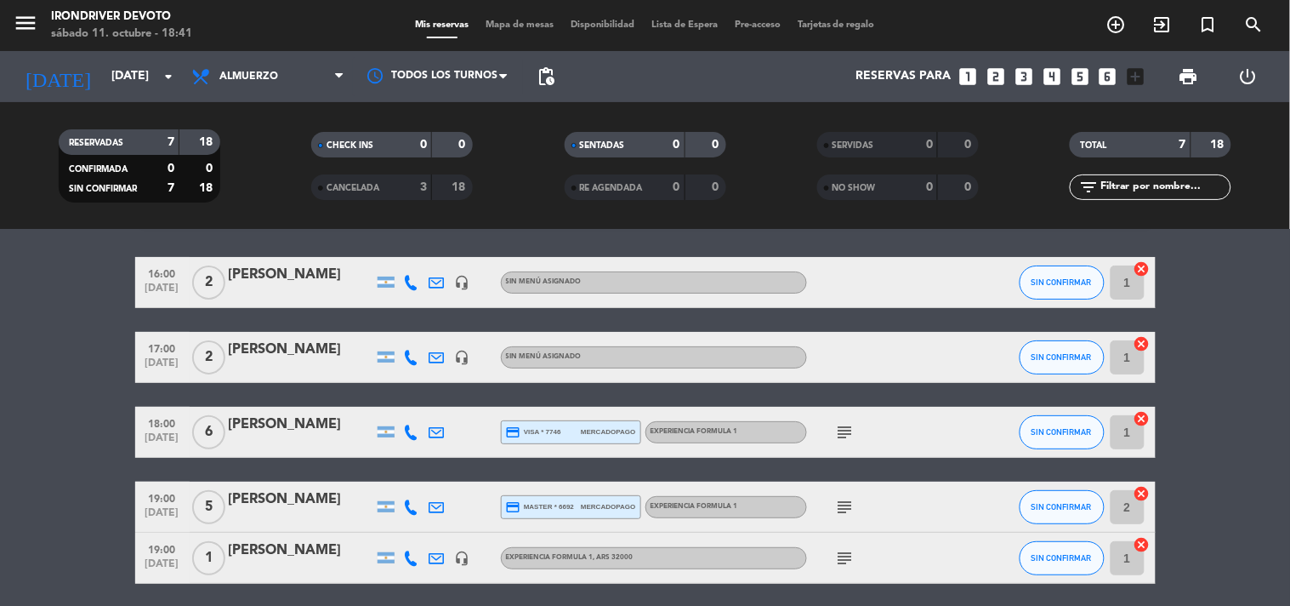
type input "[DATE]"
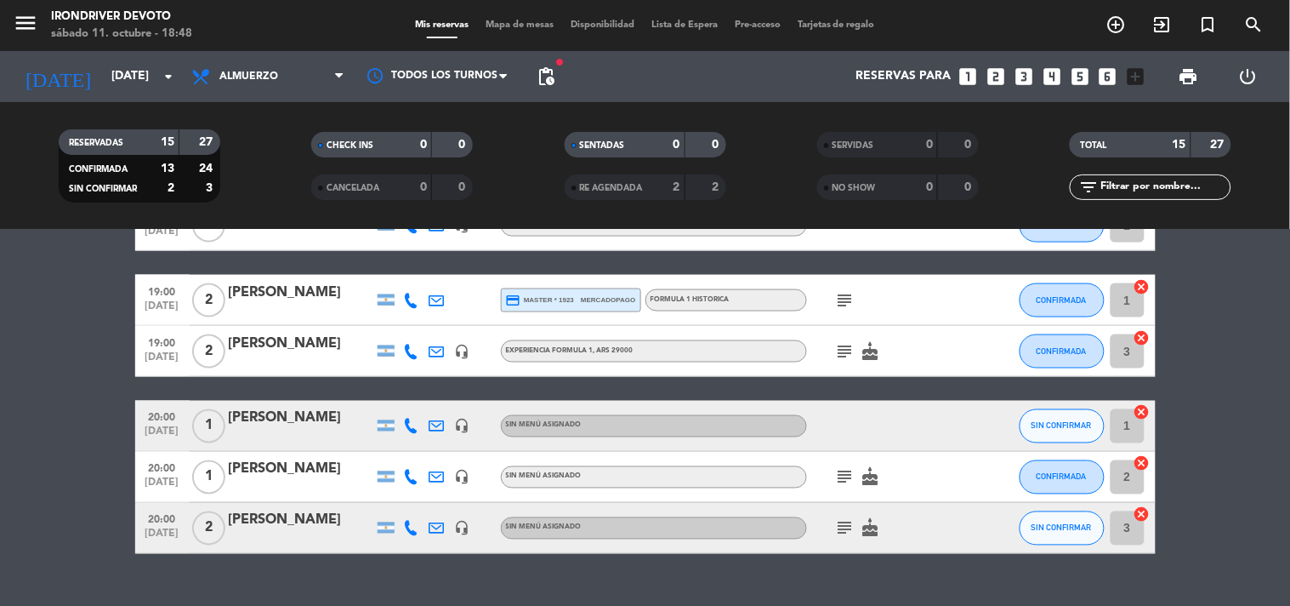
scroll to position [712, 0]
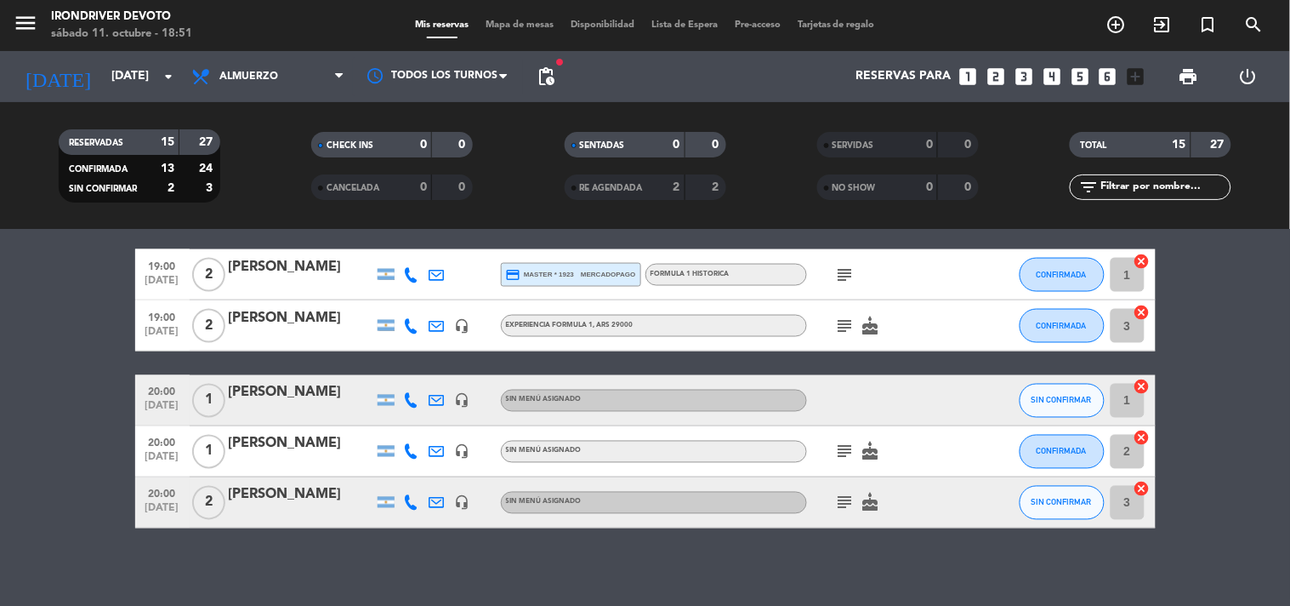
click at [992, 71] on icon "looks_two" at bounding box center [996, 76] width 22 height 22
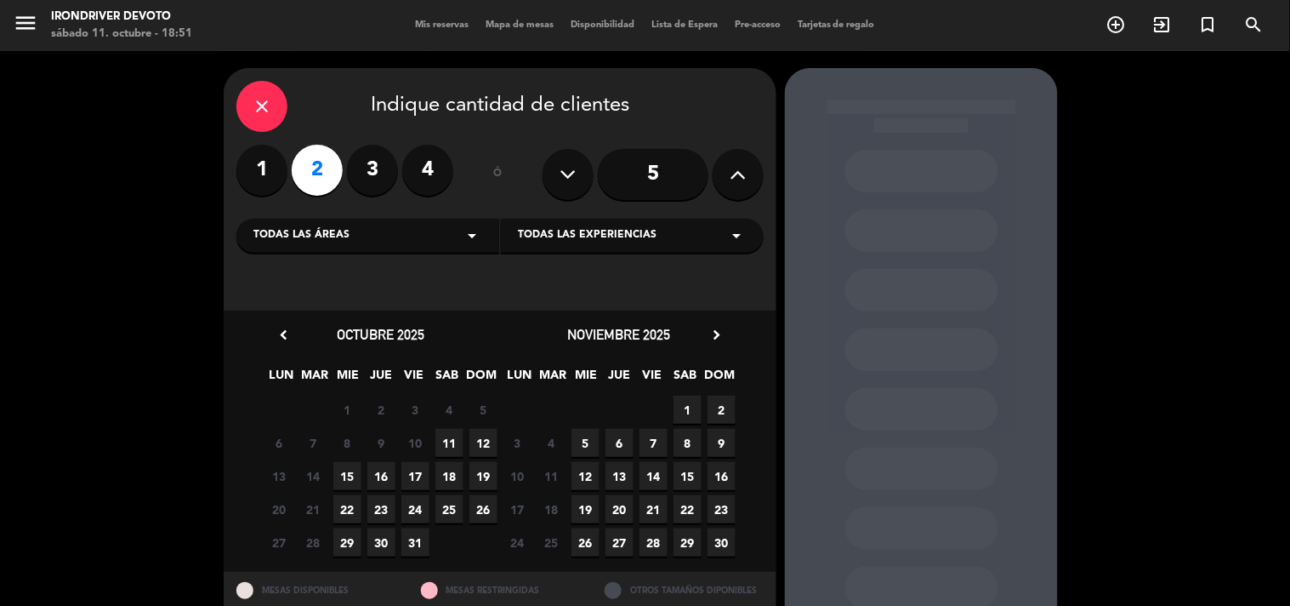
click at [456, 442] on span "11" at bounding box center [449, 443] width 28 height 28
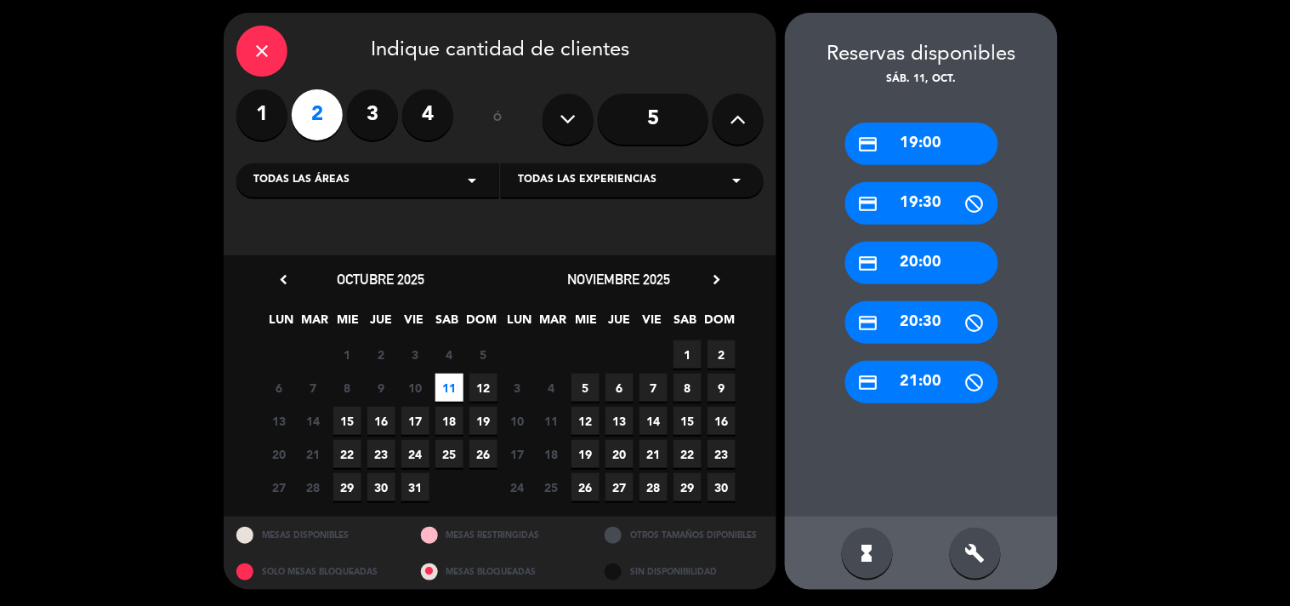
click at [908, 264] on div "credit_card 20:00" at bounding box center [921, 263] width 153 height 43
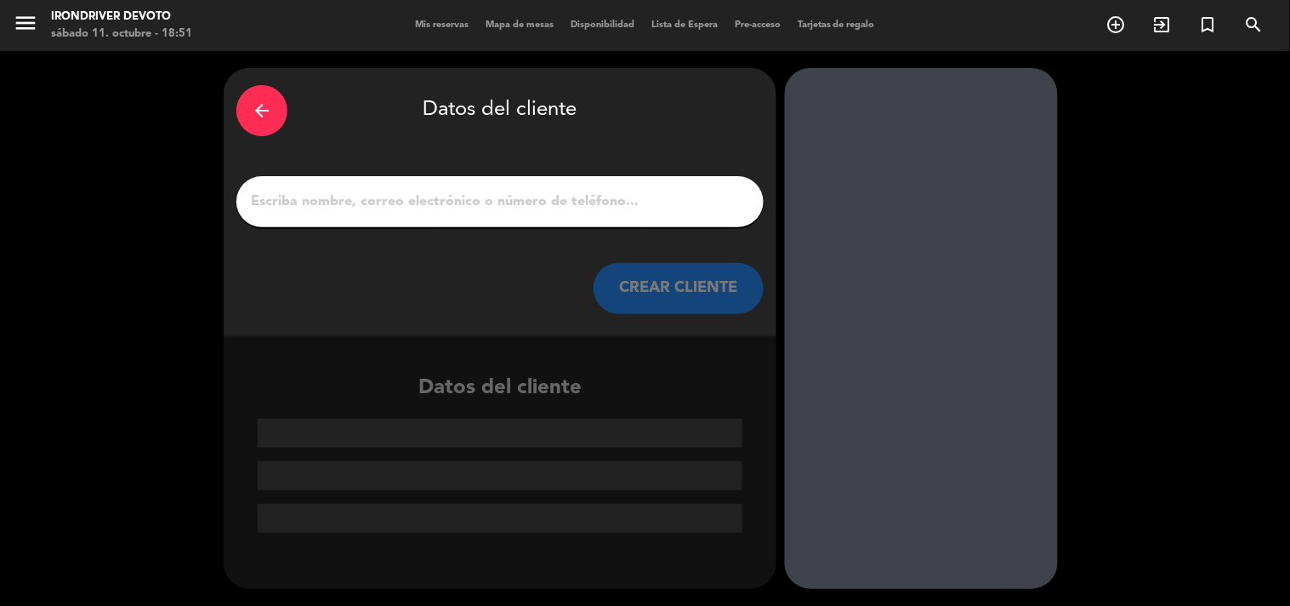
click at [440, 207] on input "1" at bounding box center [500, 202] width 502 height 24
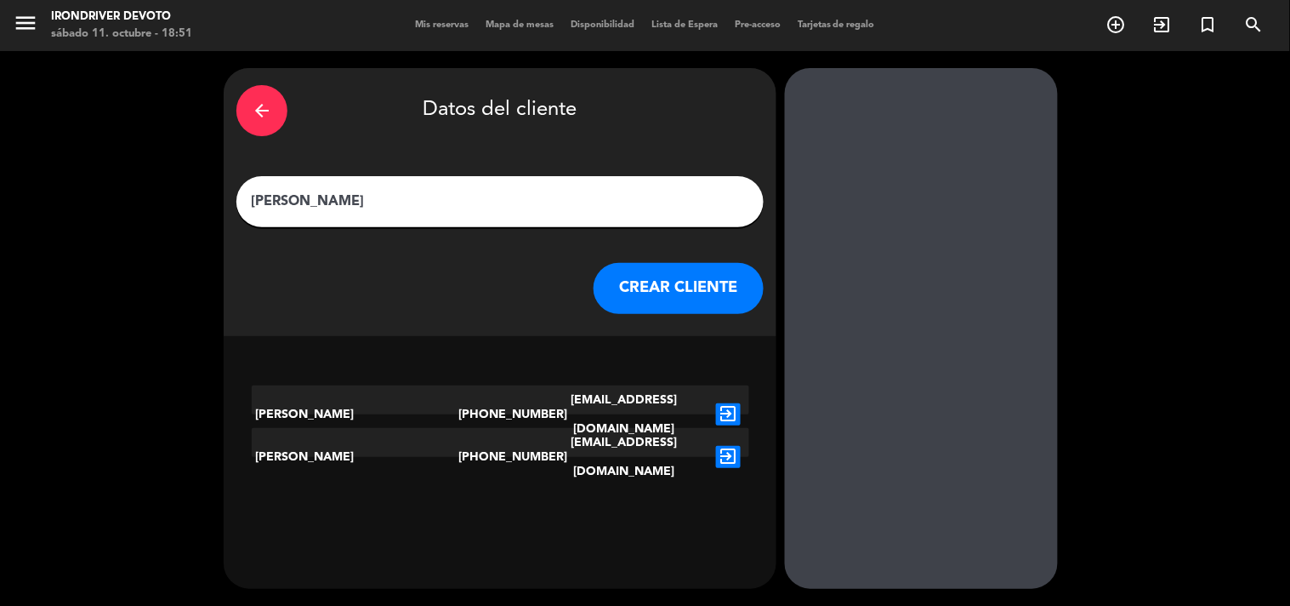
type input "[PERSON_NAME]"
click at [720, 404] on icon "exit_to_app" at bounding box center [728, 414] width 25 height 22
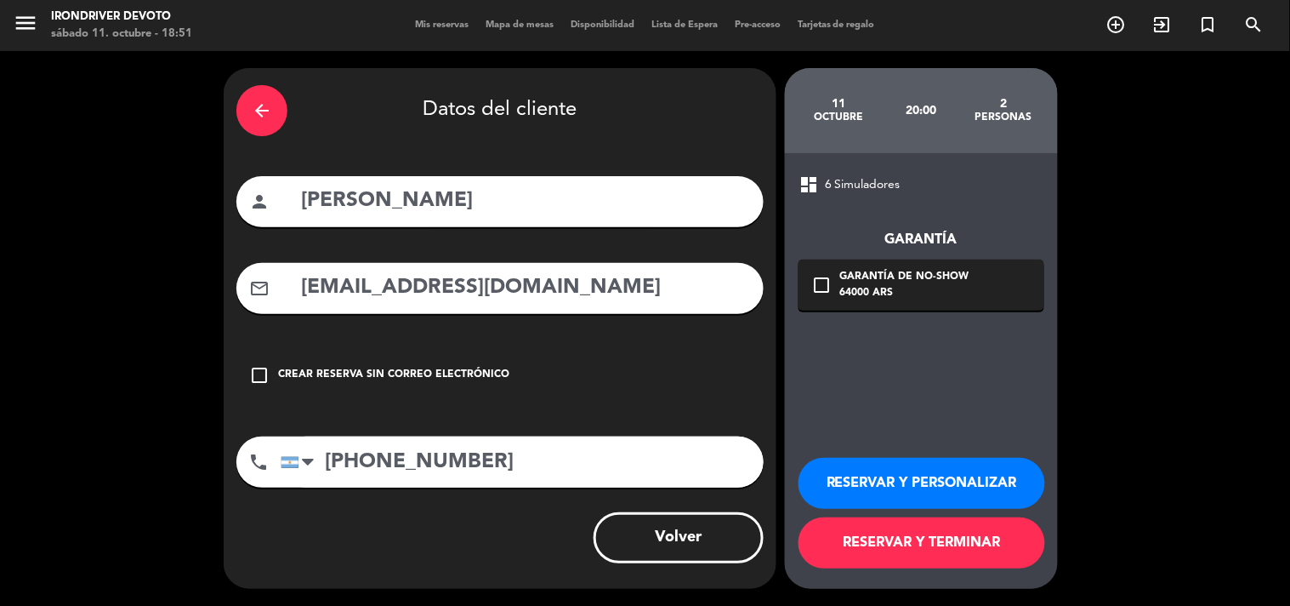
click at [924, 551] on button "RESERVAR Y TERMINAR" at bounding box center [922, 542] width 247 height 51
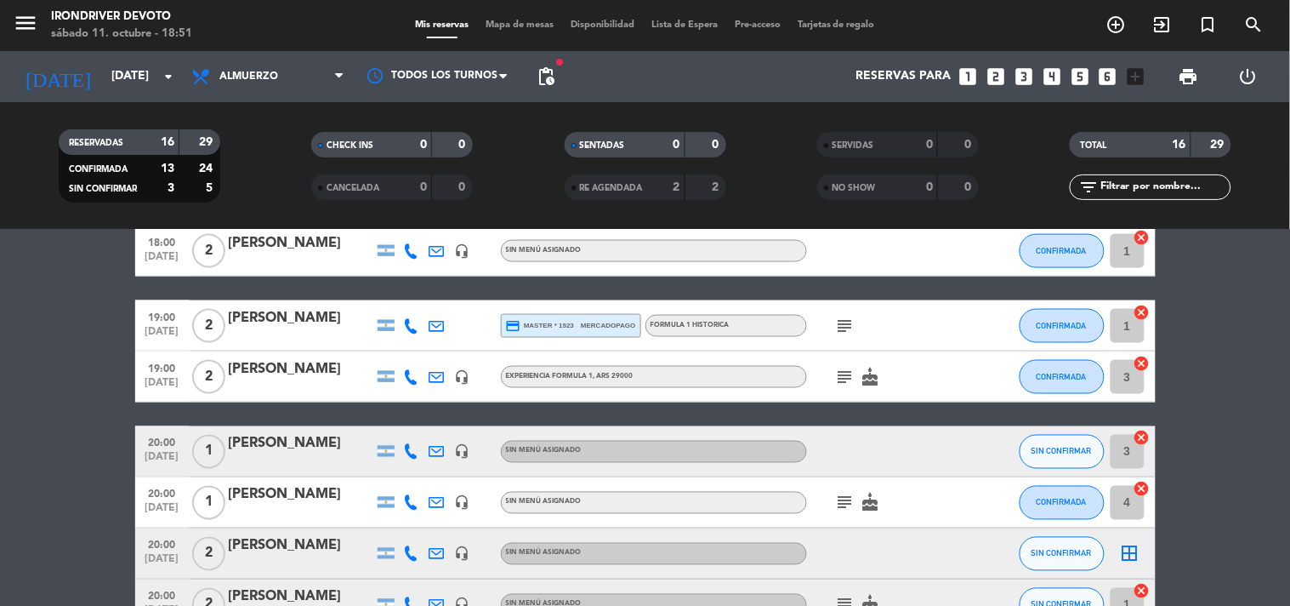
scroll to position [755, 0]
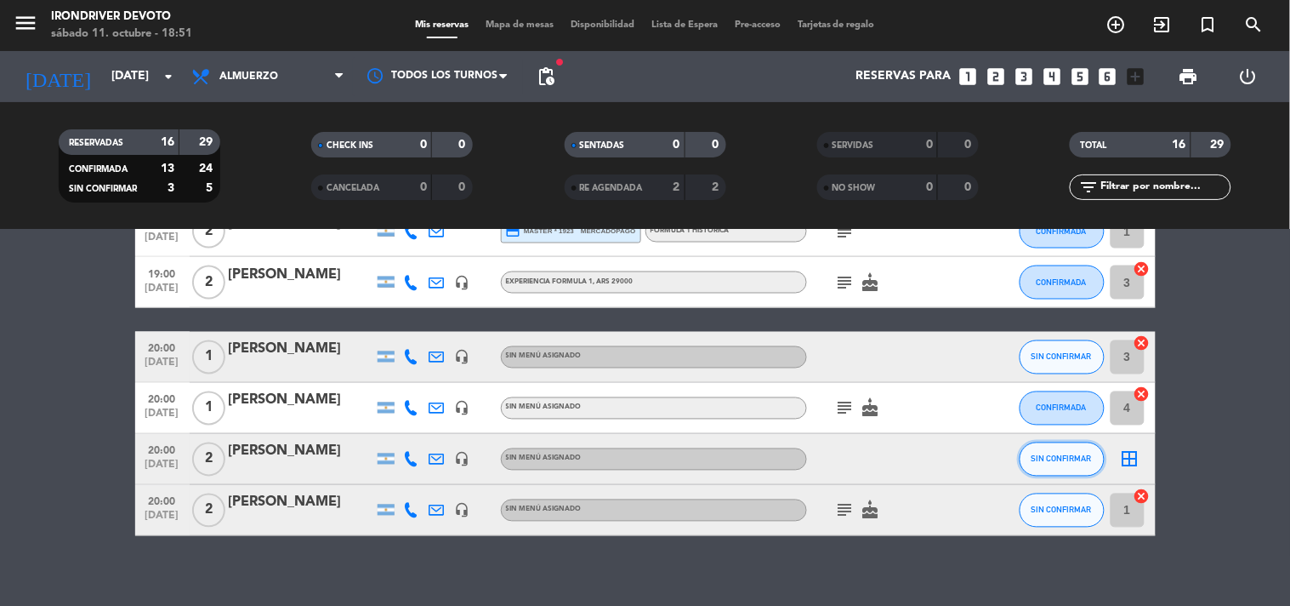
click at [1070, 464] on button "SIN CONFIRMAR" at bounding box center [1062, 459] width 85 height 34
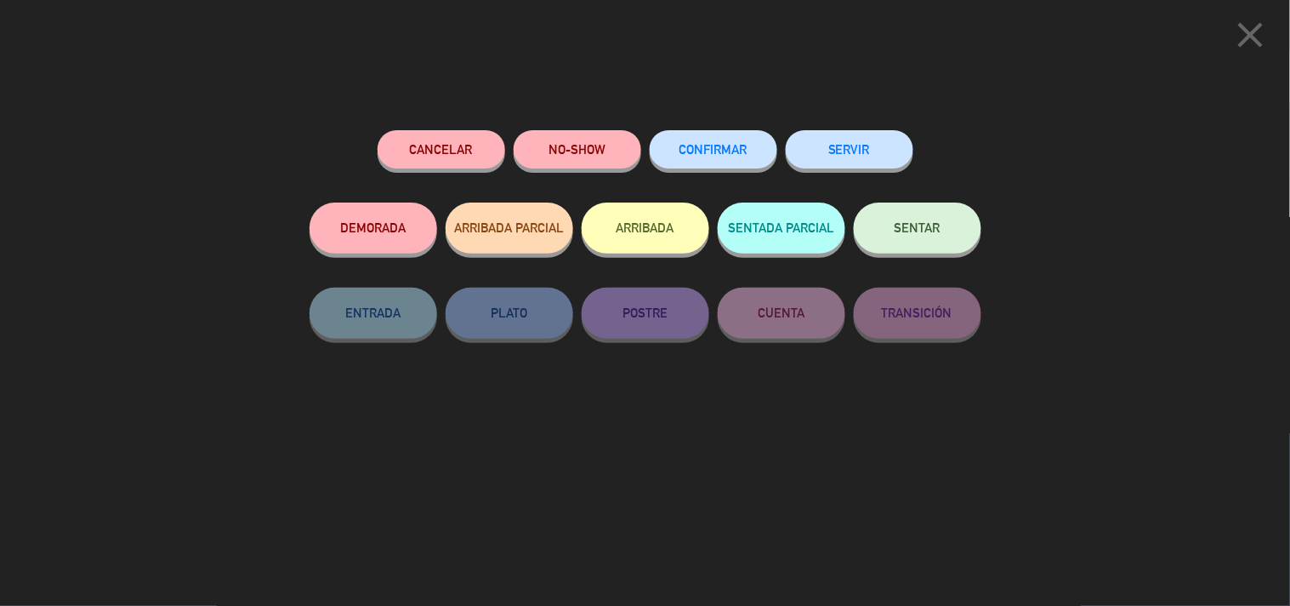
click at [735, 157] on button "CONFIRMAR" at bounding box center [714, 149] width 128 height 38
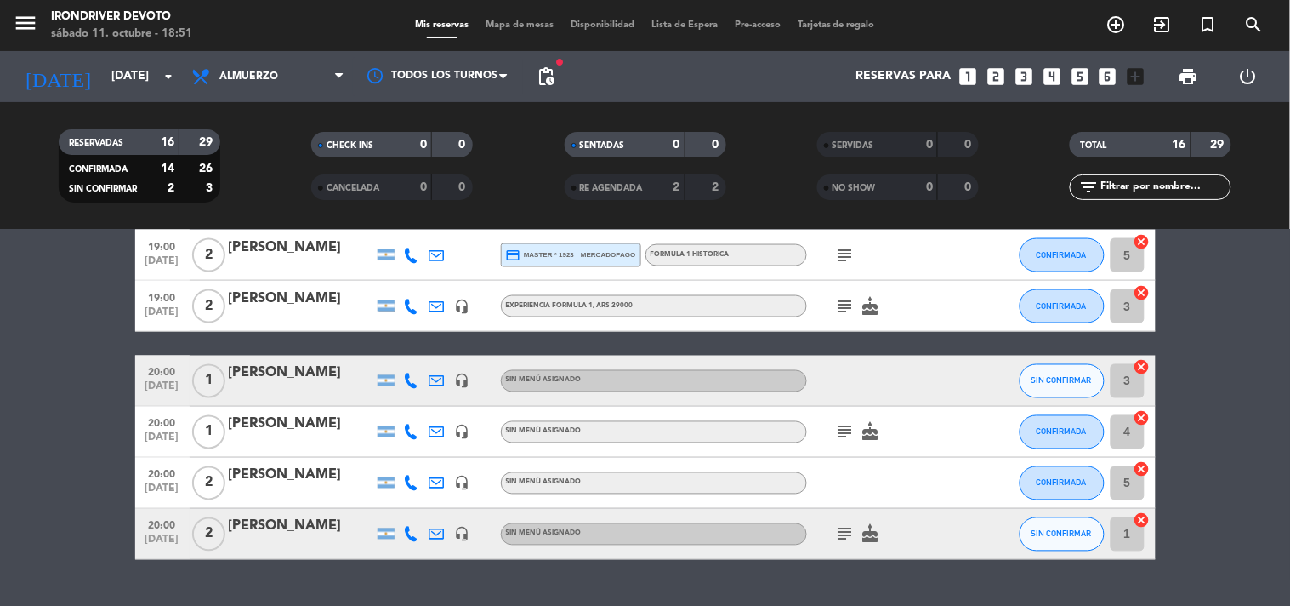
scroll to position [770, 0]
